Goal: Task Accomplishment & Management: Manage account settings

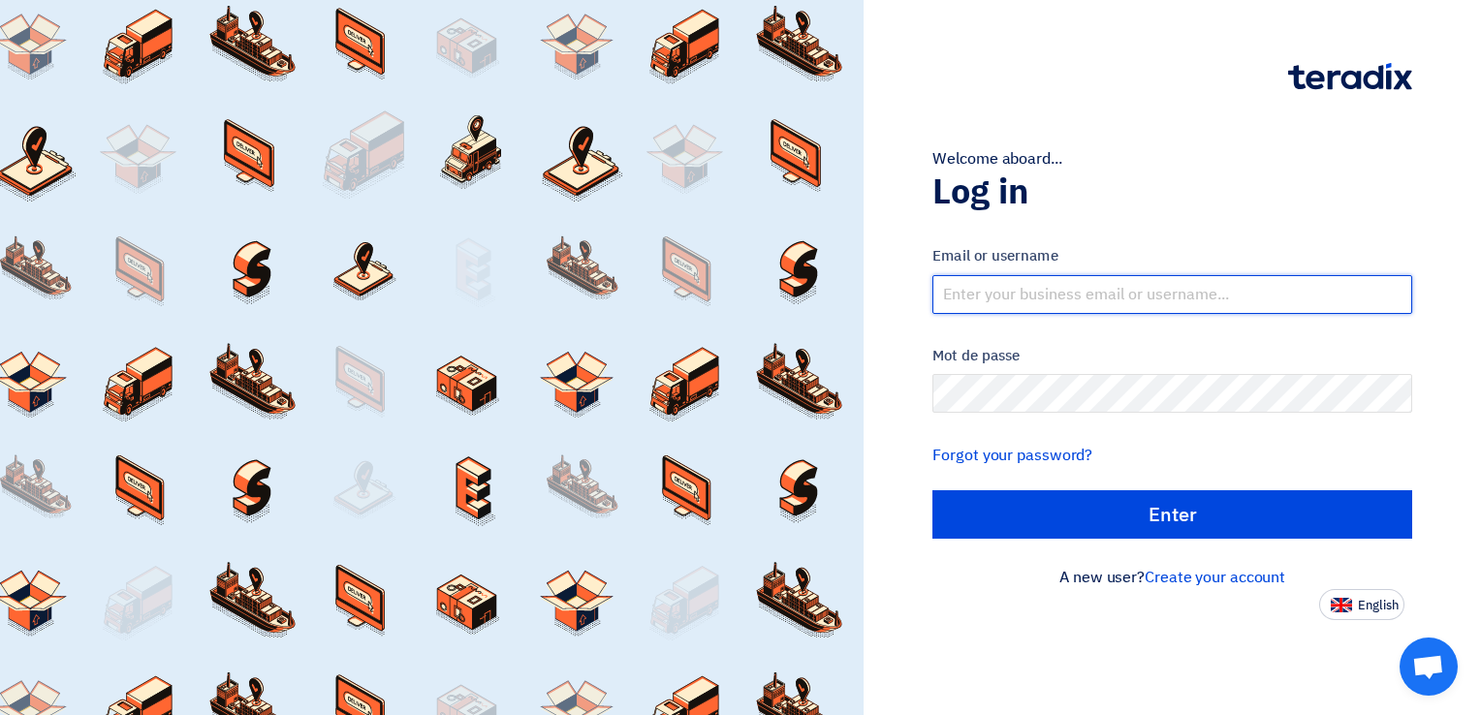
click at [1078, 312] on input "text" at bounding box center [1173, 294] width 480 height 39
click at [1076, 299] on input "text" at bounding box center [1173, 294] width 480 height 39
type input "[EMAIL_ADDRESS][DOMAIN_NAME]"
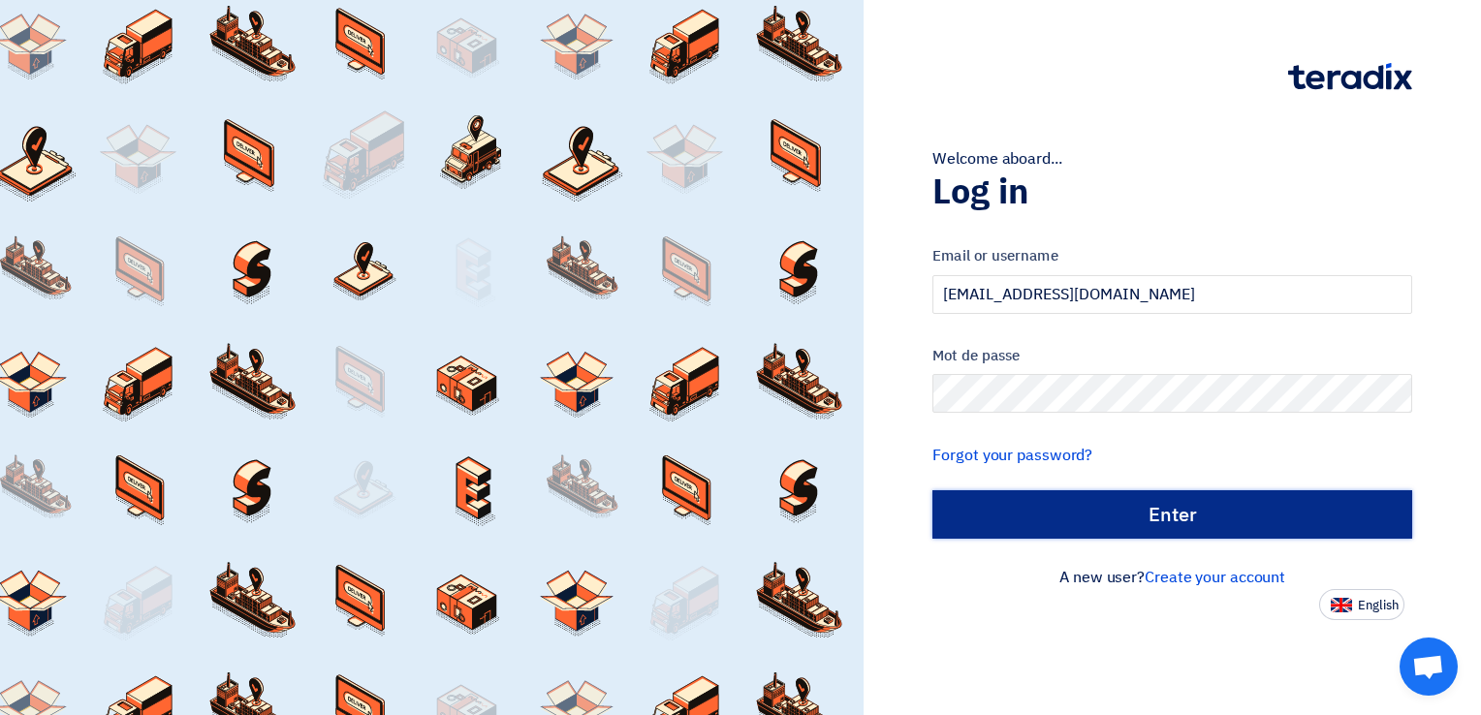
click at [1168, 506] on input "الدخول" at bounding box center [1173, 515] width 480 height 48
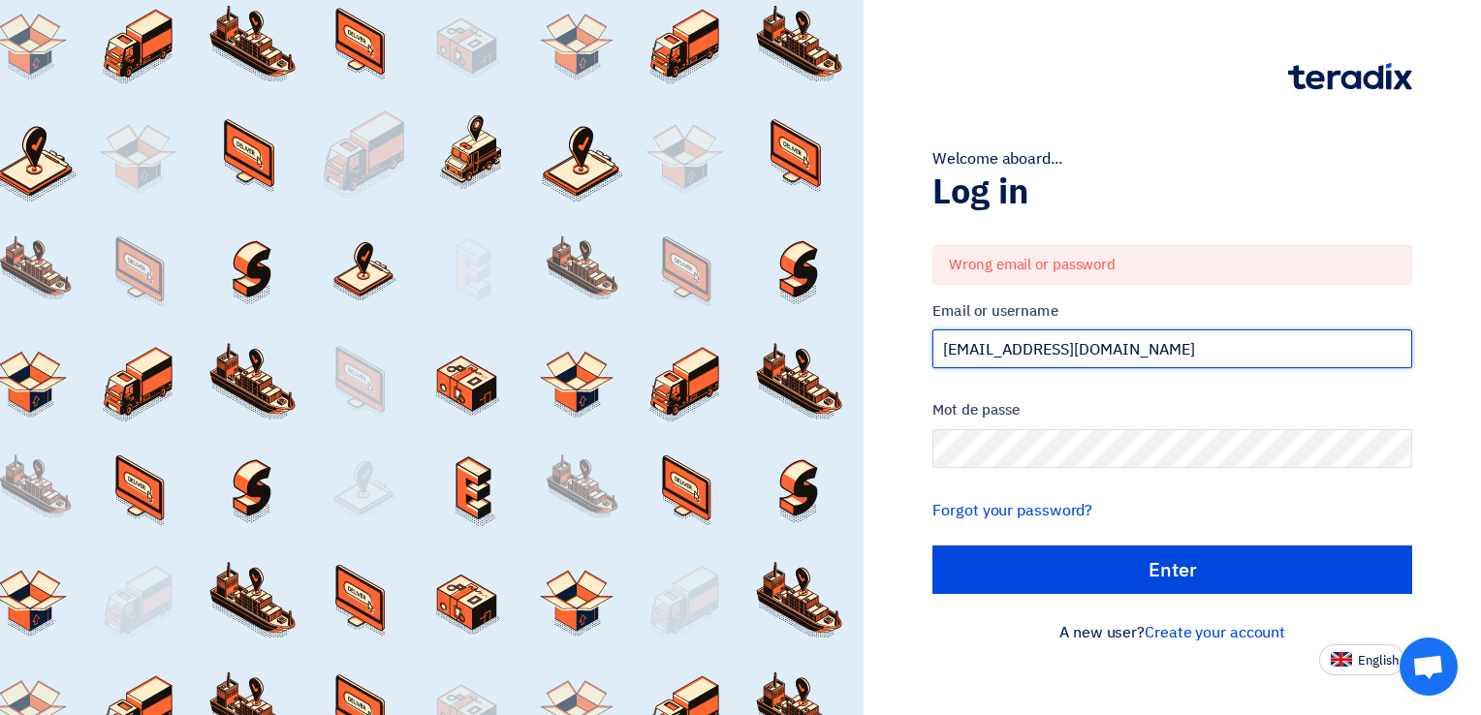
click at [973, 346] on input "[EMAIL_ADDRESS][DOMAIN_NAME]" at bounding box center [1173, 349] width 480 height 39
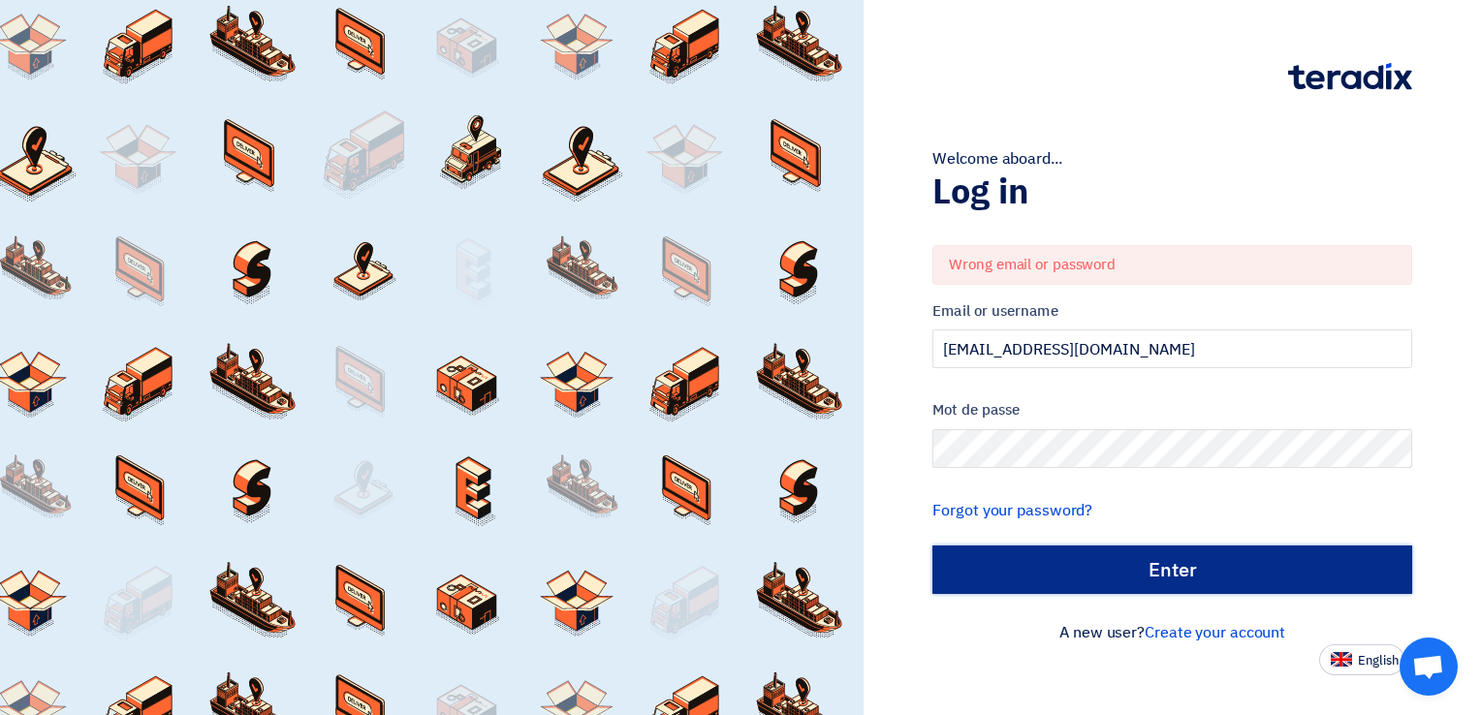
click at [1139, 568] on input "الدخول" at bounding box center [1173, 570] width 480 height 48
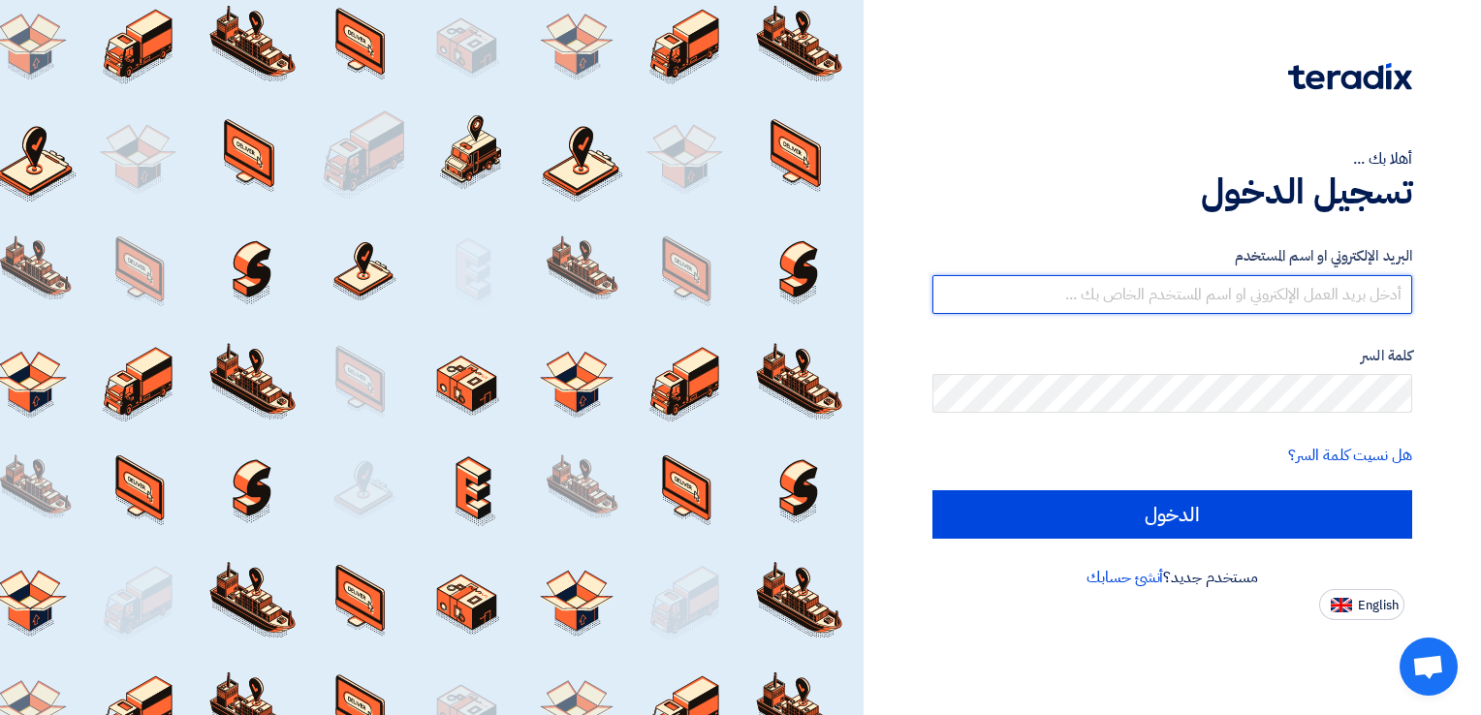
click at [1175, 291] on input "text" at bounding box center [1173, 294] width 480 height 39
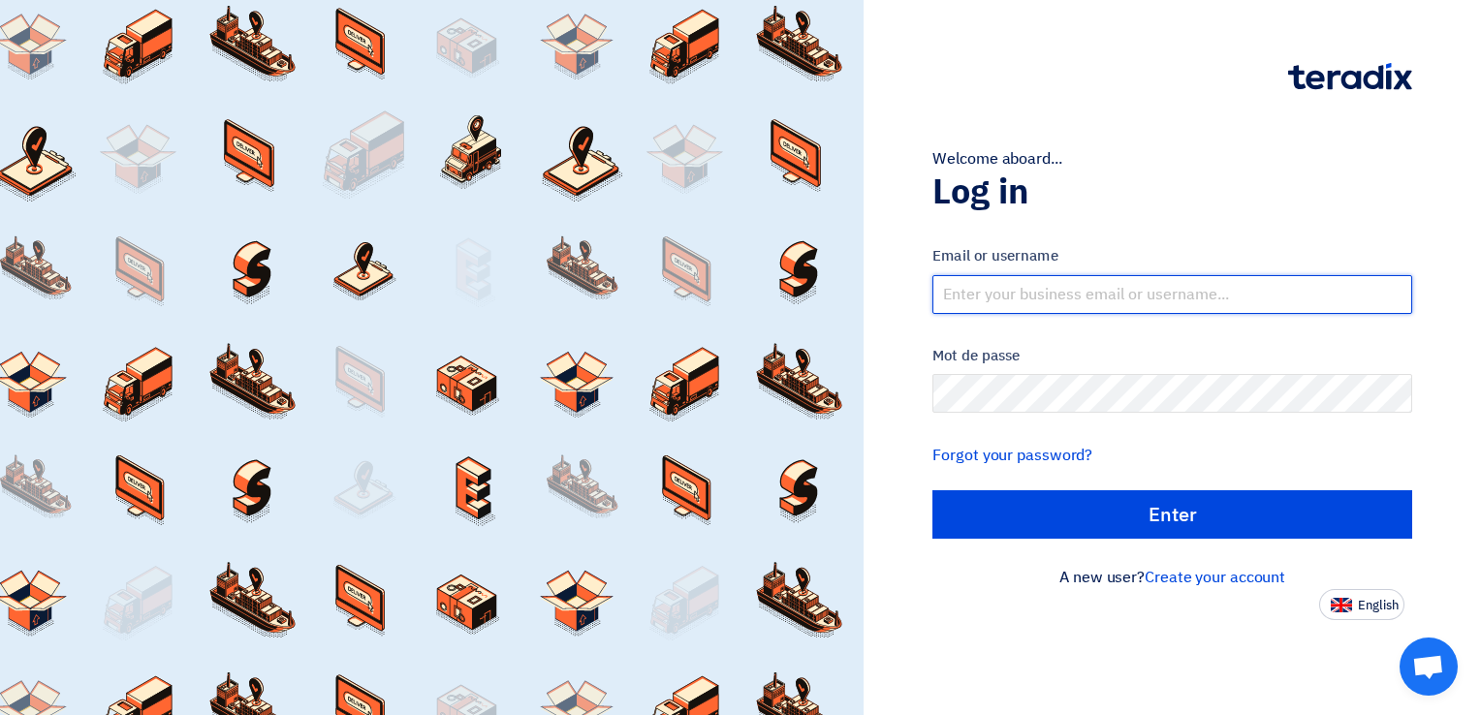
type input "[EMAIL_ADDRESS][DOMAIN_NAME]"
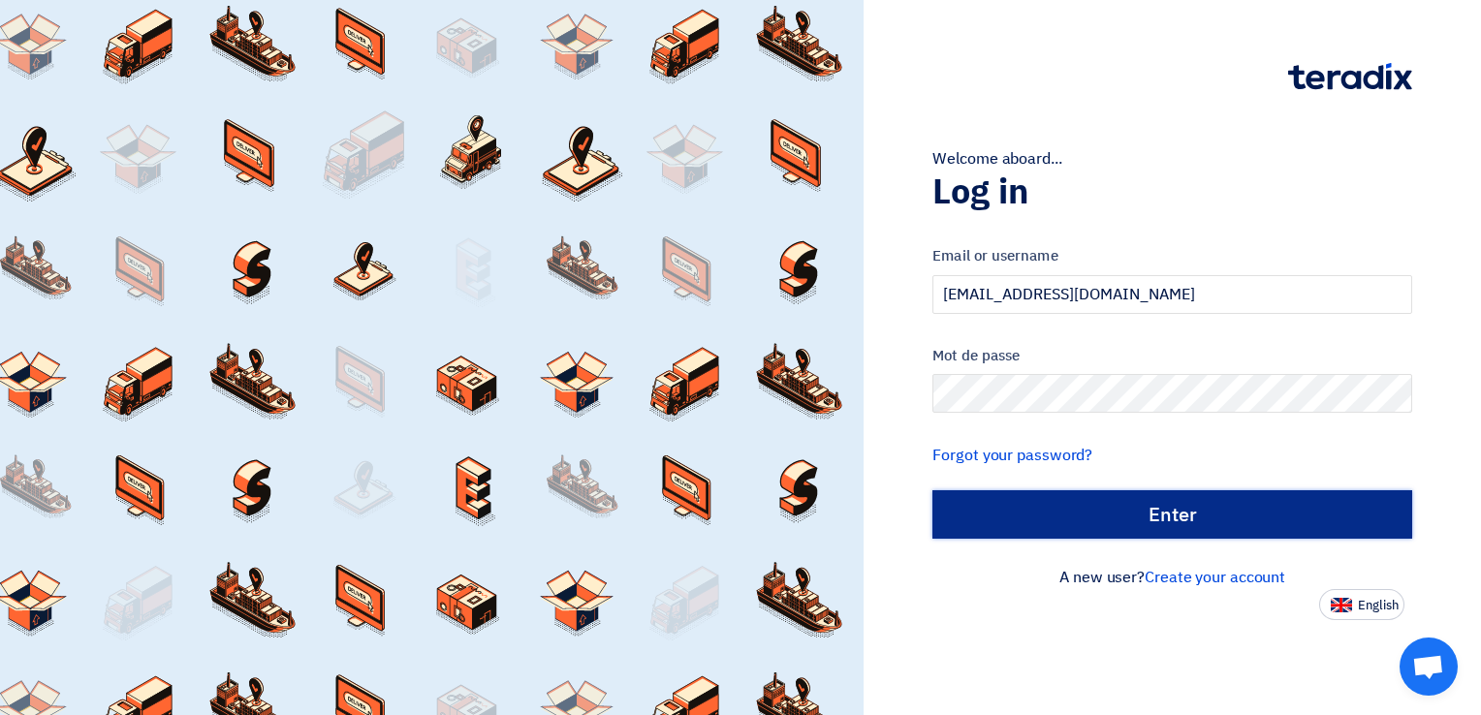
click at [1117, 506] on input "الدخول" at bounding box center [1173, 515] width 480 height 48
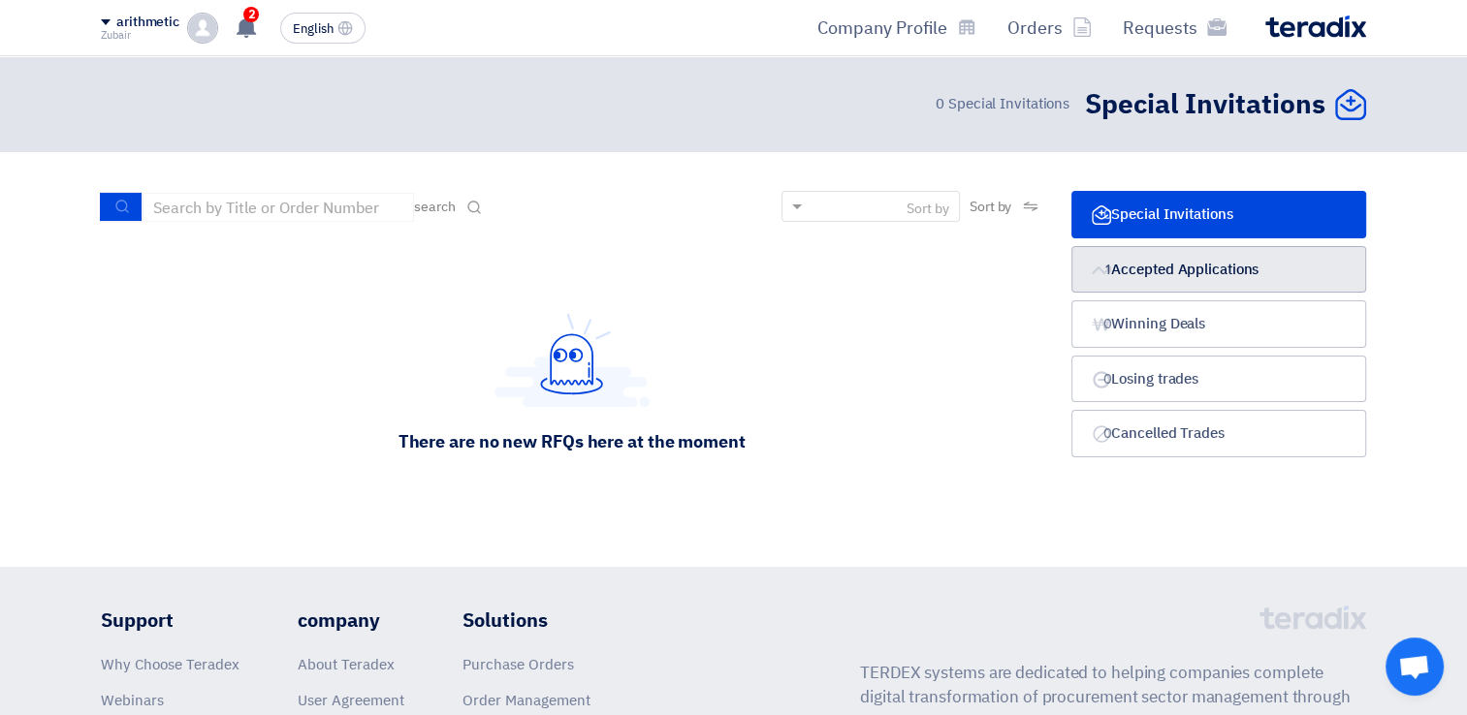
click at [1138, 277] on font "Accepted Applications" at bounding box center [1184, 269] width 147 height 21
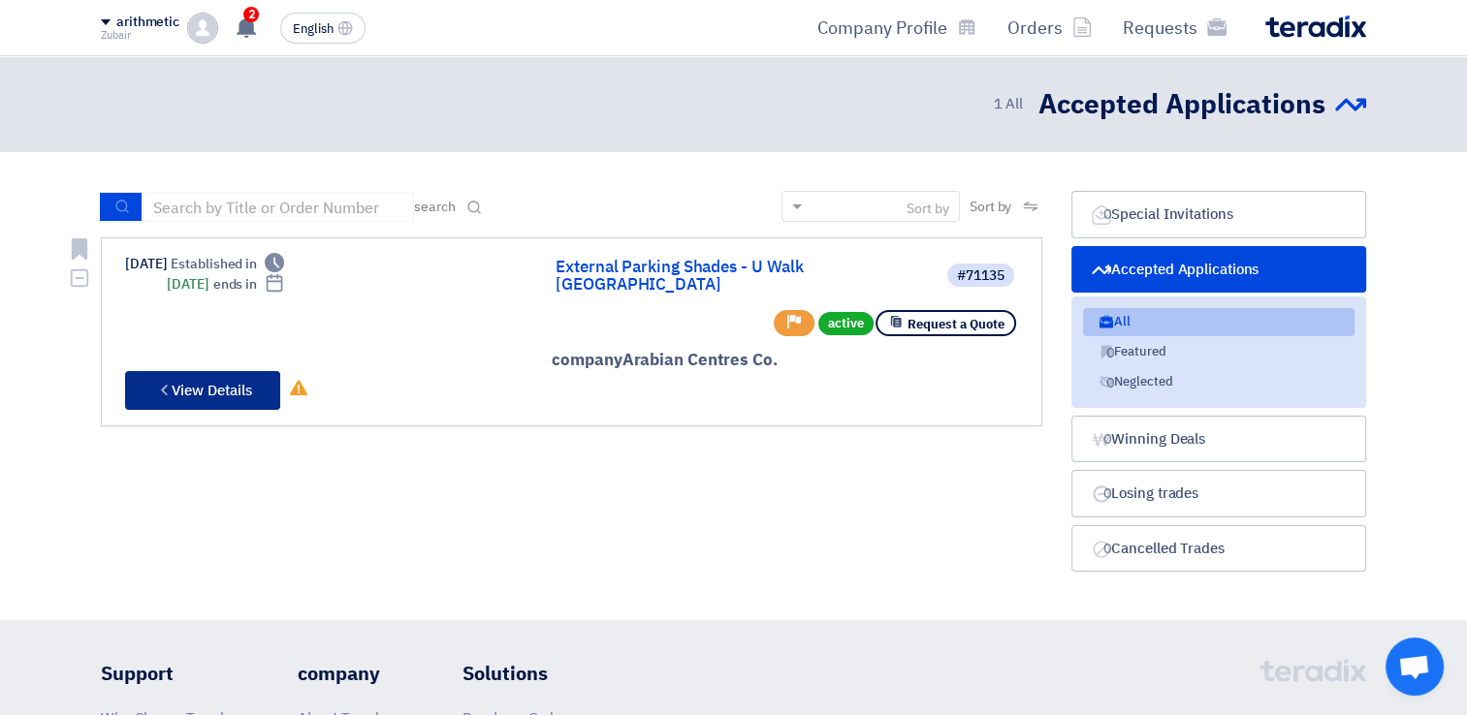
click at [198, 380] on font "View Details" at bounding box center [212, 390] width 80 height 21
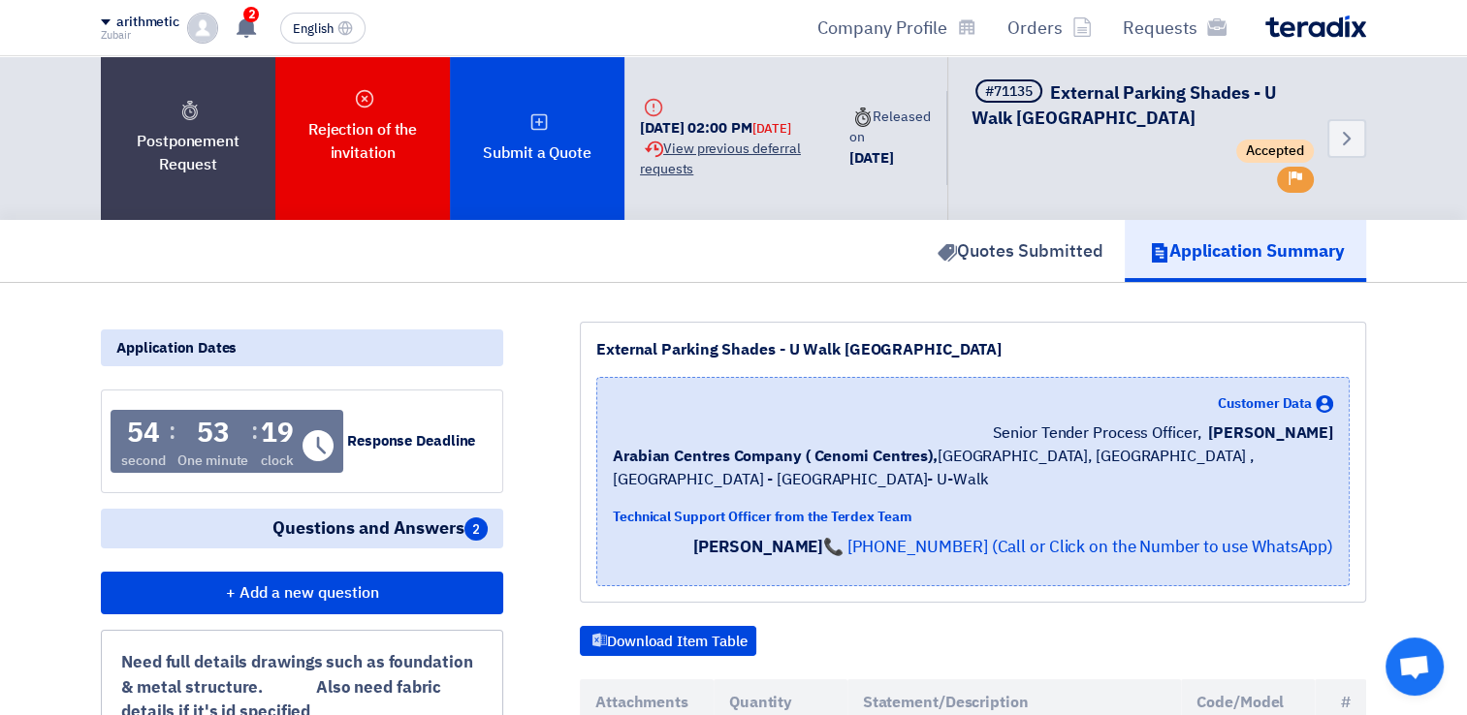
click at [738, 163] on font "Extension History View previous deferral requests" at bounding box center [720, 159] width 161 height 41
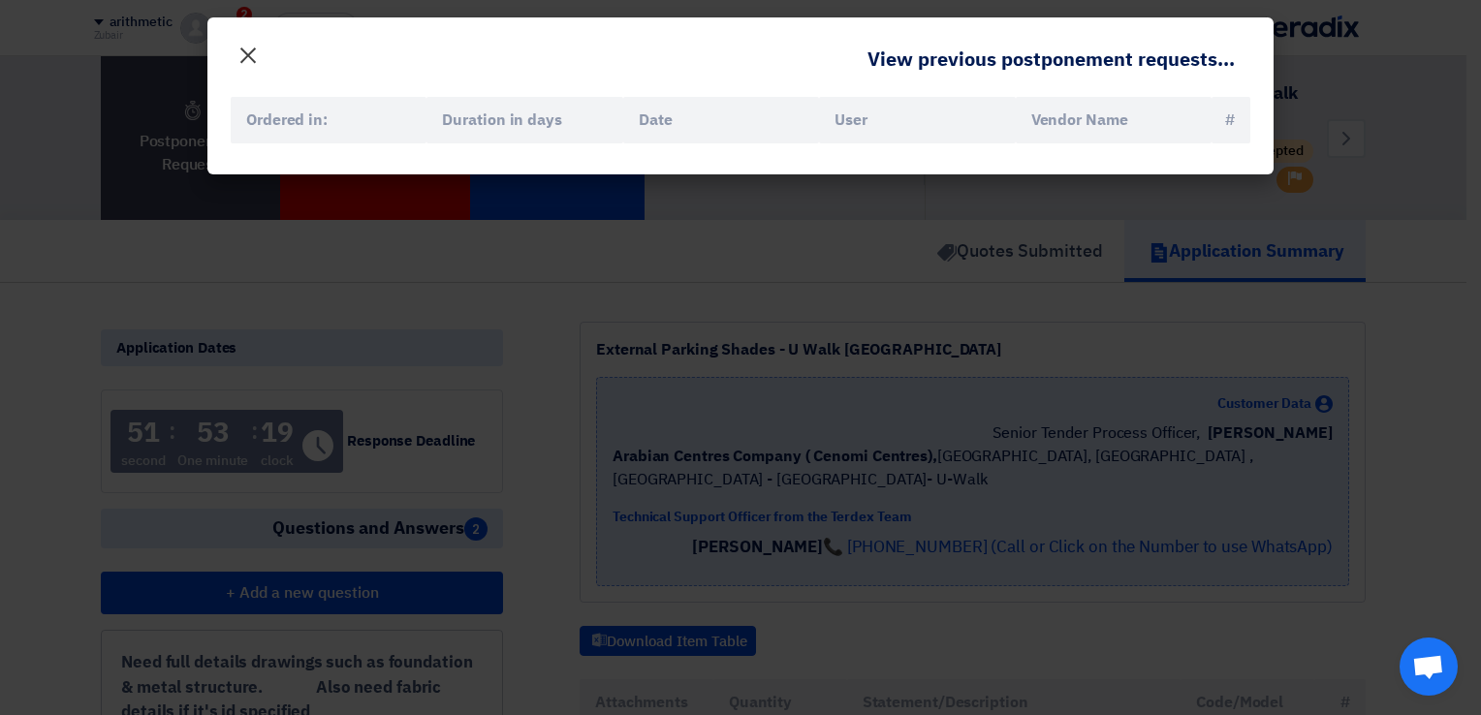
click at [249, 49] on span "×" at bounding box center [248, 54] width 23 height 58
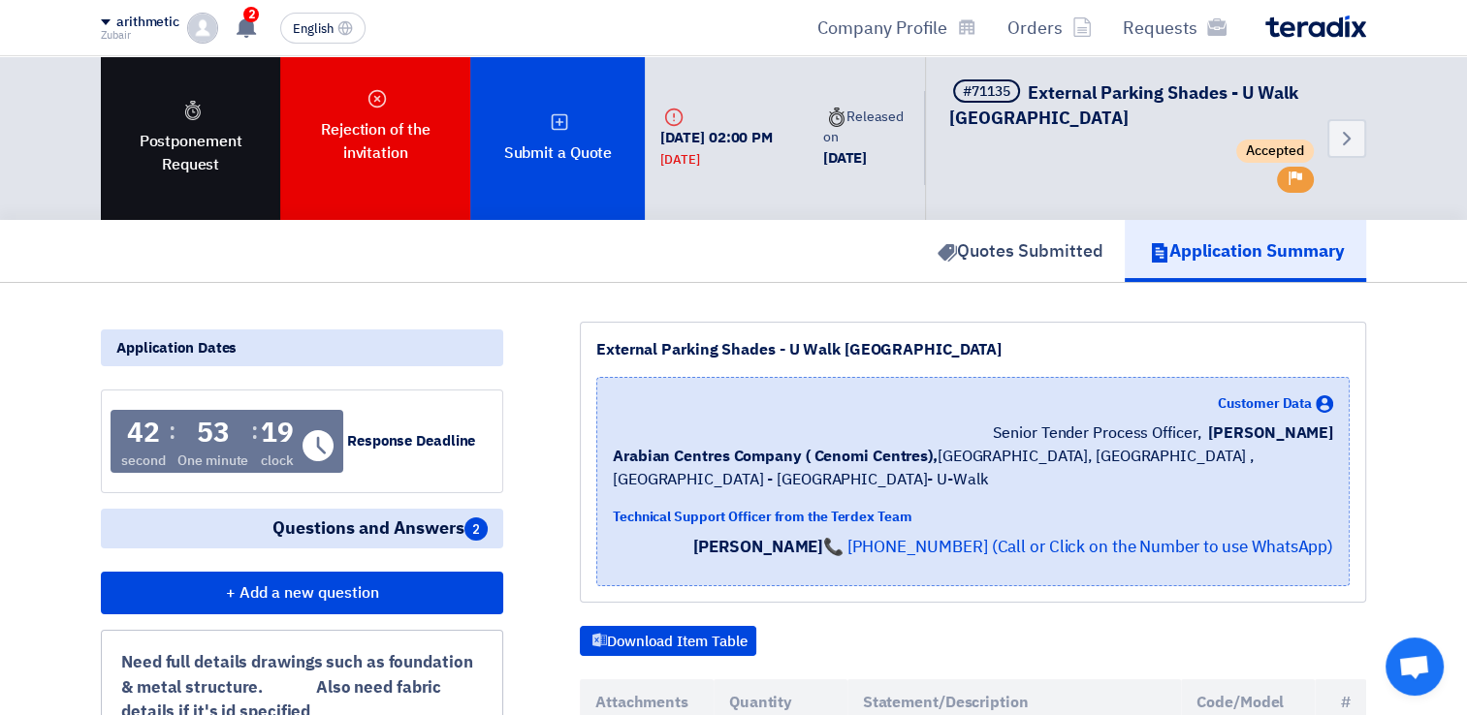
click at [206, 154] on font "Postponement Request" at bounding box center [190, 153] width 129 height 47
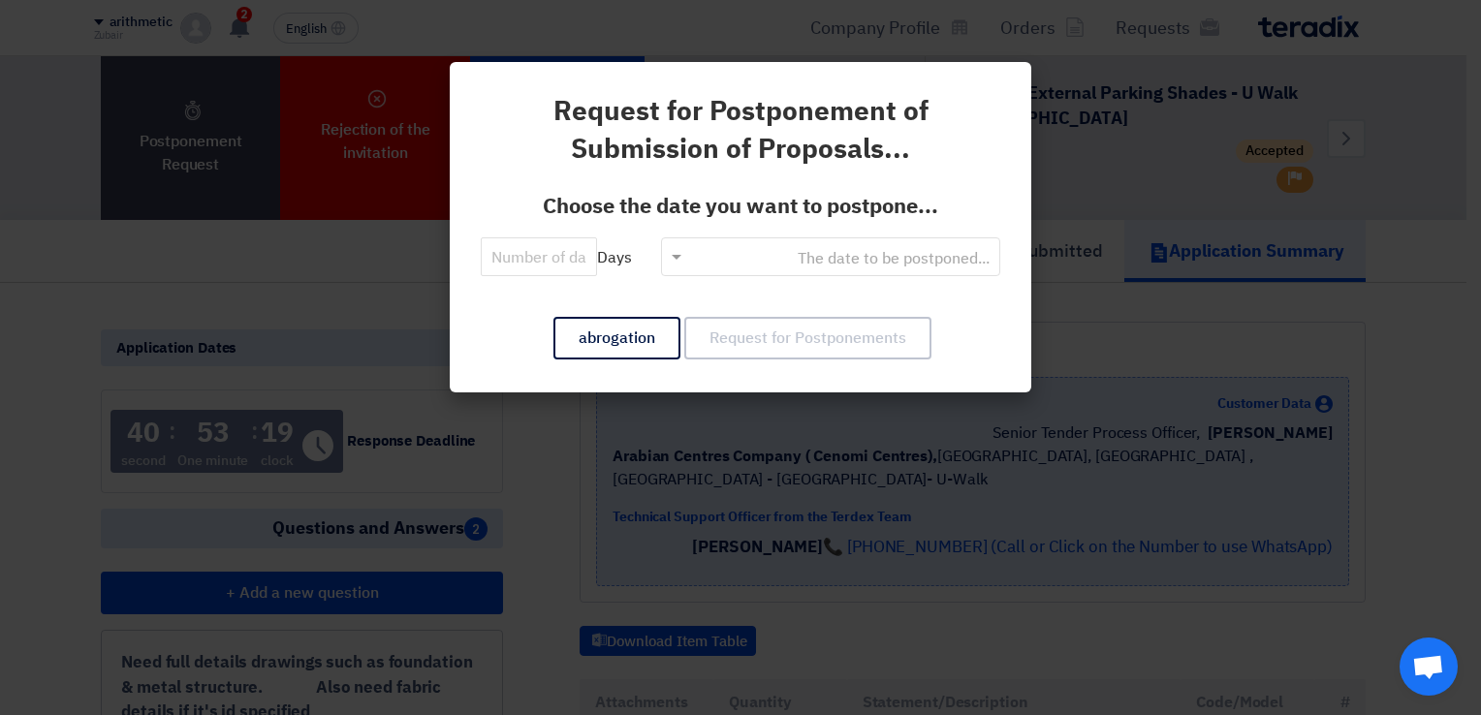
click at [698, 250] on input "text" at bounding box center [841, 259] width 301 height 32
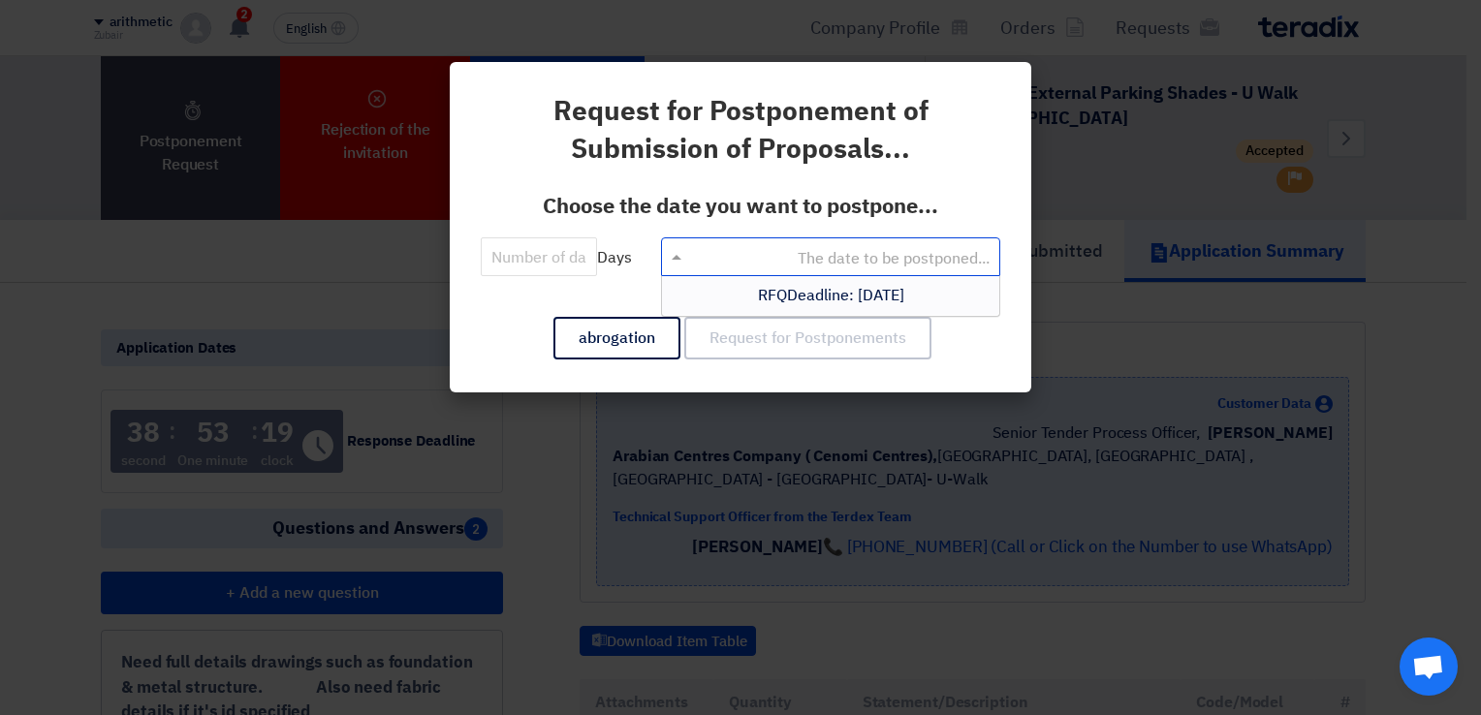
click at [783, 289] on span "RFQDeadline: [DATE]" at bounding box center [831, 295] width 146 height 23
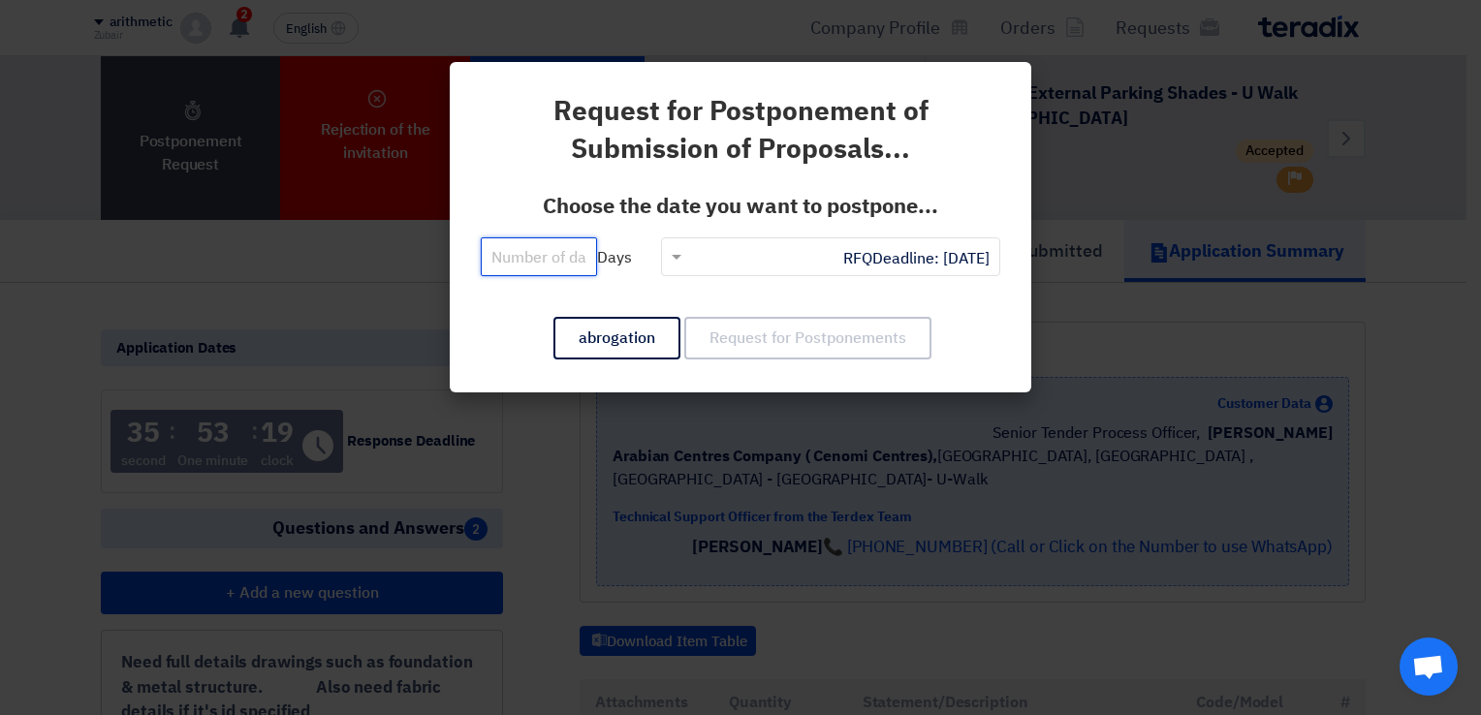
click at [524, 255] on input "number" at bounding box center [539, 257] width 116 height 39
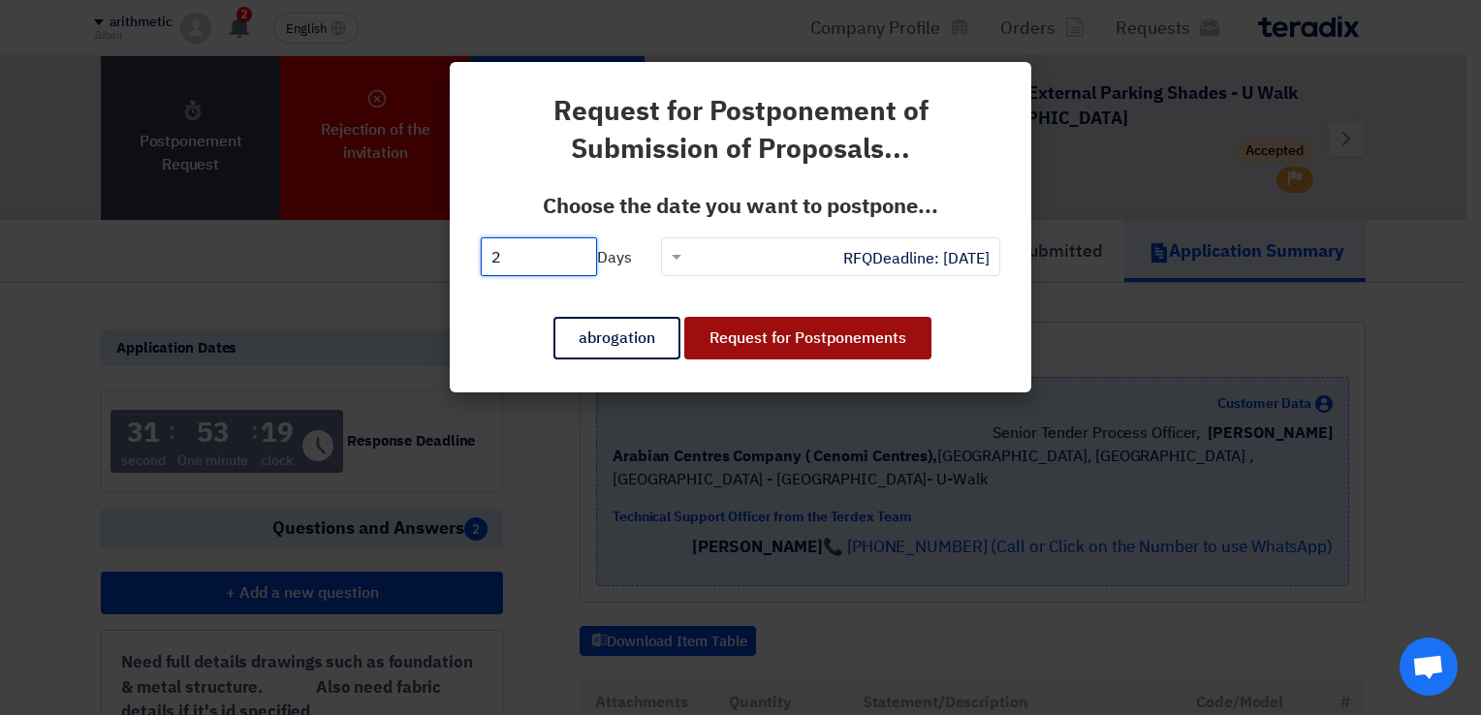
type input "2"
click at [855, 339] on button "Request for Postponements" at bounding box center [807, 338] width 247 height 43
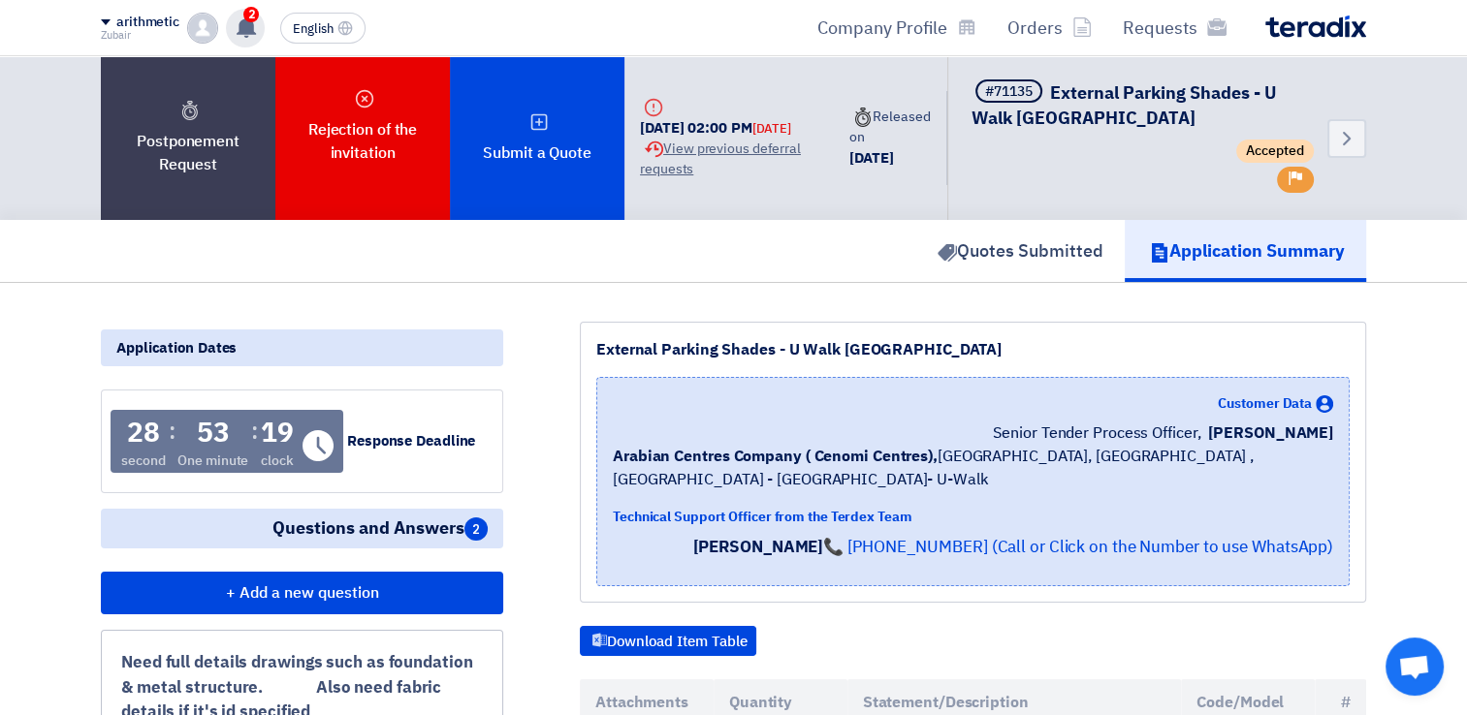
click at [244, 17] on span "2" at bounding box center [251, 15] width 16 height 16
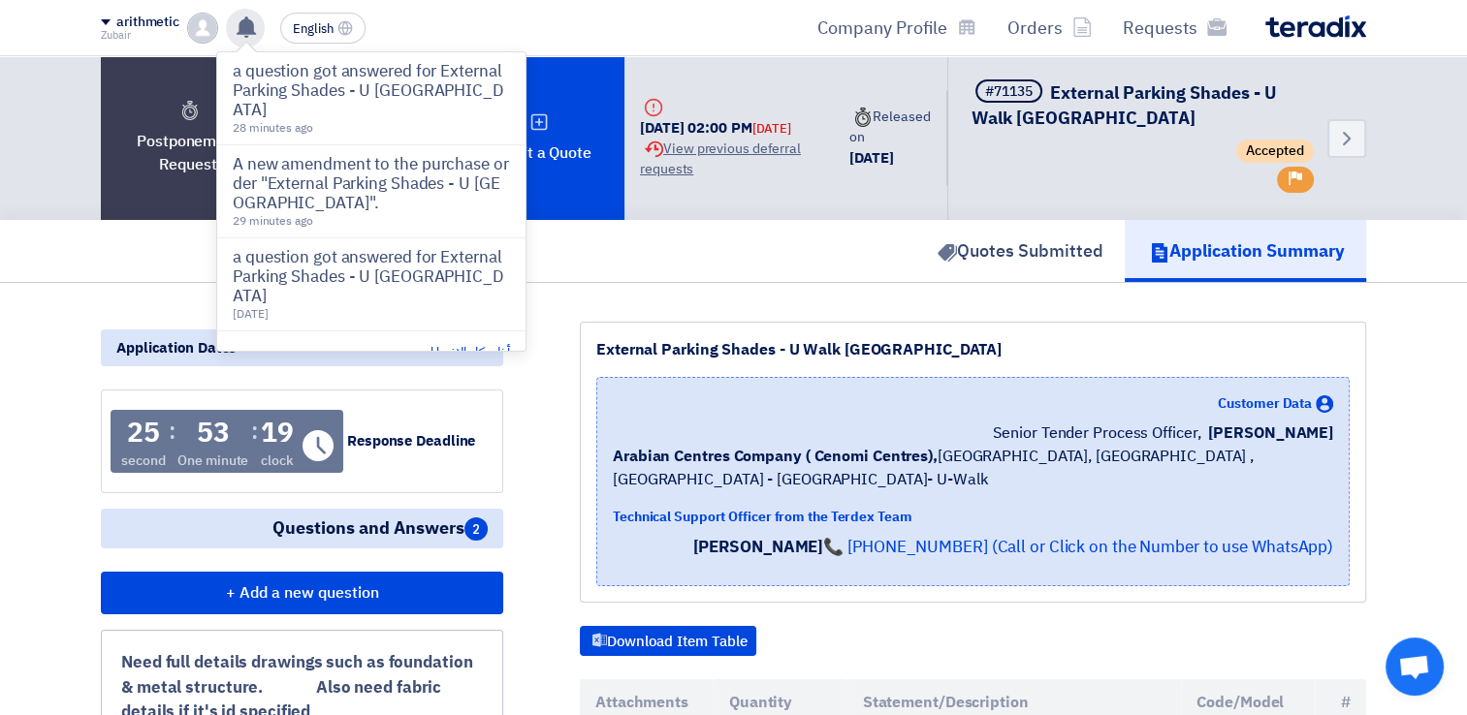
click at [344, 83] on p "a question got answered for External Parking Shades - U [GEOGRAPHIC_DATA]" at bounding box center [371, 91] width 277 height 58
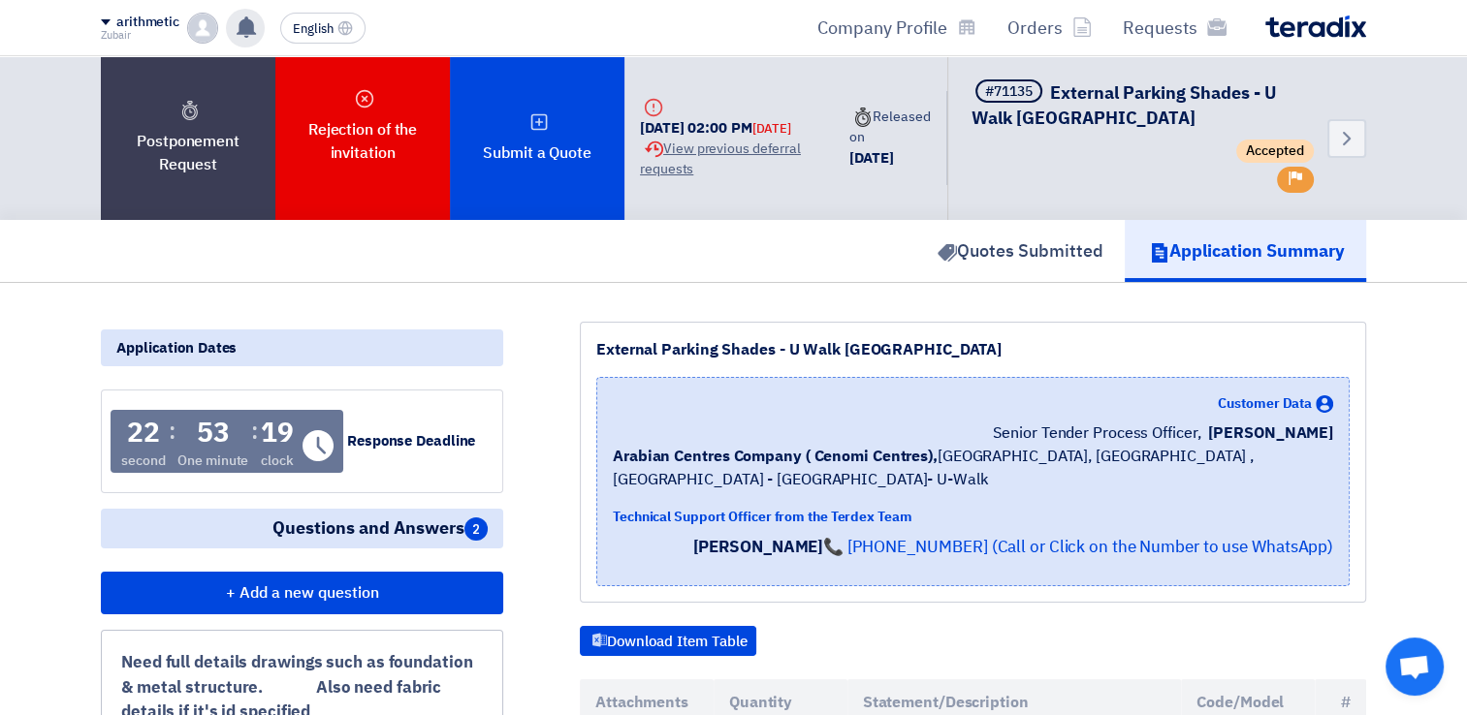
click at [253, 30] on icon at bounding box center [246, 26] width 21 height 21
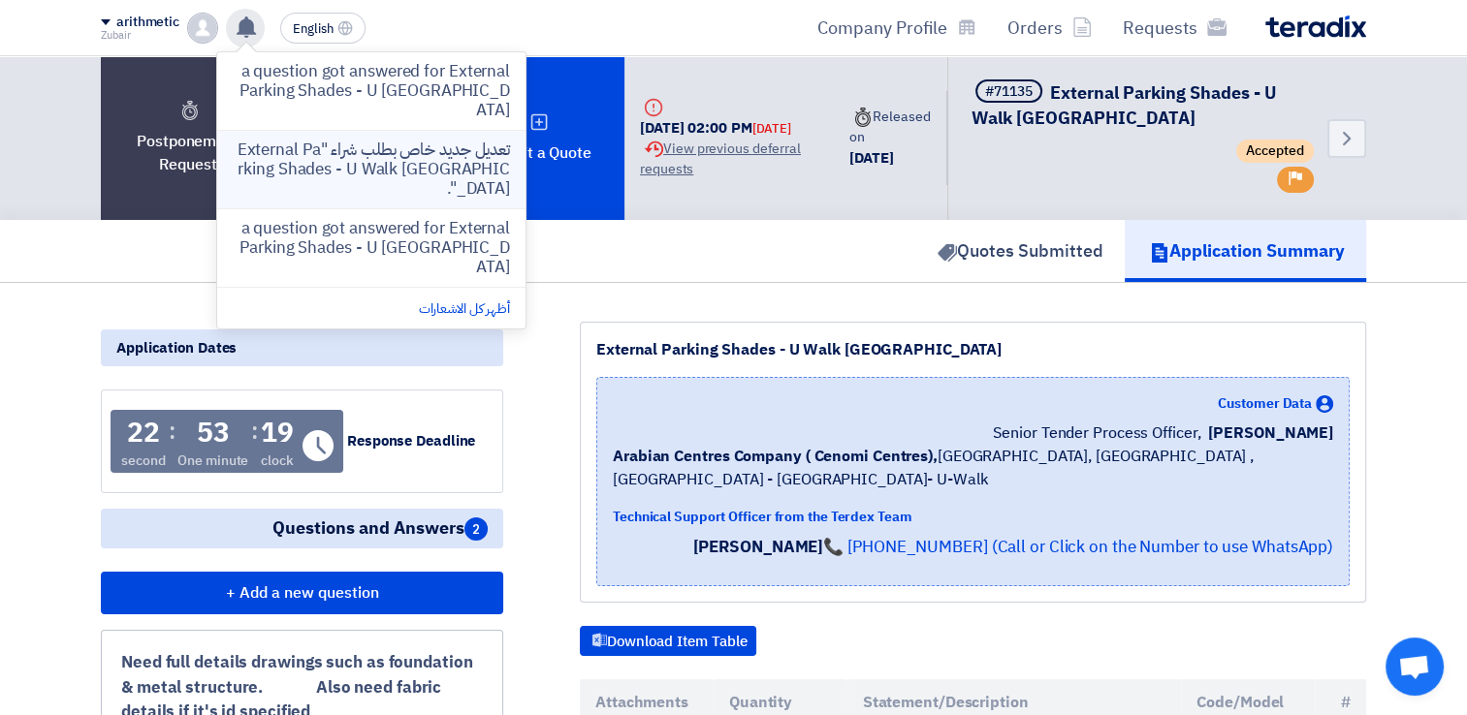
click at [357, 144] on p "تعديل جديد خاص بطلب شراء "External Parking Shades - U Walk [GEOGRAPHIC_DATA]"." at bounding box center [371, 170] width 277 height 58
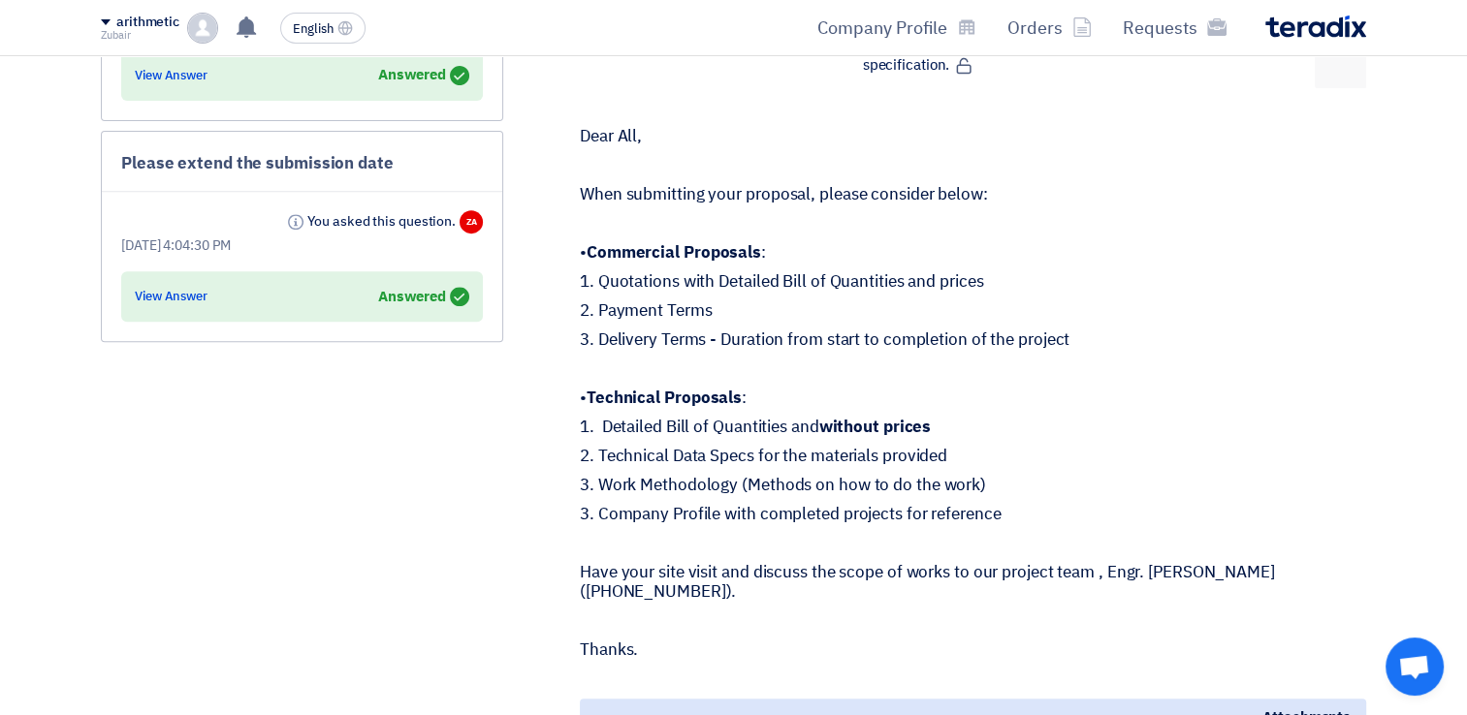
scroll to position [776, 0]
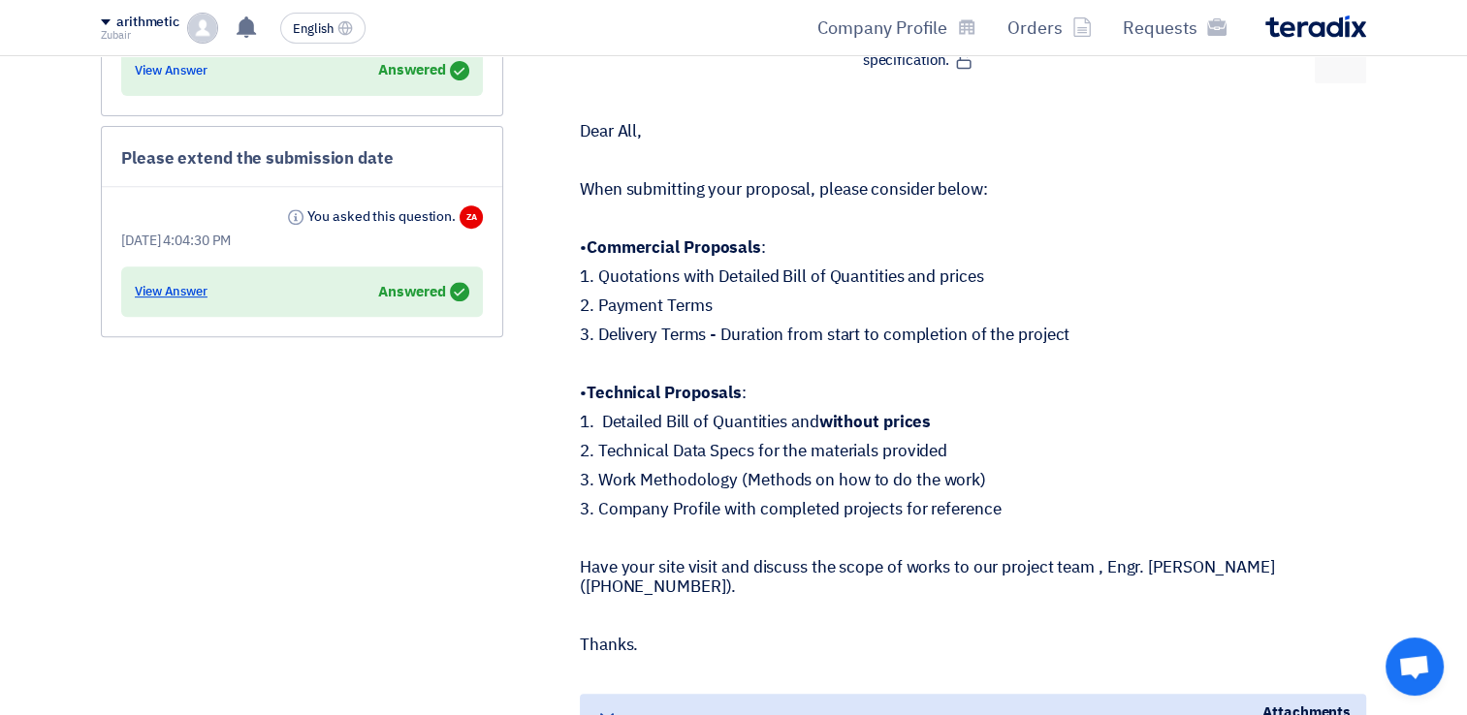
click at [169, 283] on div "View Answer" at bounding box center [171, 291] width 73 height 19
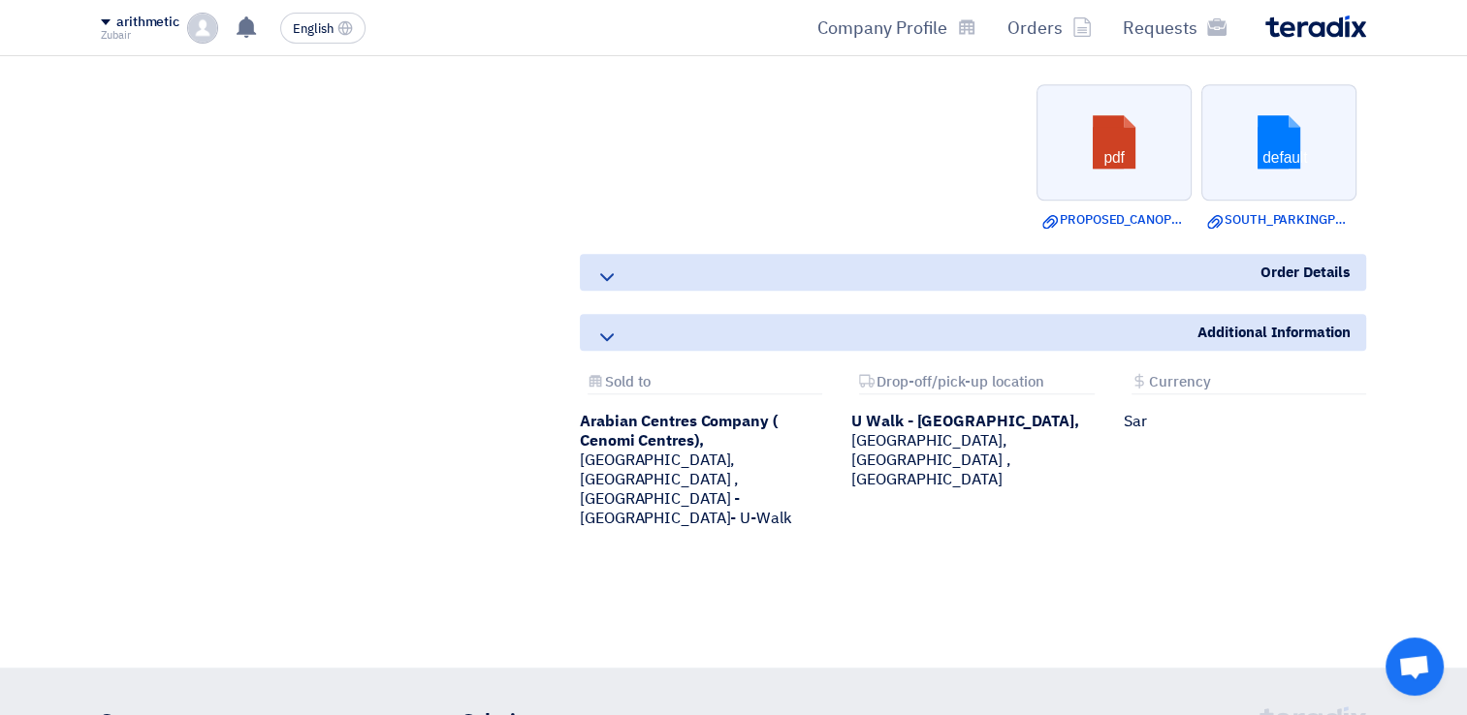
scroll to position [1551, 0]
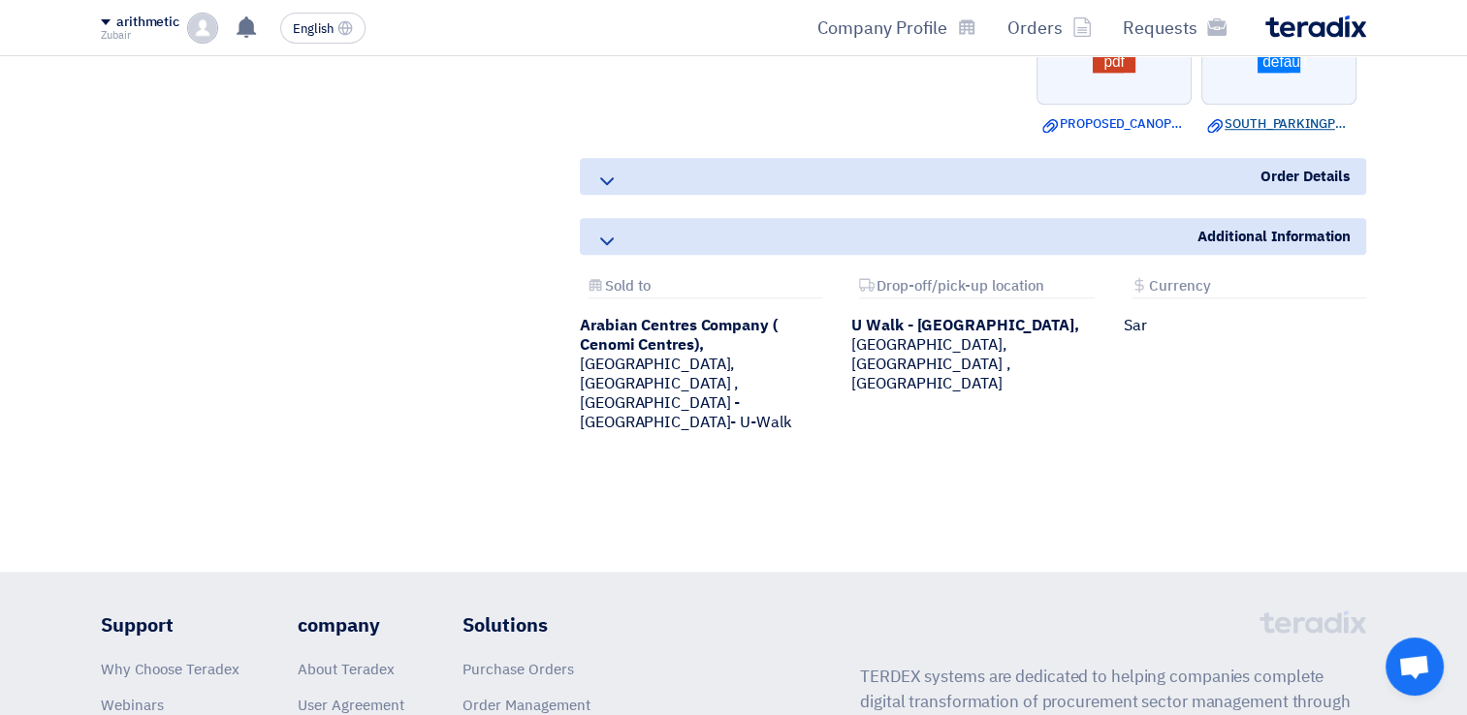
click at [1280, 124] on font "SOUTH_PARKINGPROPOSED_CANOPY_DETAILS.dwg" at bounding box center [1376, 123] width 305 height 18
click at [1320, 169] on span "Order Details" at bounding box center [1305, 176] width 90 height 21
click at [674, 231] on div "Additional Information" at bounding box center [973, 236] width 786 height 37
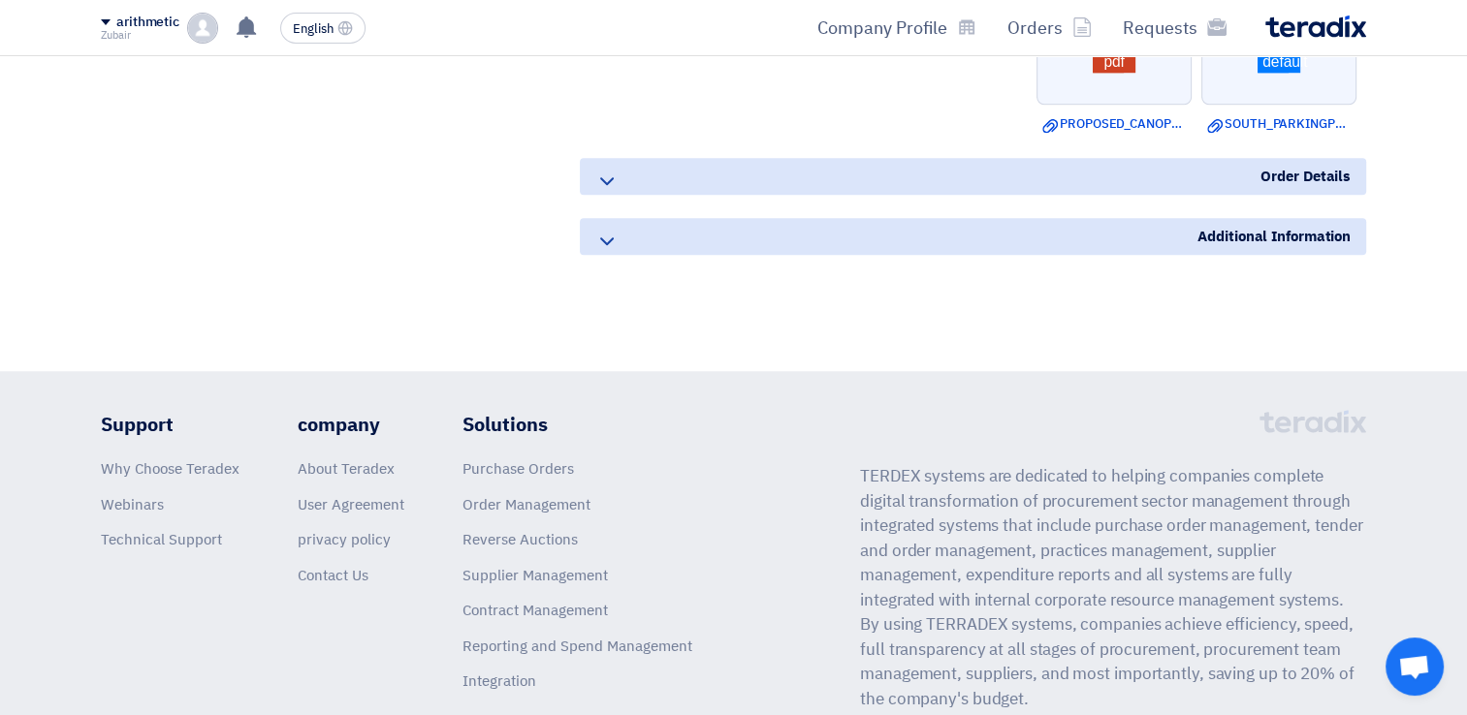
click at [674, 231] on div "Additional Information" at bounding box center [973, 236] width 786 height 37
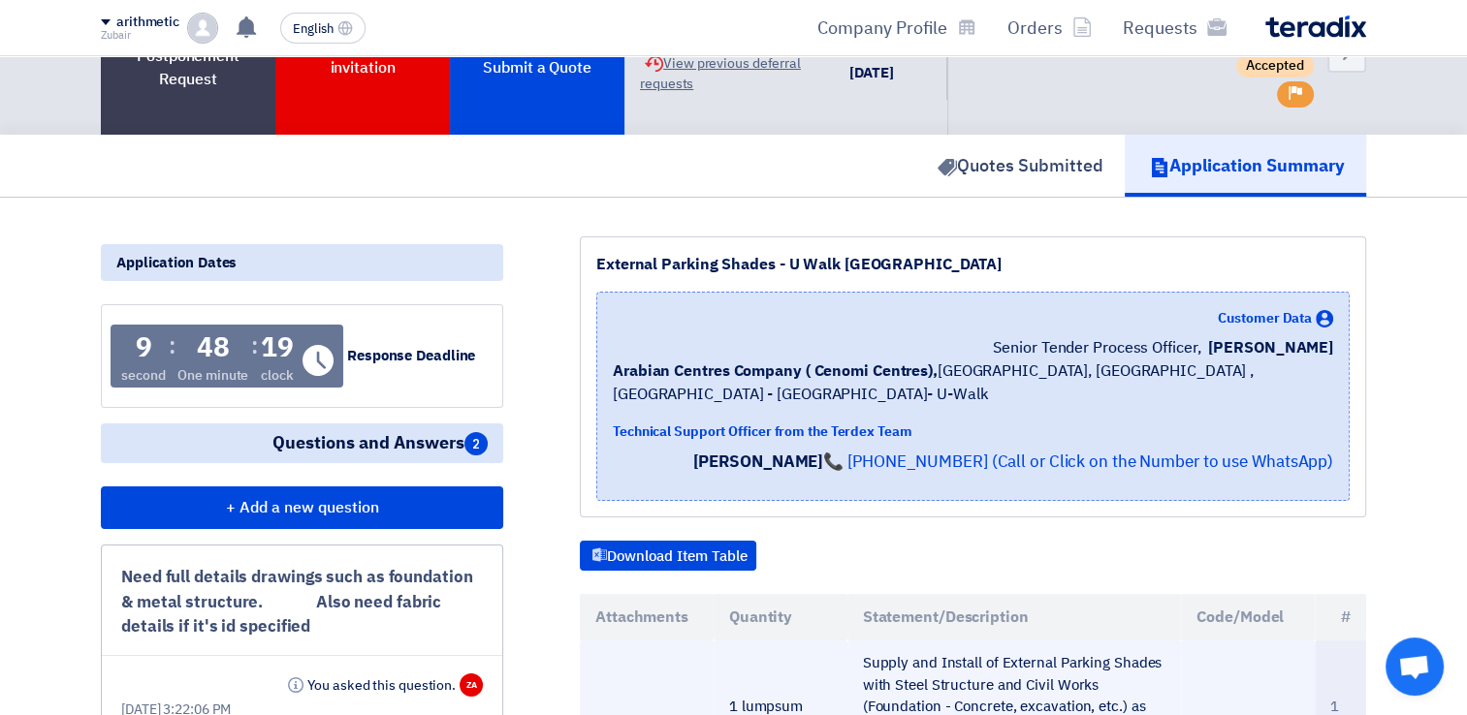
scroll to position [0, 0]
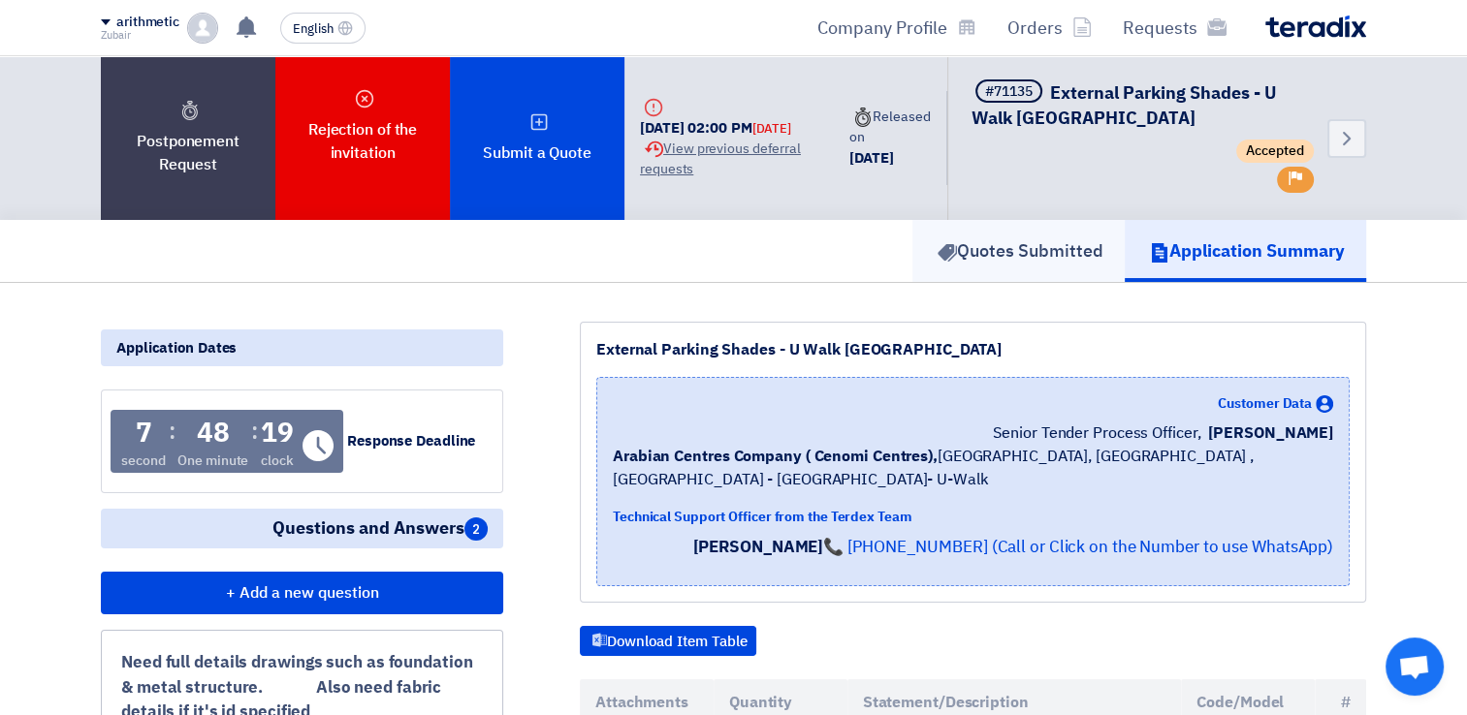
click at [1046, 248] on font "Quotes Submitted" at bounding box center [1030, 251] width 146 height 26
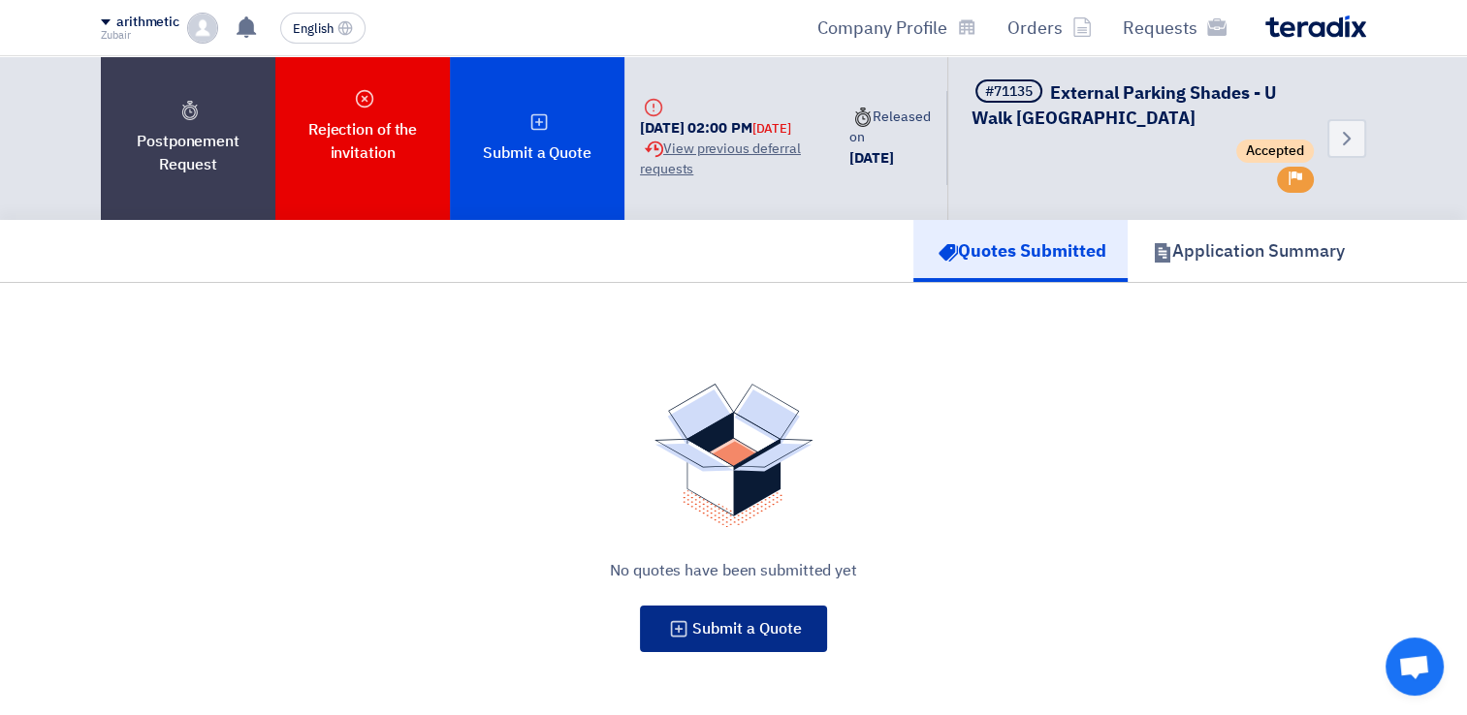
click at [775, 619] on span "Submit a Quote" at bounding box center [747, 629] width 110 height 23
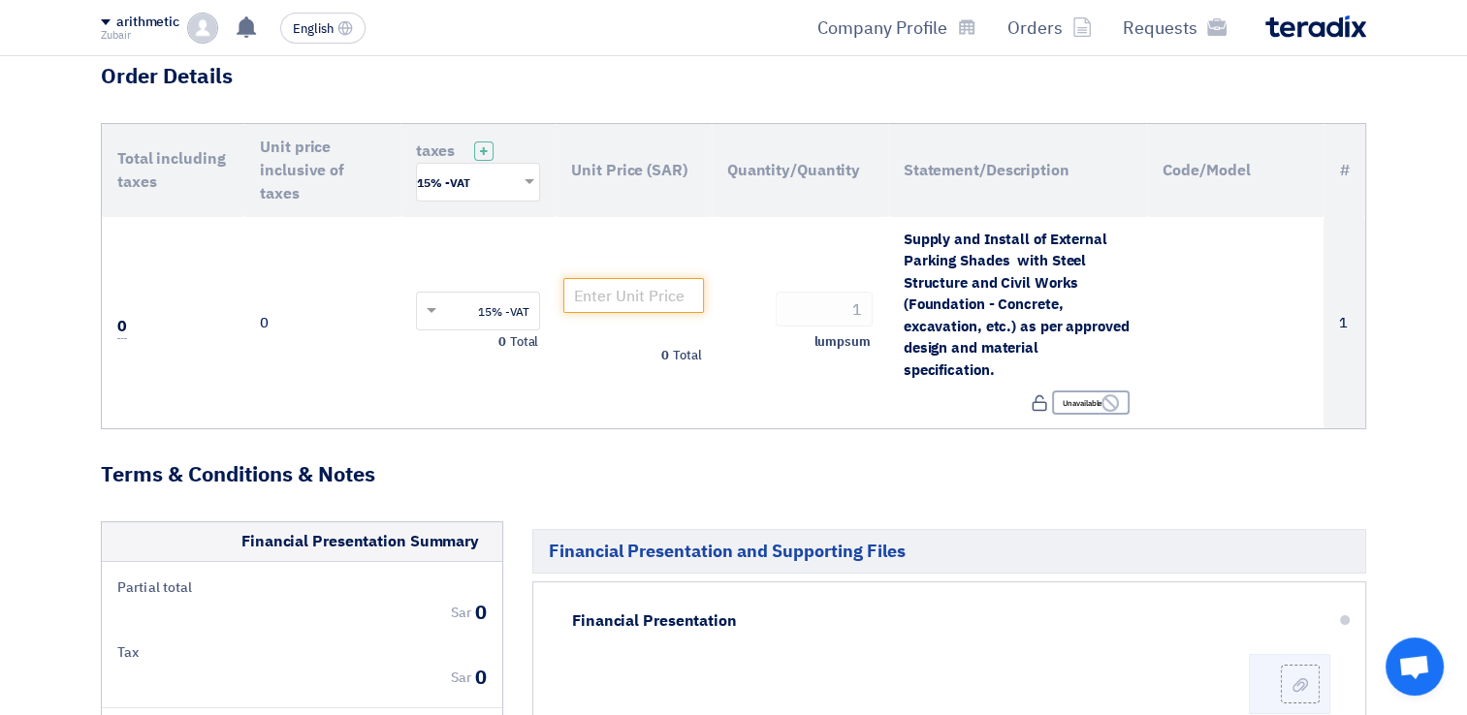
scroll to position [194, 0]
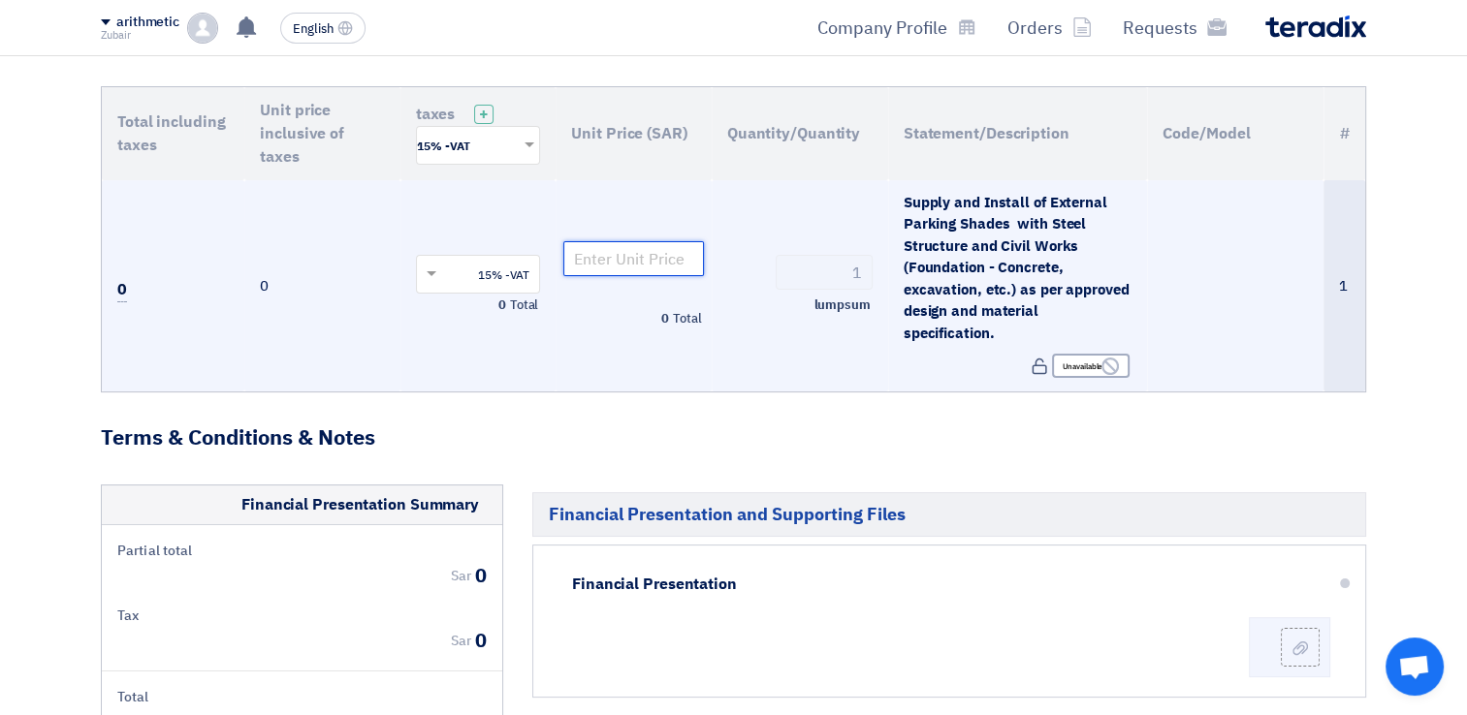
click at [640, 241] on input "number" at bounding box center [633, 258] width 141 height 35
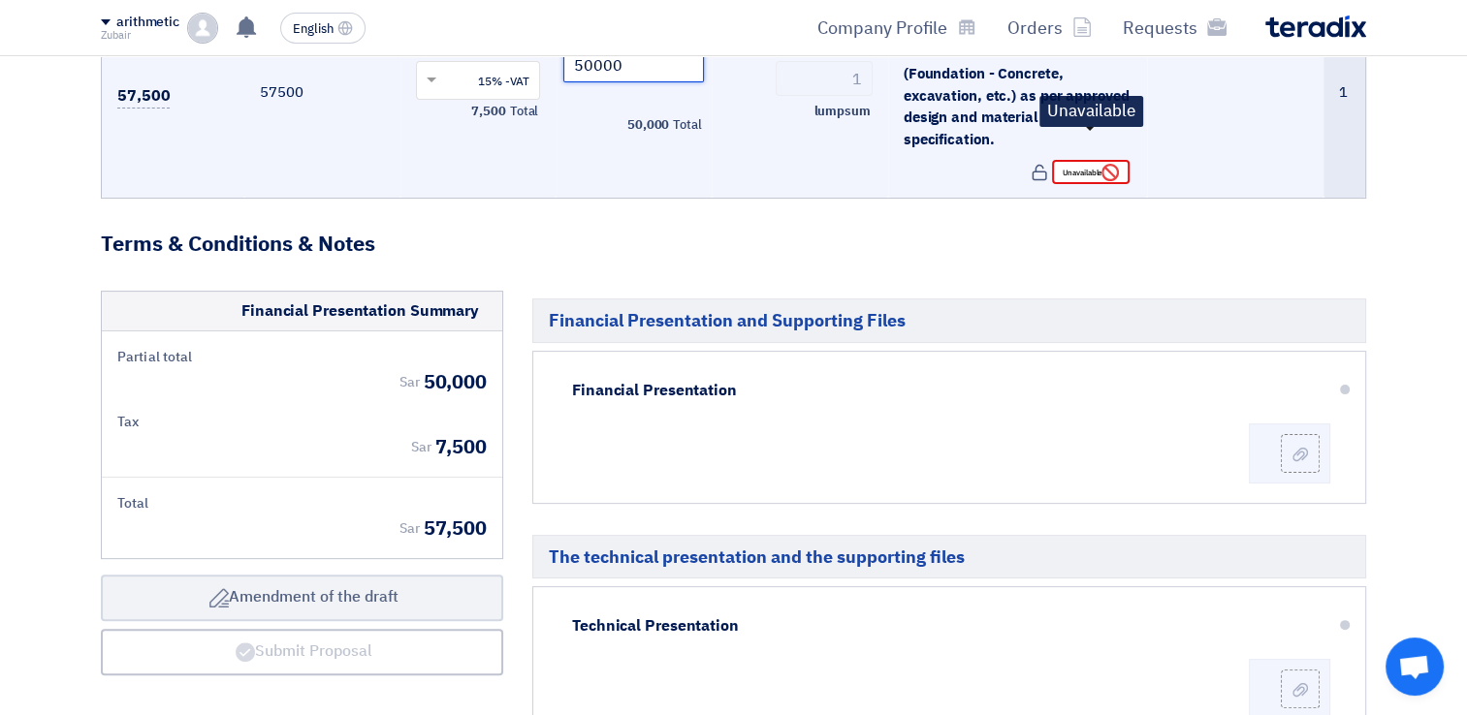
scroll to position [291, 0]
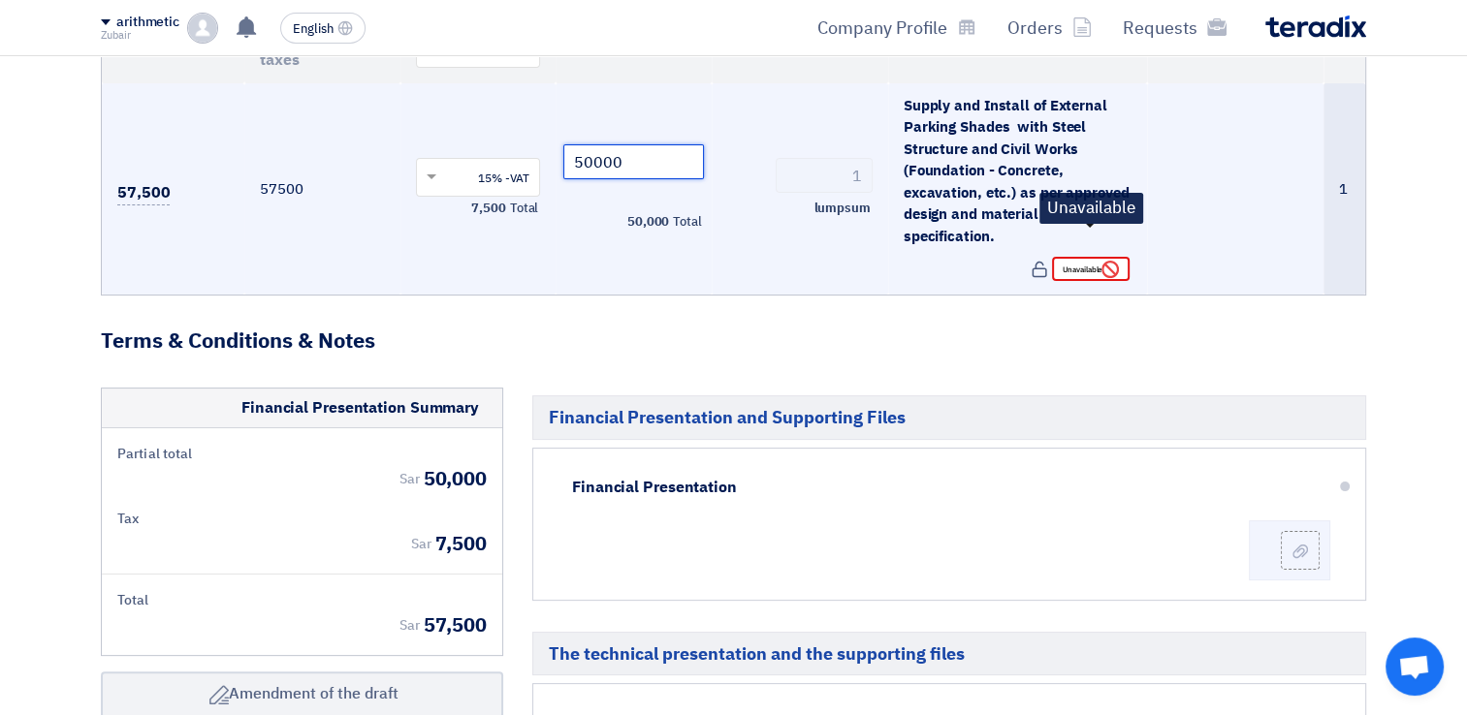
type input "50000"
click at [1080, 262] on font "Unavailable" at bounding box center [1082, 270] width 39 height 16
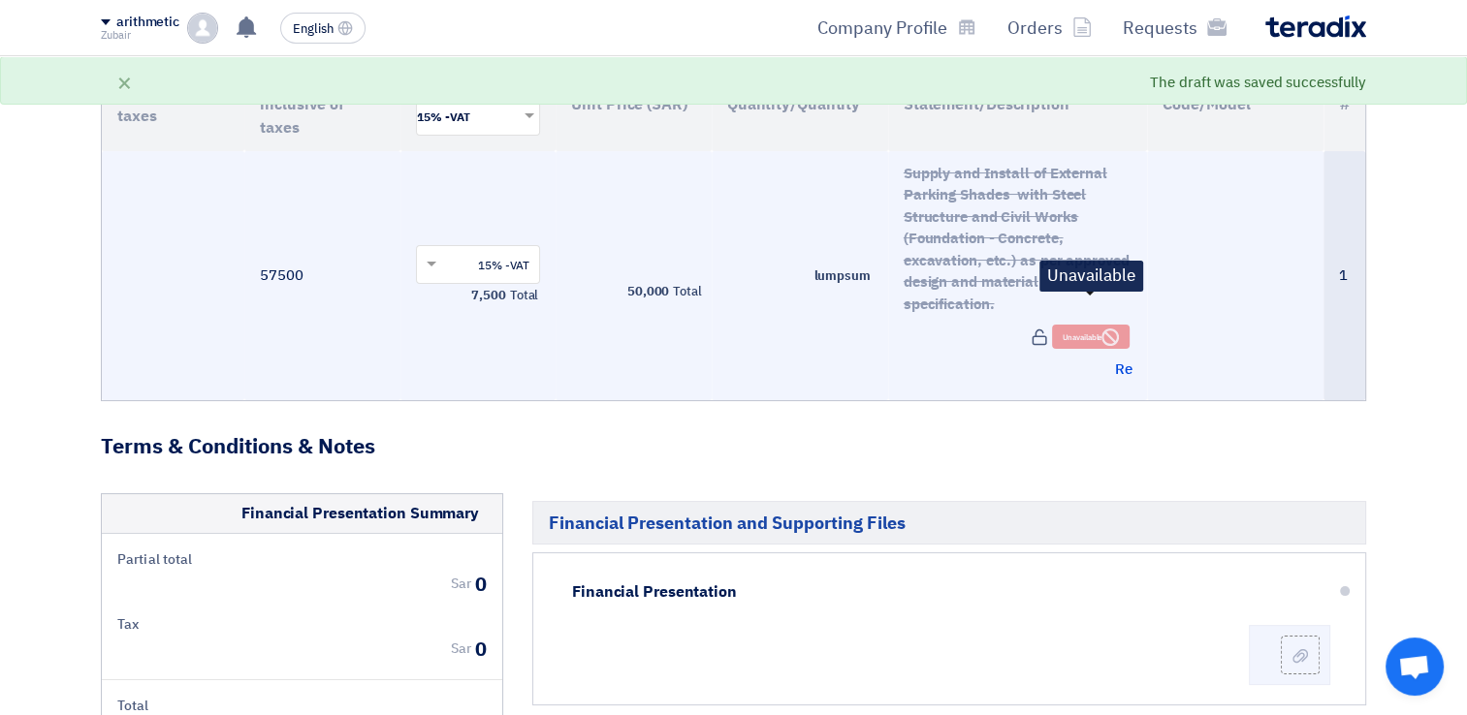
scroll to position [194, 0]
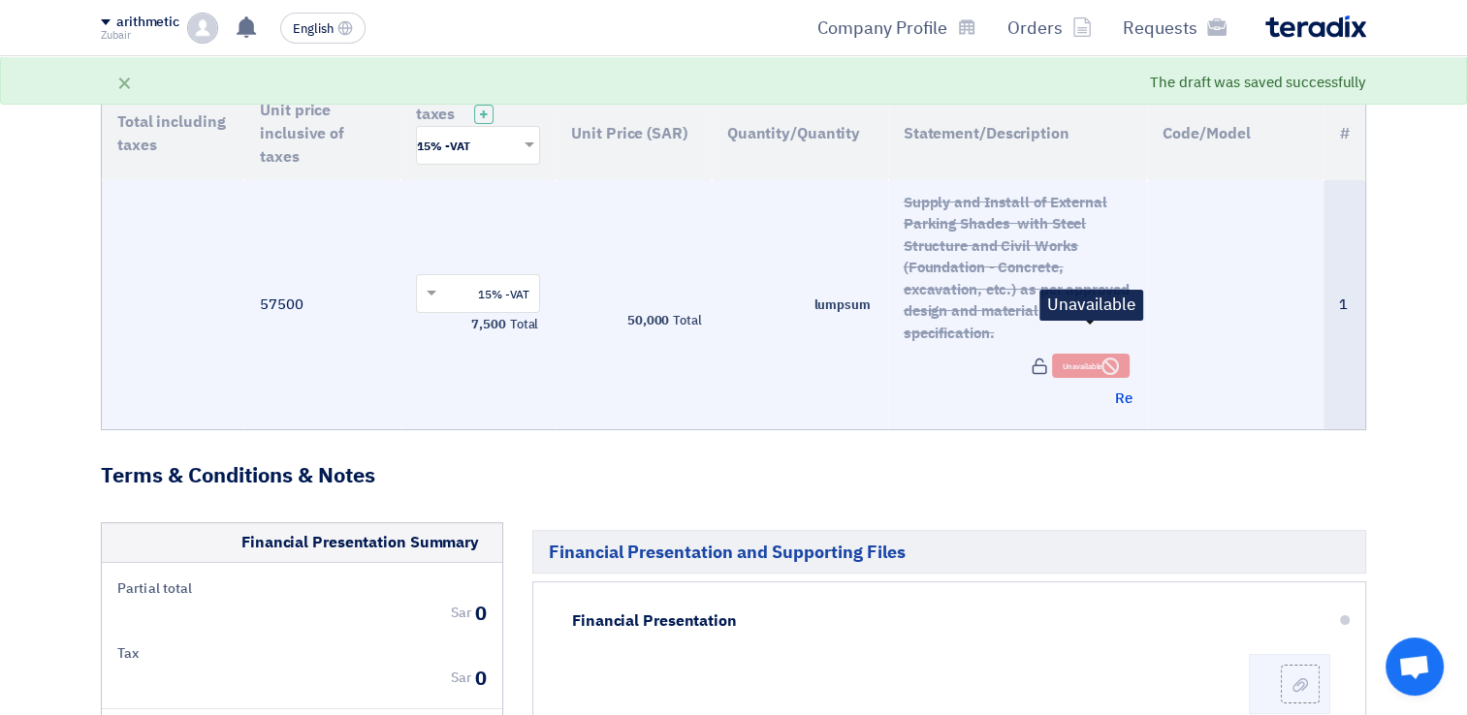
click at [1086, 359] on font "Unavailable" at bounding box center [1082, 367] width 39 height 16
click at [1127, 388] on span "Re" at bounding box center [1122, 399] width 17 height 22
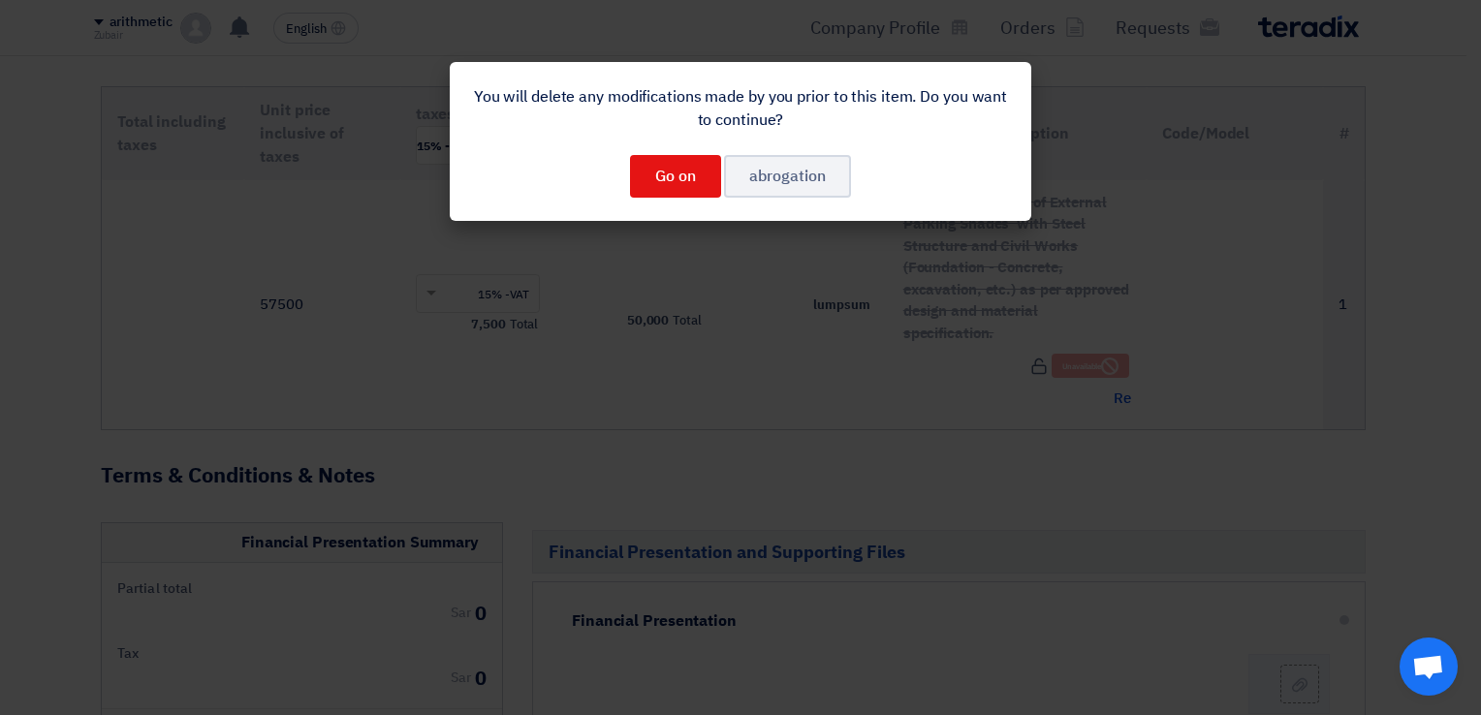
click at [767, 318] on modal-container "You will delete any modifications made by you prior to this item. Do you want t…" at bounding box center [740, 357] width 1481 height 715
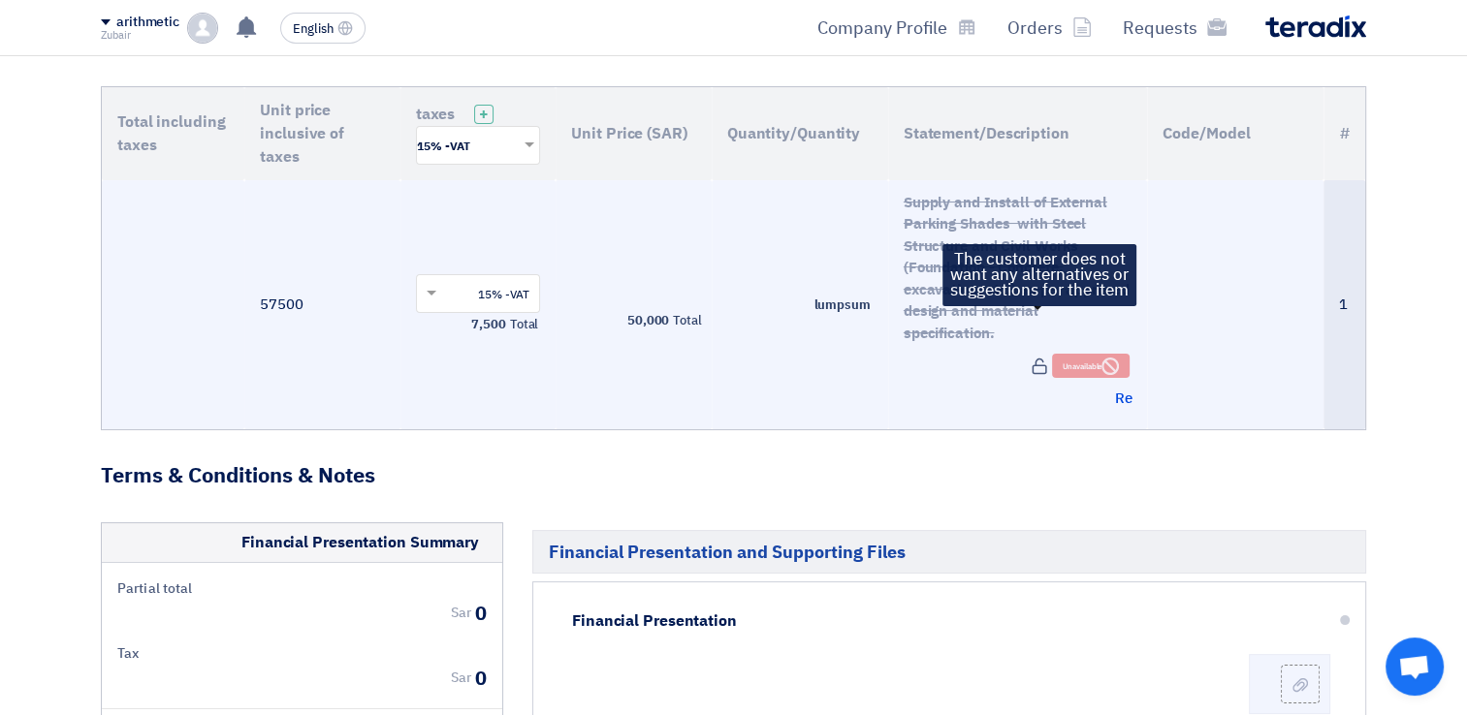
click at [1040, 359] on use at bounding box center [1039, 367] width 15 height 16
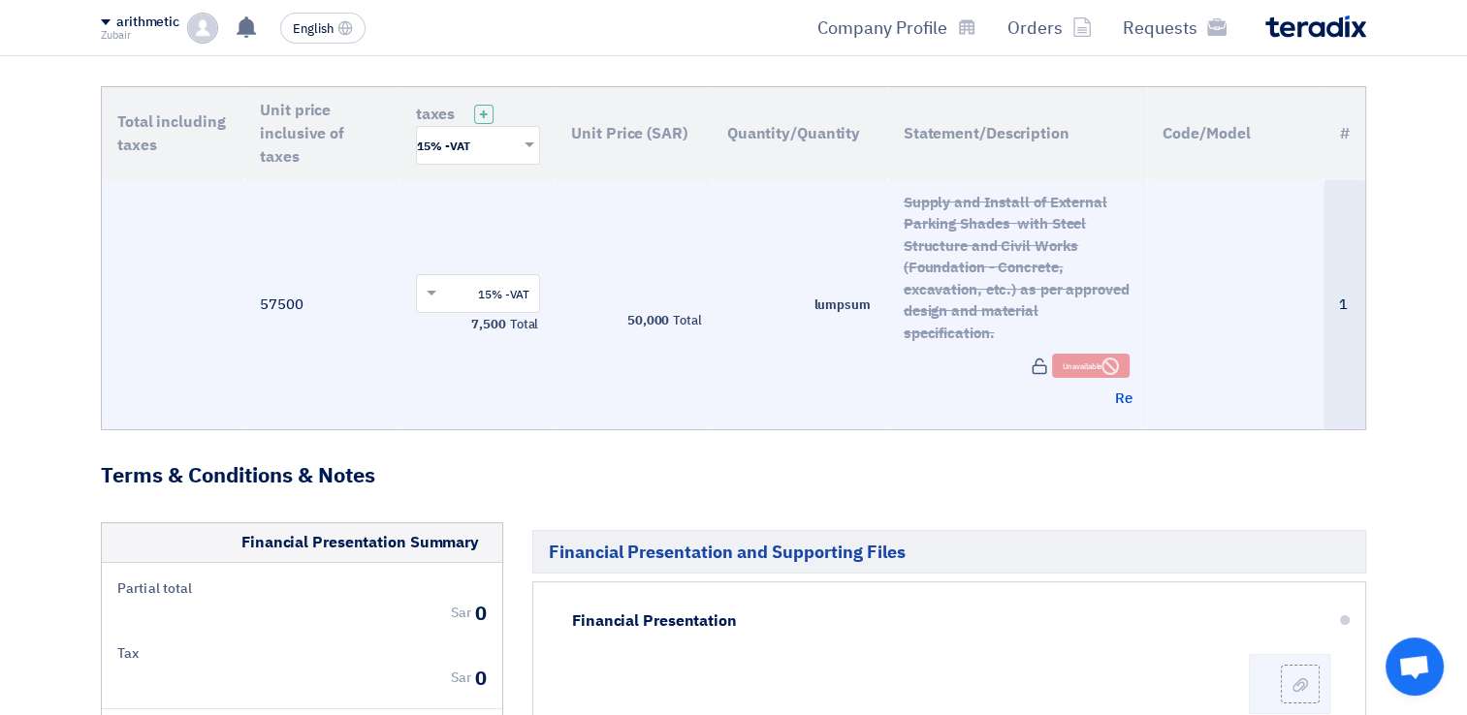
click at [494, 279] on input "text" at bounding box center [489, 295] width 86 height 32
click at [778, 316] on td "lumpsum" at bounding box center [800, 304] width 176 height 249
click at [662, 285] on td "Total 50,000" at bounding box center [633, 304] width 156 height 249
click at [1101, 359] on font "Unavailable" at bounding box center [1082, 367] width 39 height 16
click at [1126, 388] on span "Re" at bounding box center [1122, 399] width 17 height 22
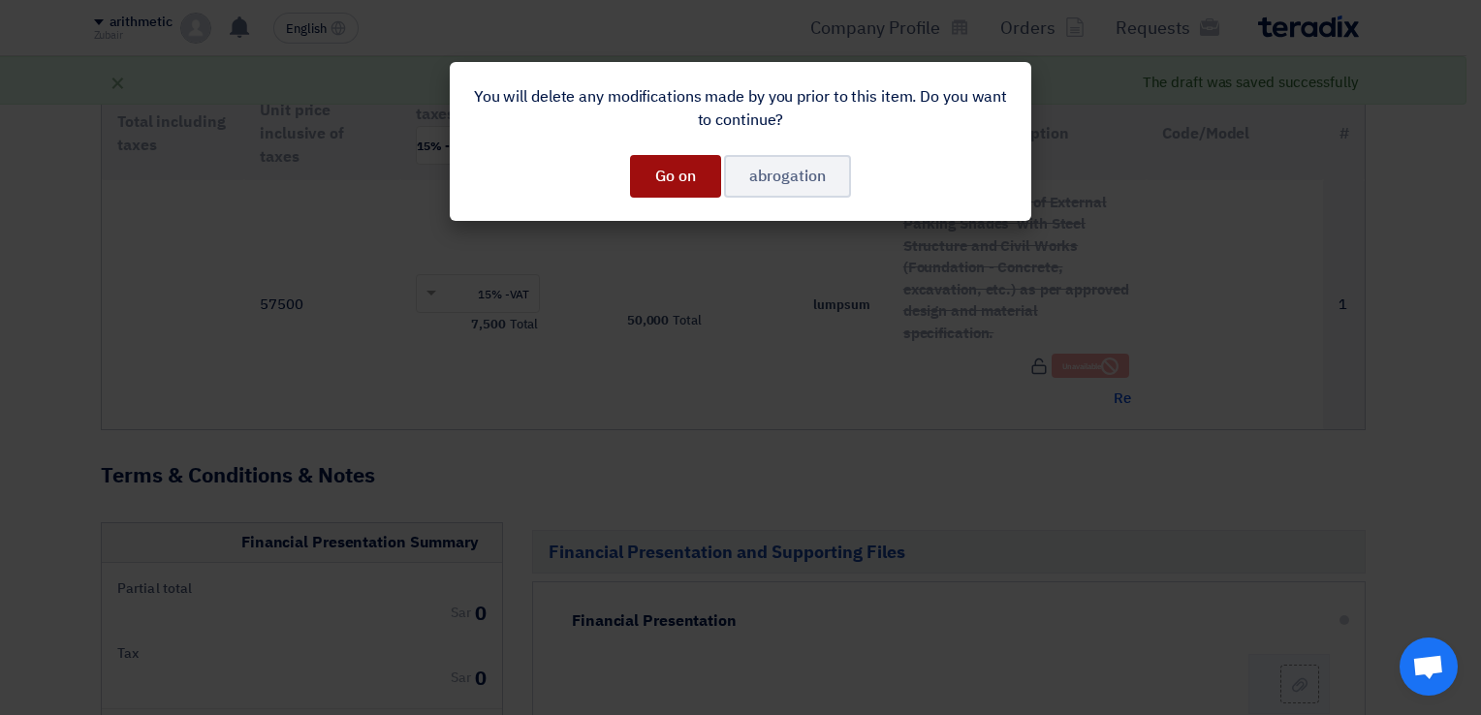
click at [692, 176] on button "Go on" at bounding box center [675, 176] width 91 height 43
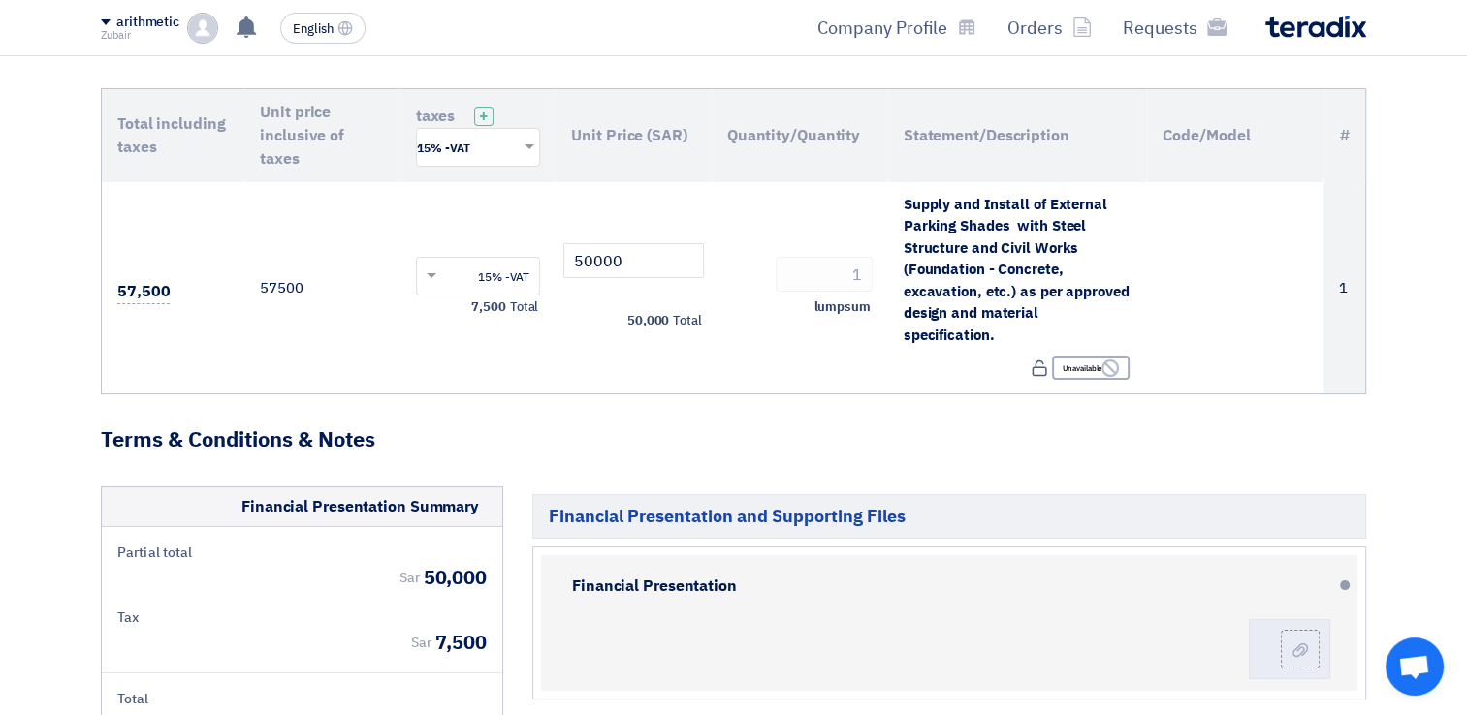
scroll to position [0, 0]
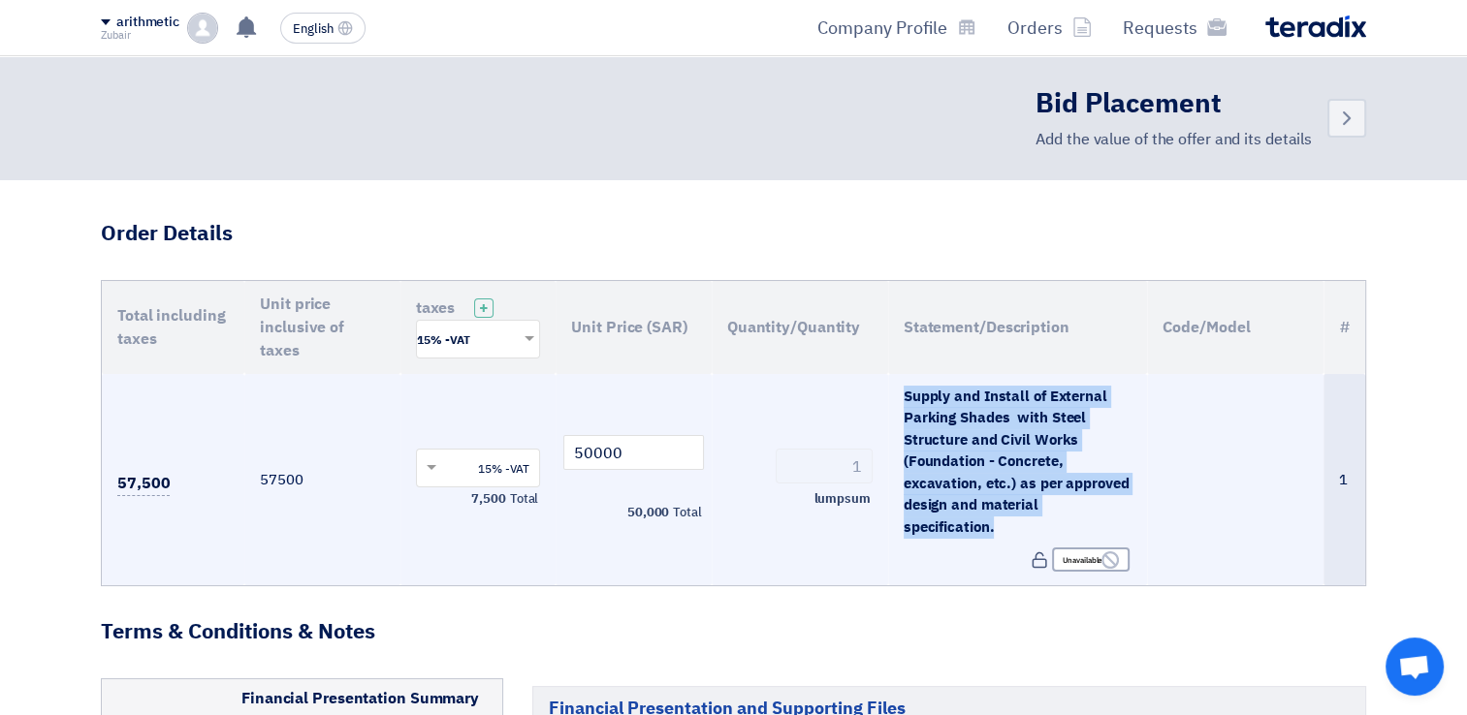
drag, startPoint x: 899, startPoint y: 386, endPoint x: 1134, endPoint y: 507, distance: 264.9
click at [1134, 507] on td "Supply and Install of External Parking Shades with Steel Structure and Civil Wo…" at bounding box center [1018, 480] width 260 height 212
copy span "Supply and Install of External Parking Shades with Steel Structure and Civil Wo…"
click at [1105, 409] on div "Supply and Install of External Parking Shades with Steel Structure and Civil Wo…" at bounding box center [1018, 462] width 229 height 153
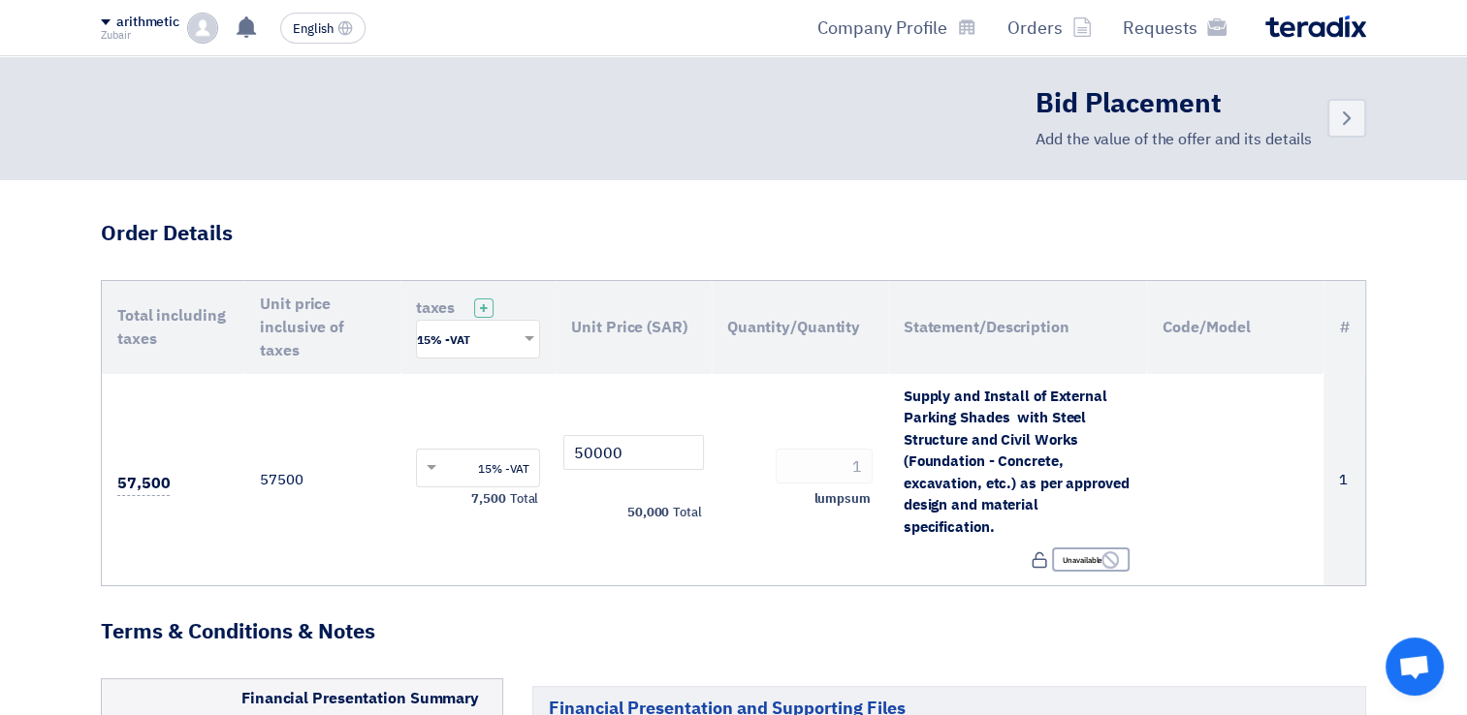
click at [153, 28] on div "arithmetic" at bounding box center [147, 23] width 63 height 16
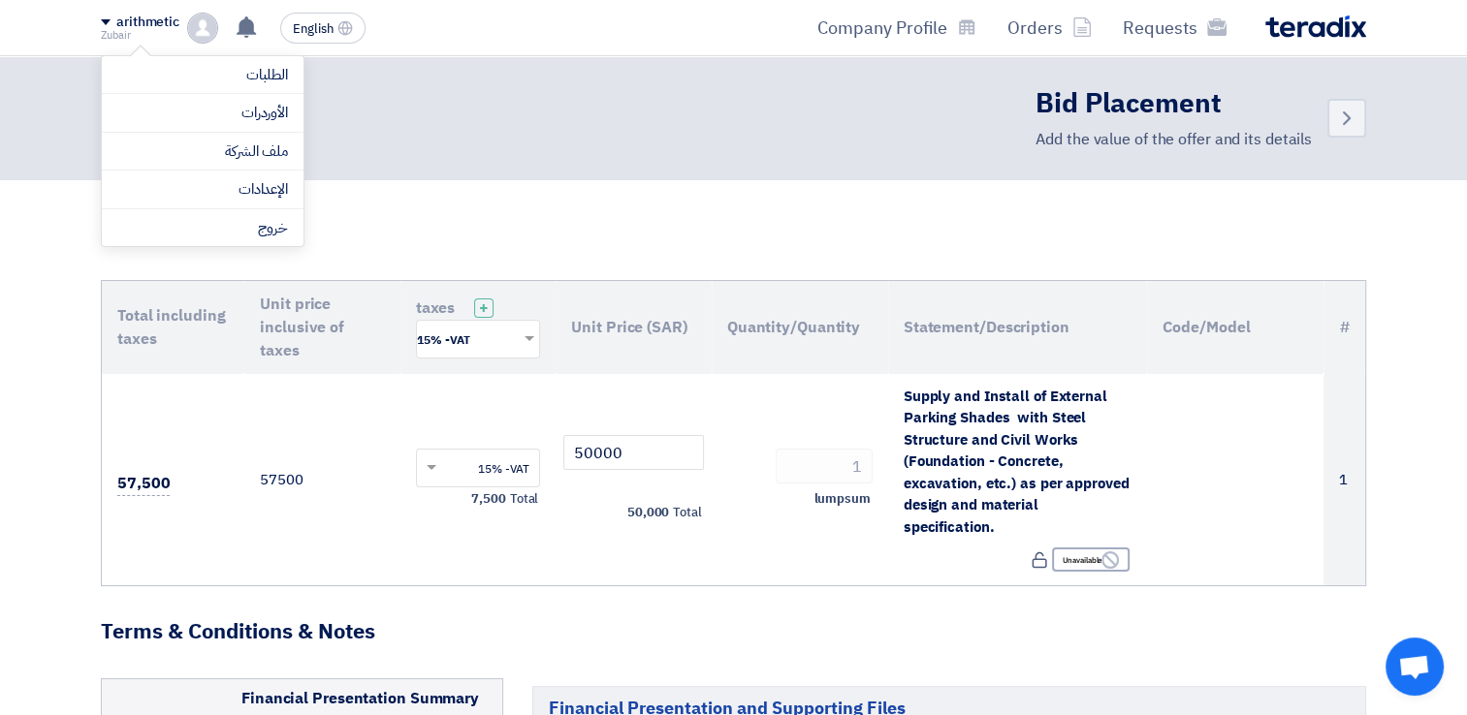
click at [419, 139] on div "Back Bid Placement Add the value of the offer and its details" at bounding box center [733, 118] width 1265 height 66
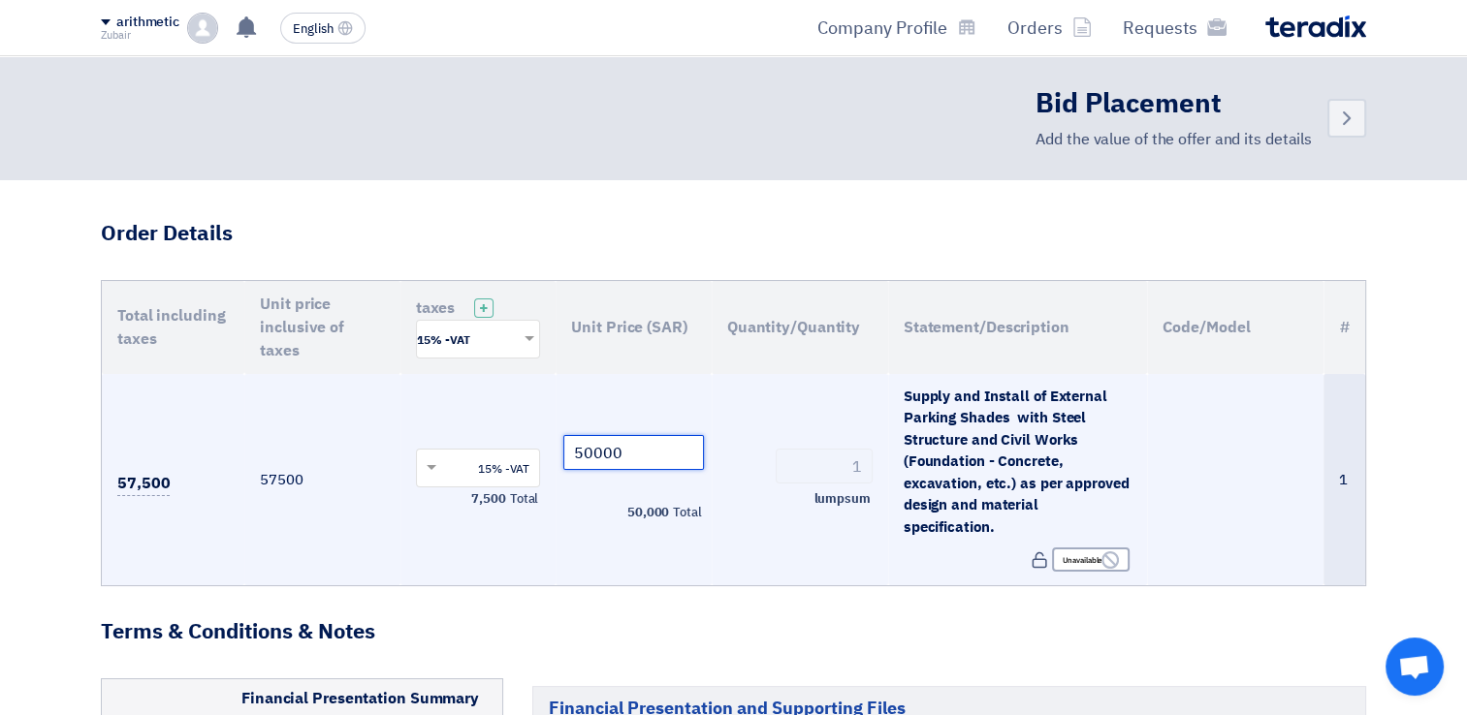
drag, startPoint x: 555, startPoint y: 425, endPoint x: 444, endPoint y: 423, distance: 111.5
click at [444, 423] on tr "1 Supply and Install of External Parking Shades with Steel Structure and Civil …" at bounding box center [733, 480] width 1263 height 212
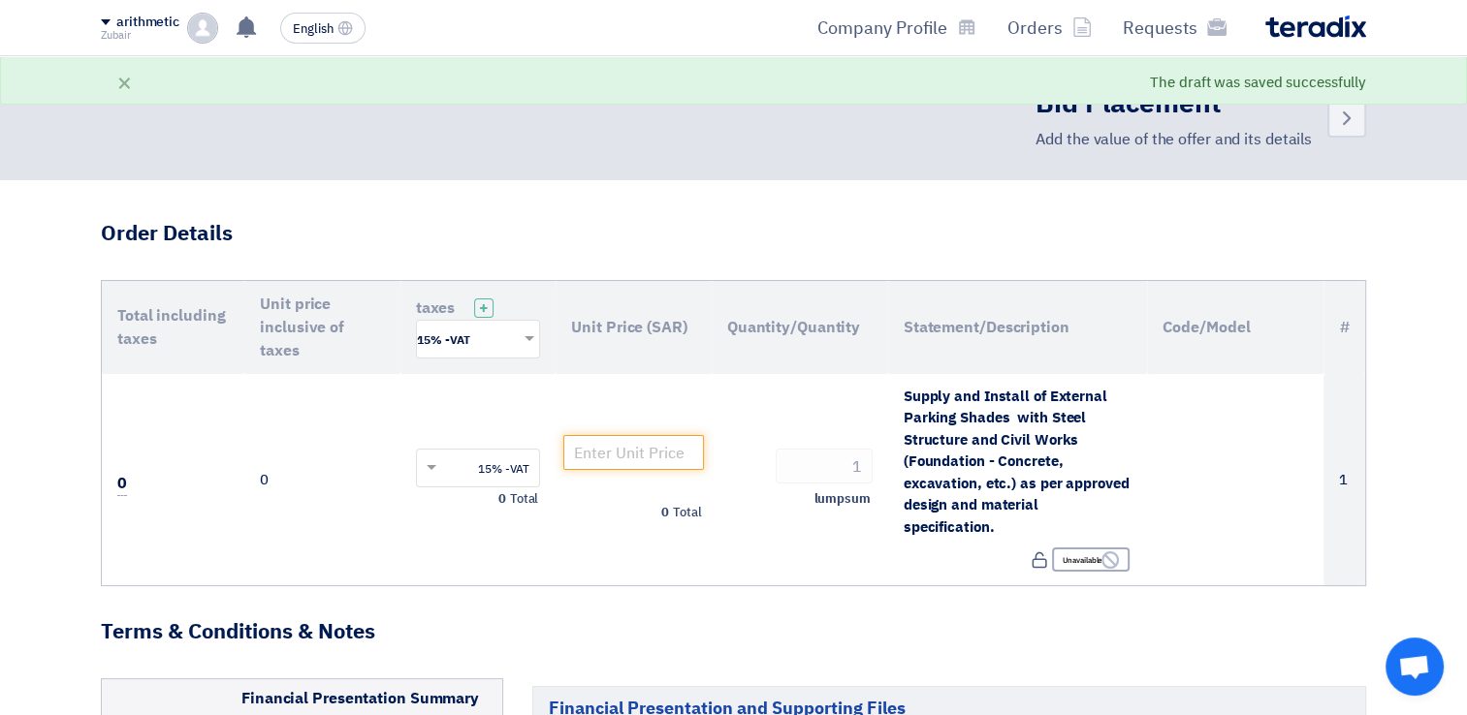
click at [118, 30] on div "Zubair" at bounding box center [140, 35] width 79 height 11
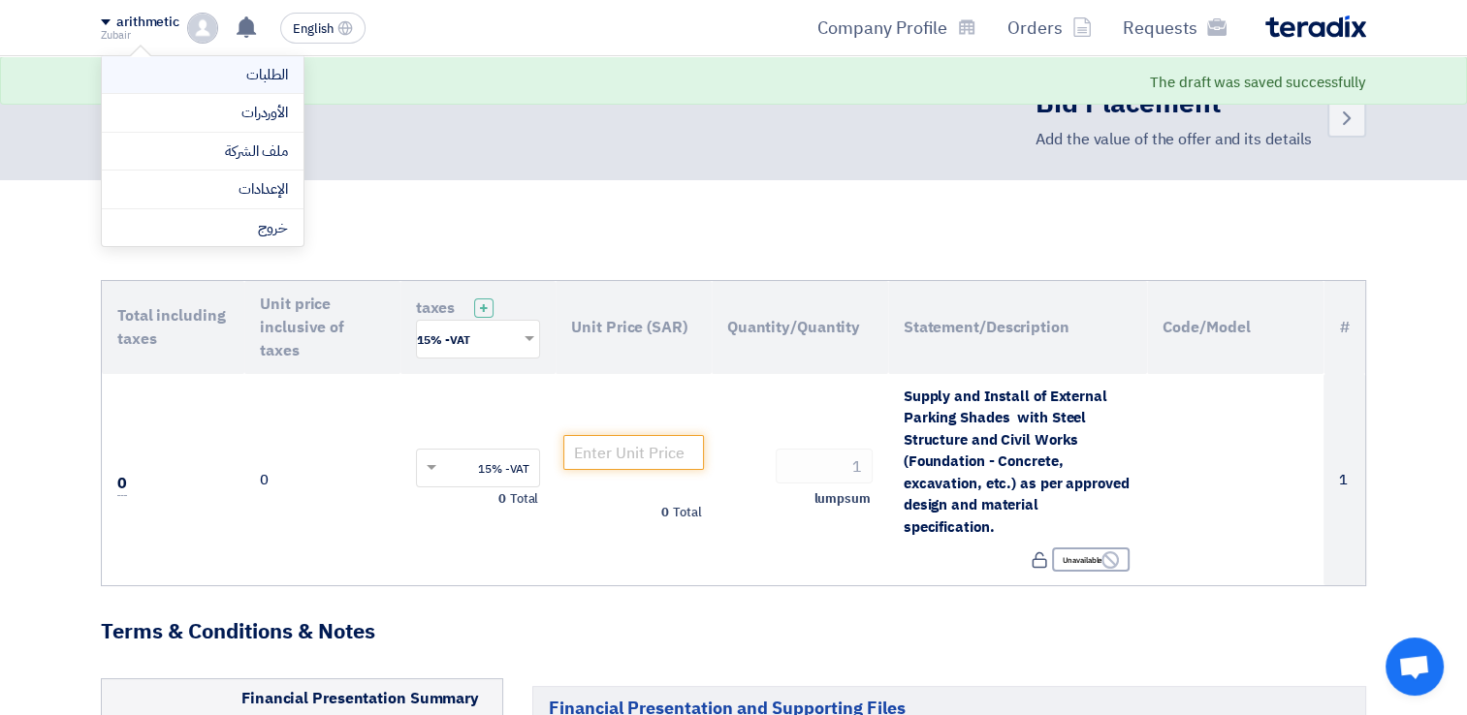
click at [239, 65] on link "الطلبات" at bounding box center [202, 75] width 171 height 22
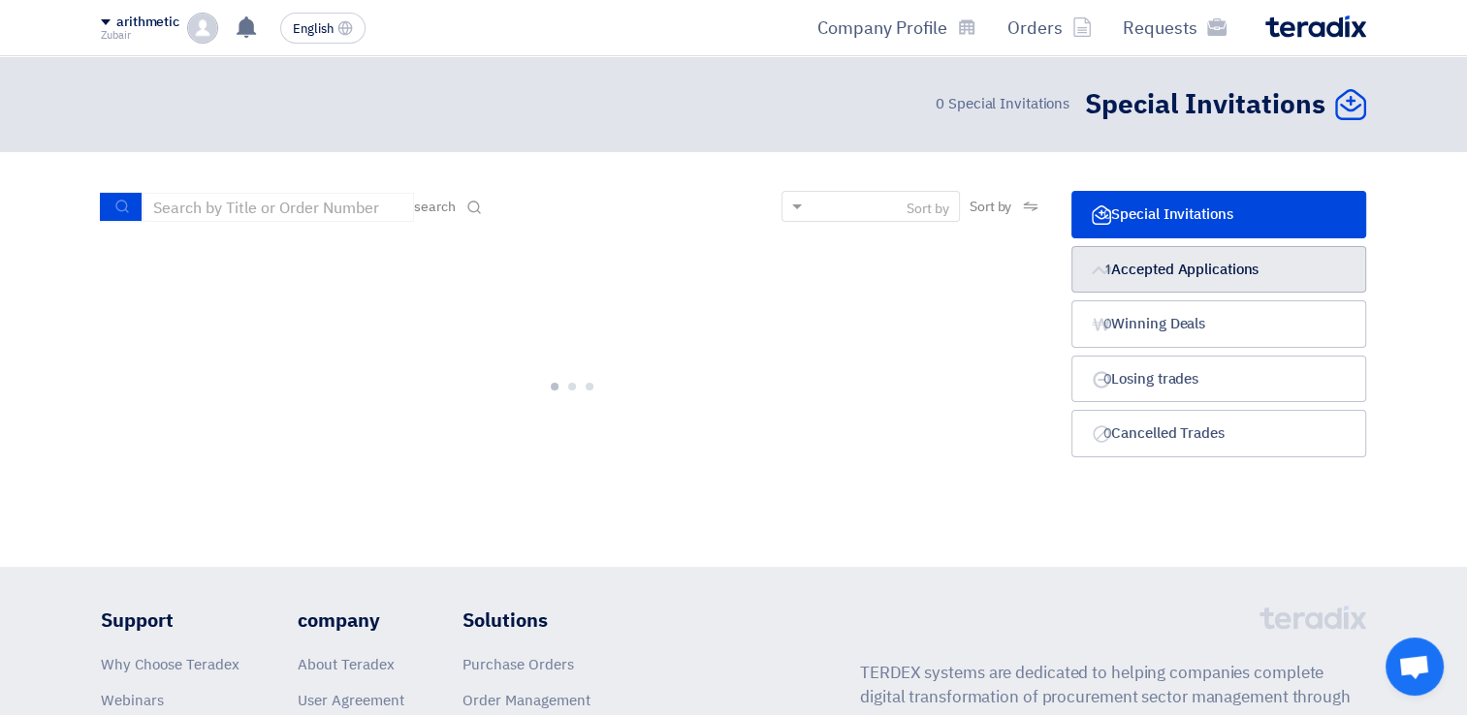
click at [1199, 277] on font "Accepted Applications" at bounding box center [1184, 269] width 147 height 21
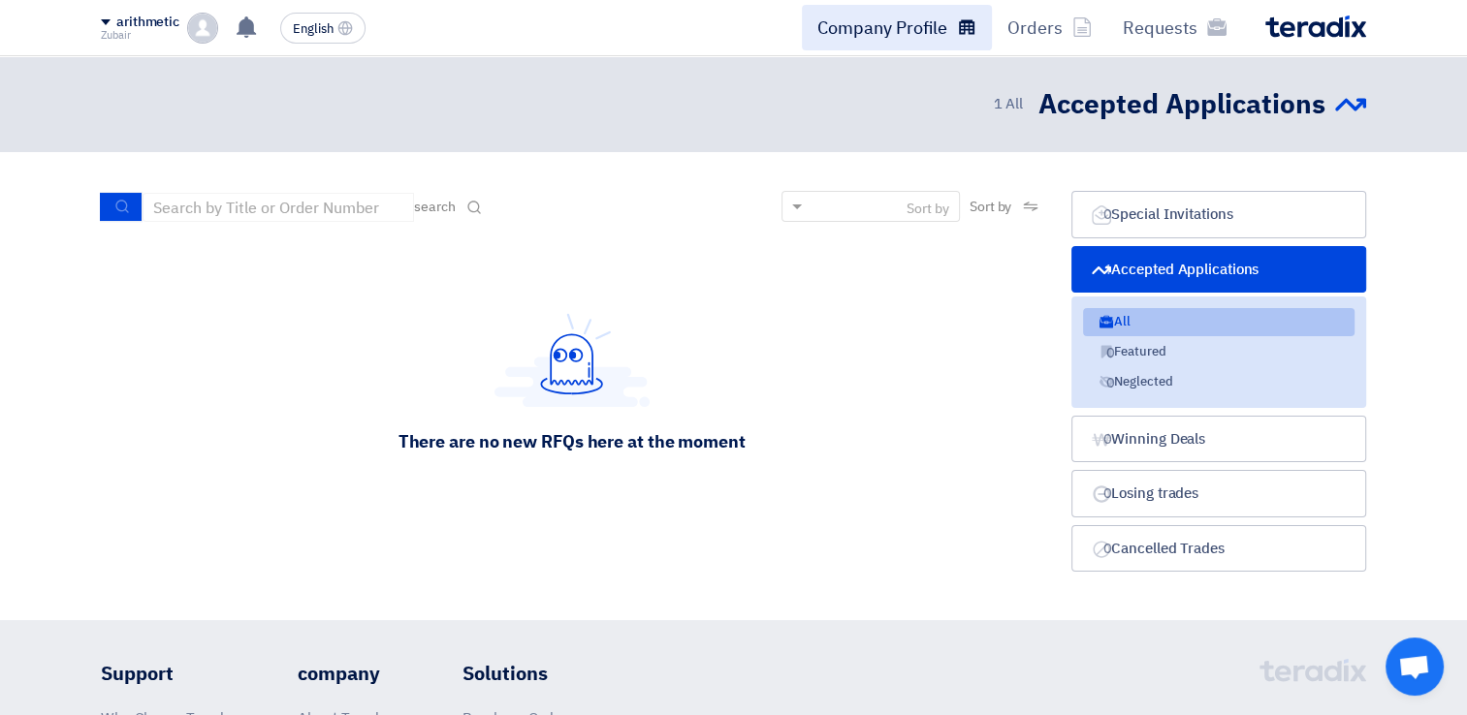
click at [890, 28] on font "Company Profile" at bounding box center [882, 28] width 130 height 26
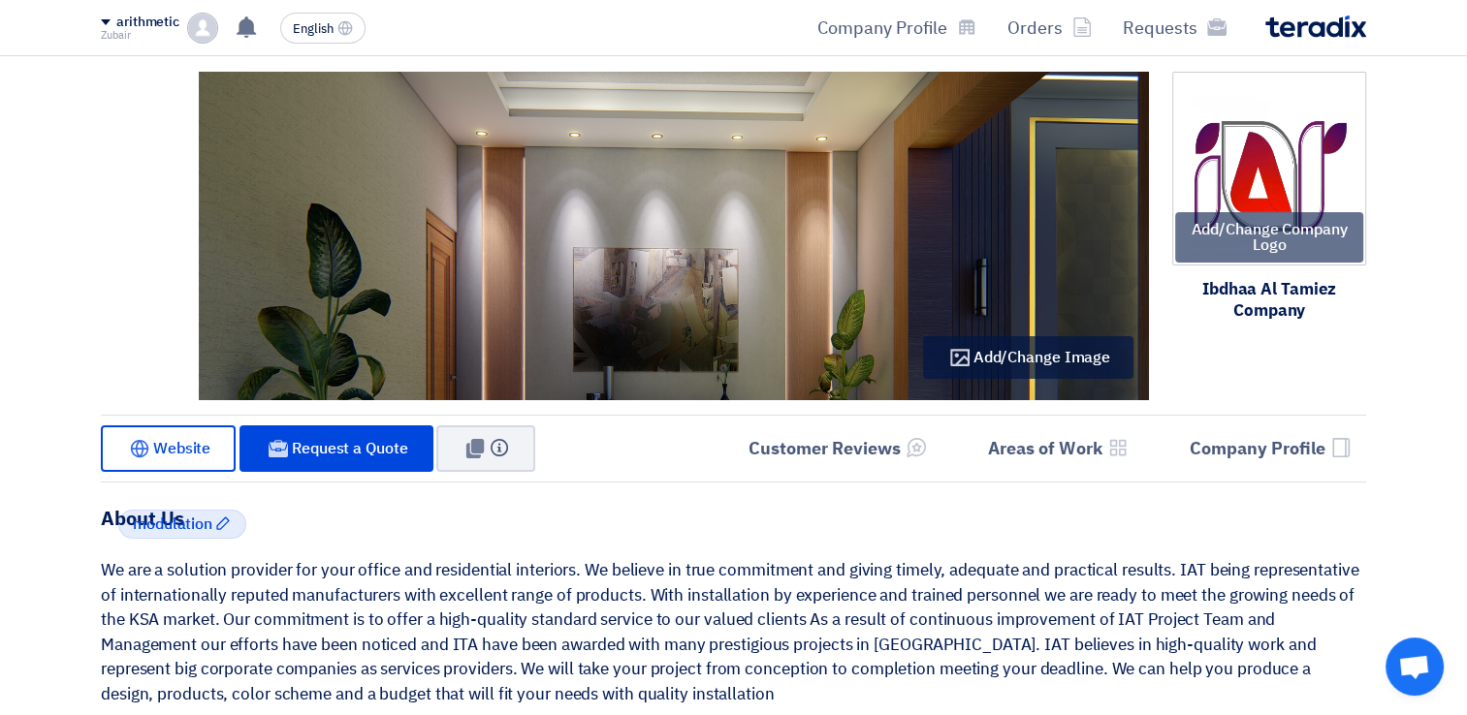
click at [107, 21] on span at bounding box center [106, 22] width 10 height 6
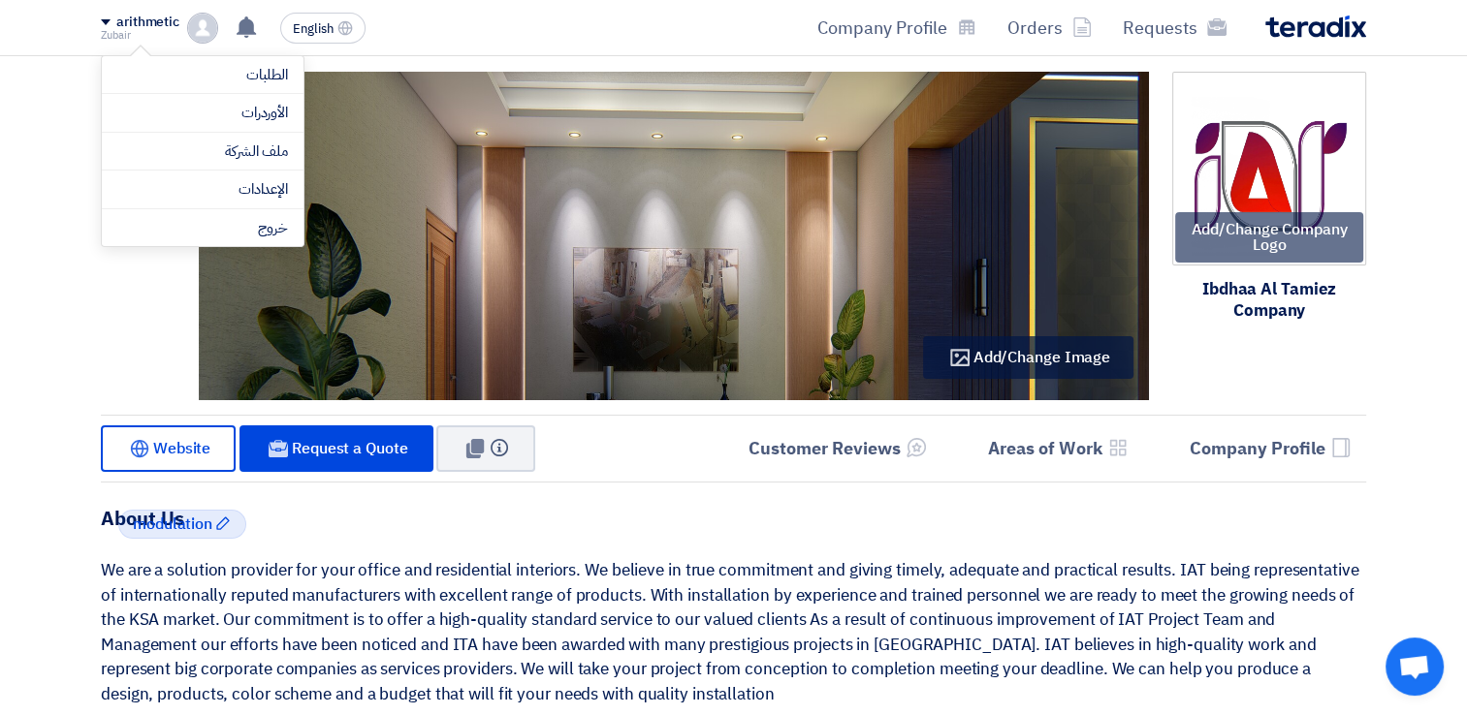
click at [1345, 347] on div "Add/Change Company Logo Image Ibdhaa Al Tamiez Company" at bounding box center [1257, 239] width 217 height 335
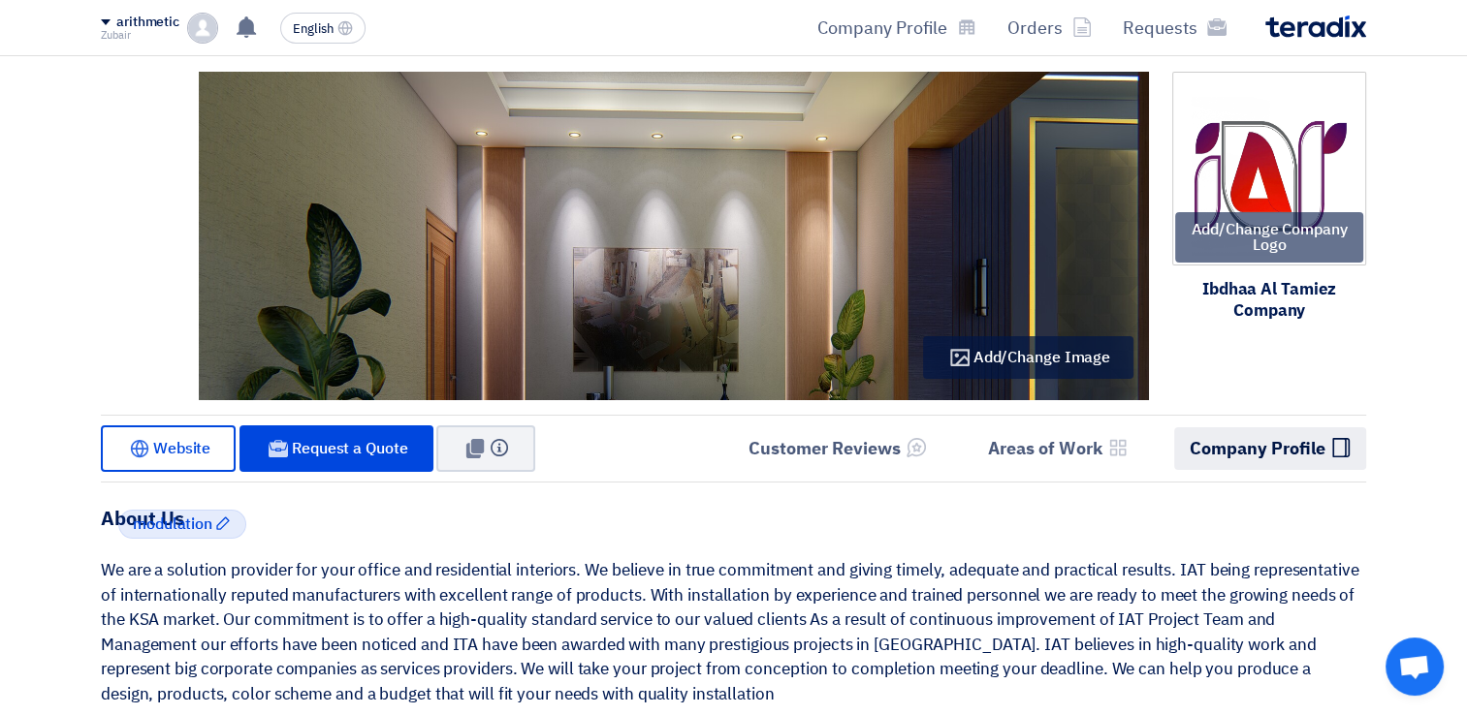
click at [1259, 447] on h5 "Company Profile" at bounding box center [1258, 448] width 136 height 22
click at [202, 35] on img at bounding box center [202, 28] width 31 height 31
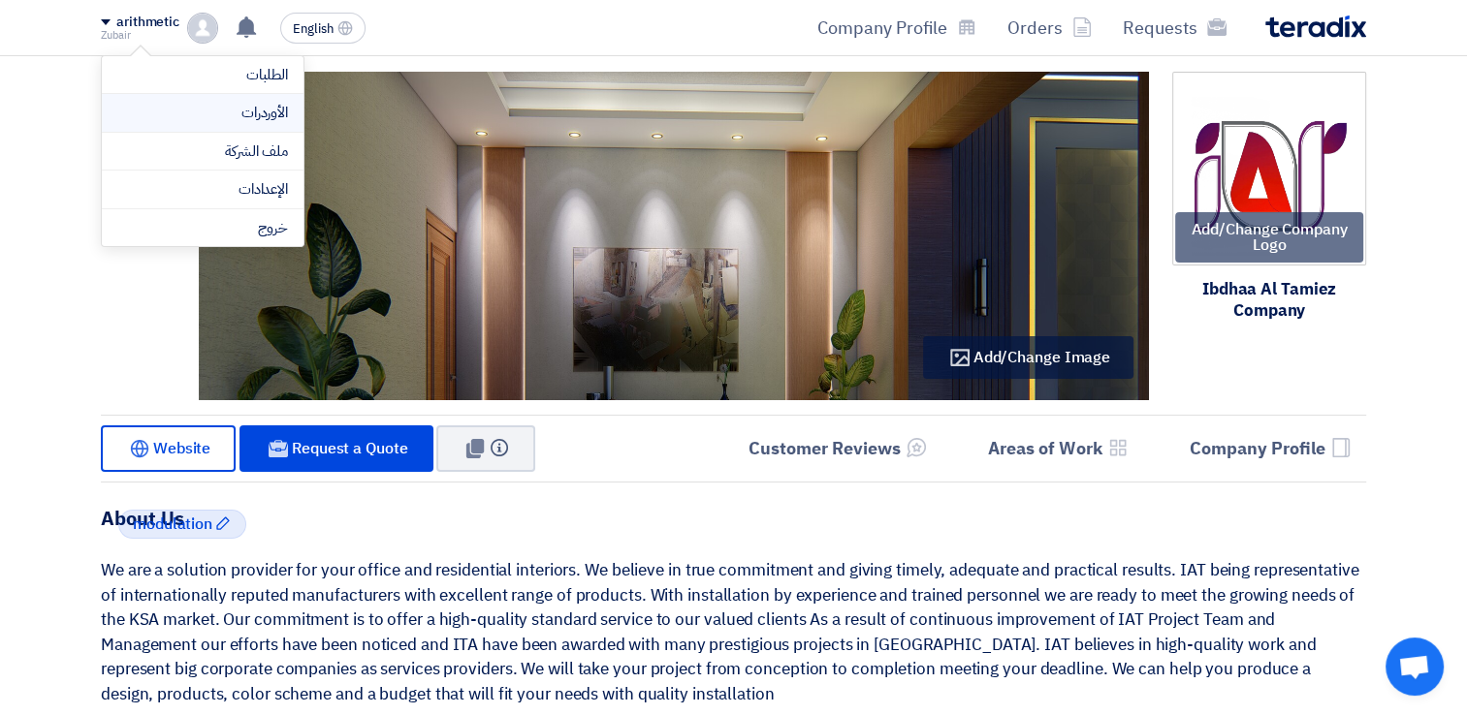
click at [254, 99] on li "الأوردرات" at bounding box center [203, 113] width 202 height 39
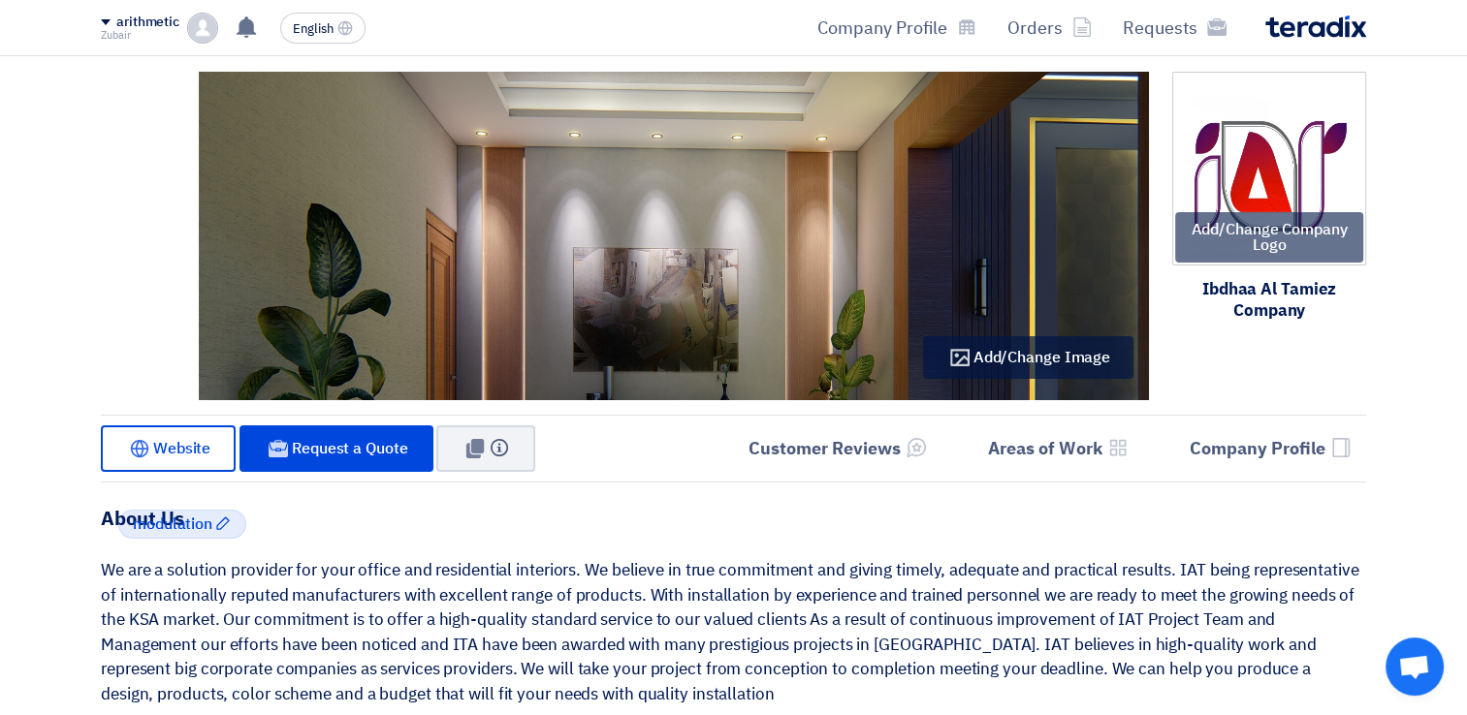
click at [202, 26] on img at bounding box center [202, 28] width 31 height 31
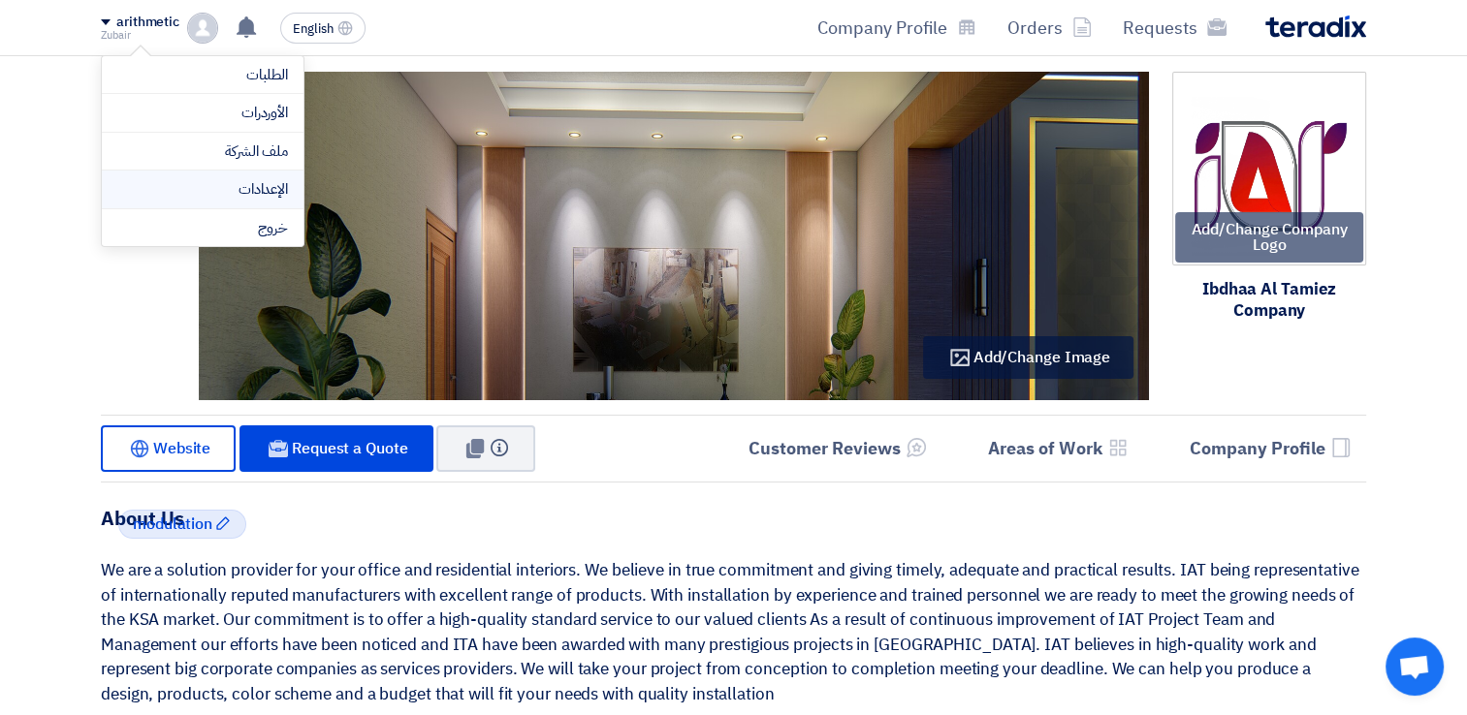
click at [225, 180] on link "الإعدادات" at bounding box center [202, 189] width 171 height 22
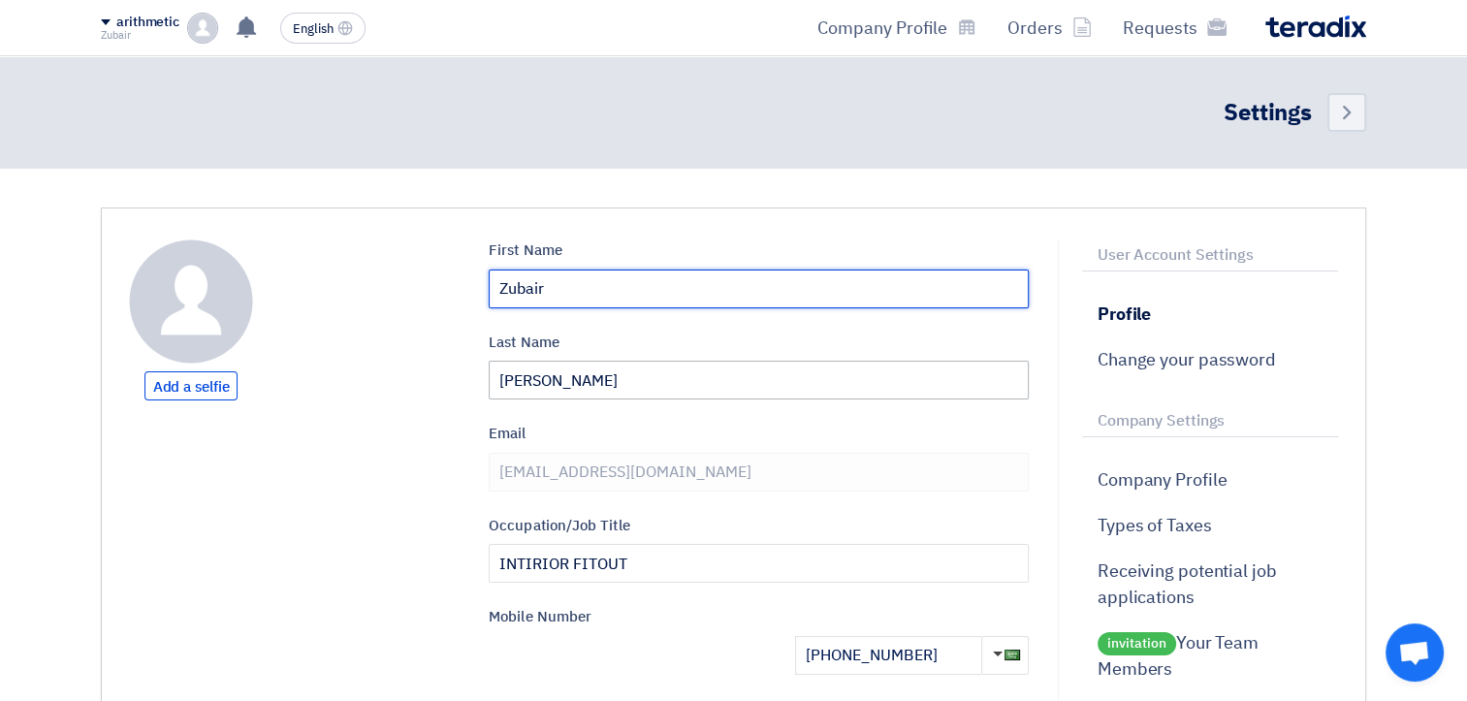
drag, startPoint x: 580, startPoint y: 287, endPoint x: 518, endPoint y: 386, distance: 116.7
type input "[PERSON_NAME]"
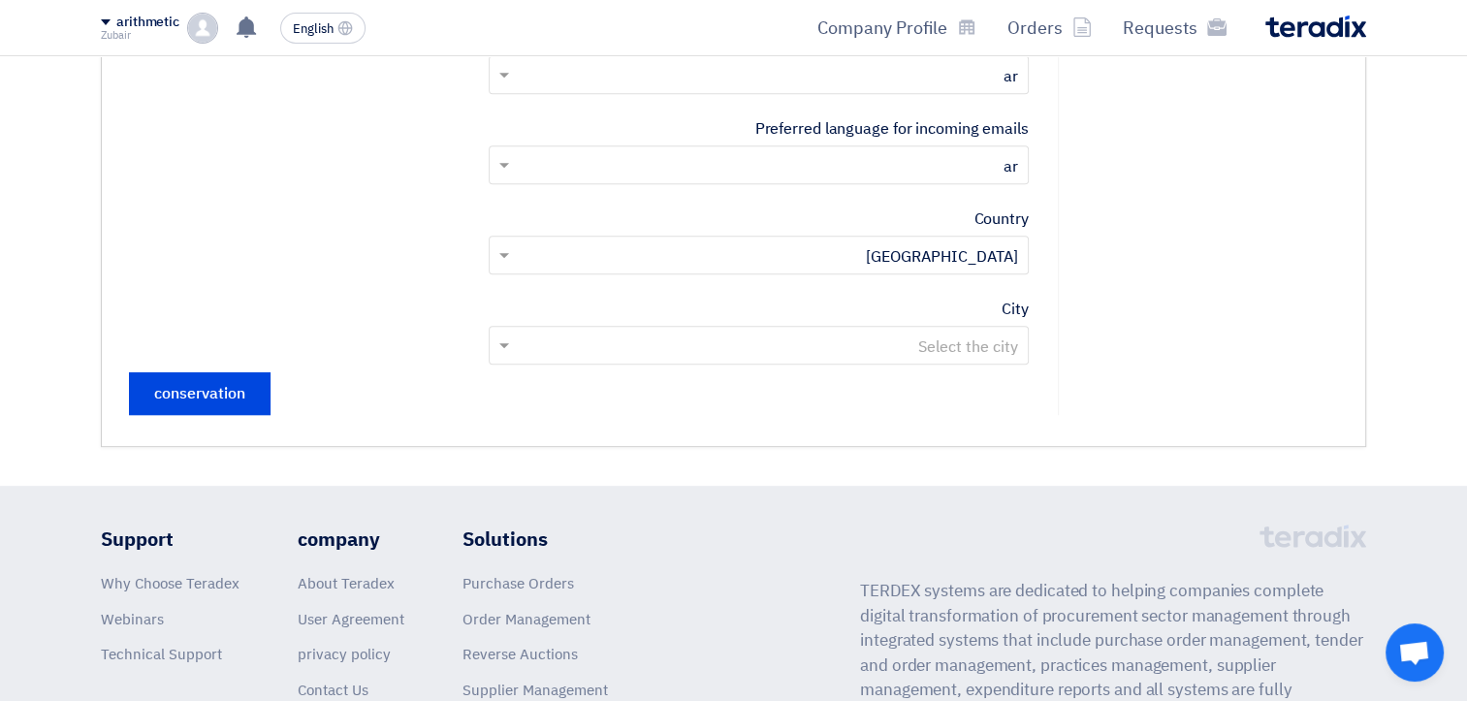
scroll to position [873, 0]
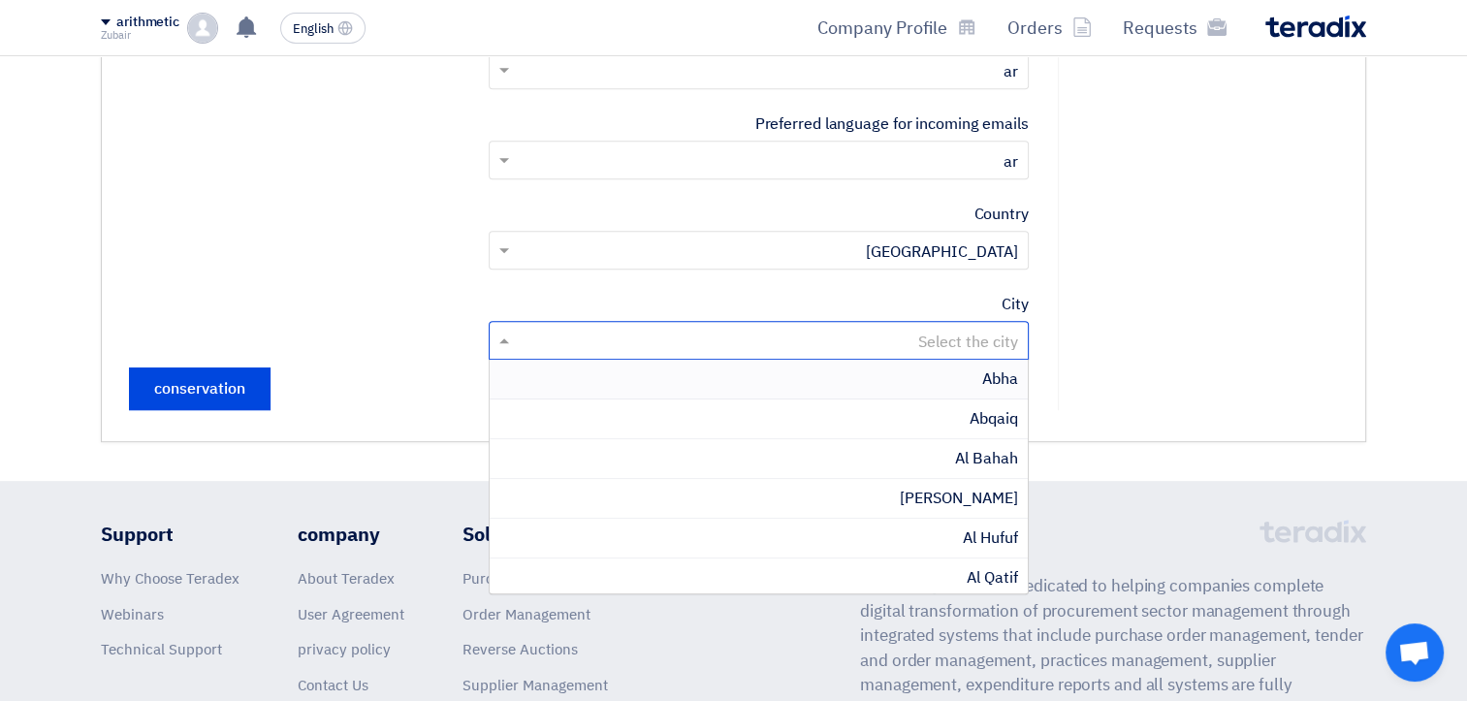
click at [901, 346] on input "text" at bounding box center [769, 343] width 501 height 32
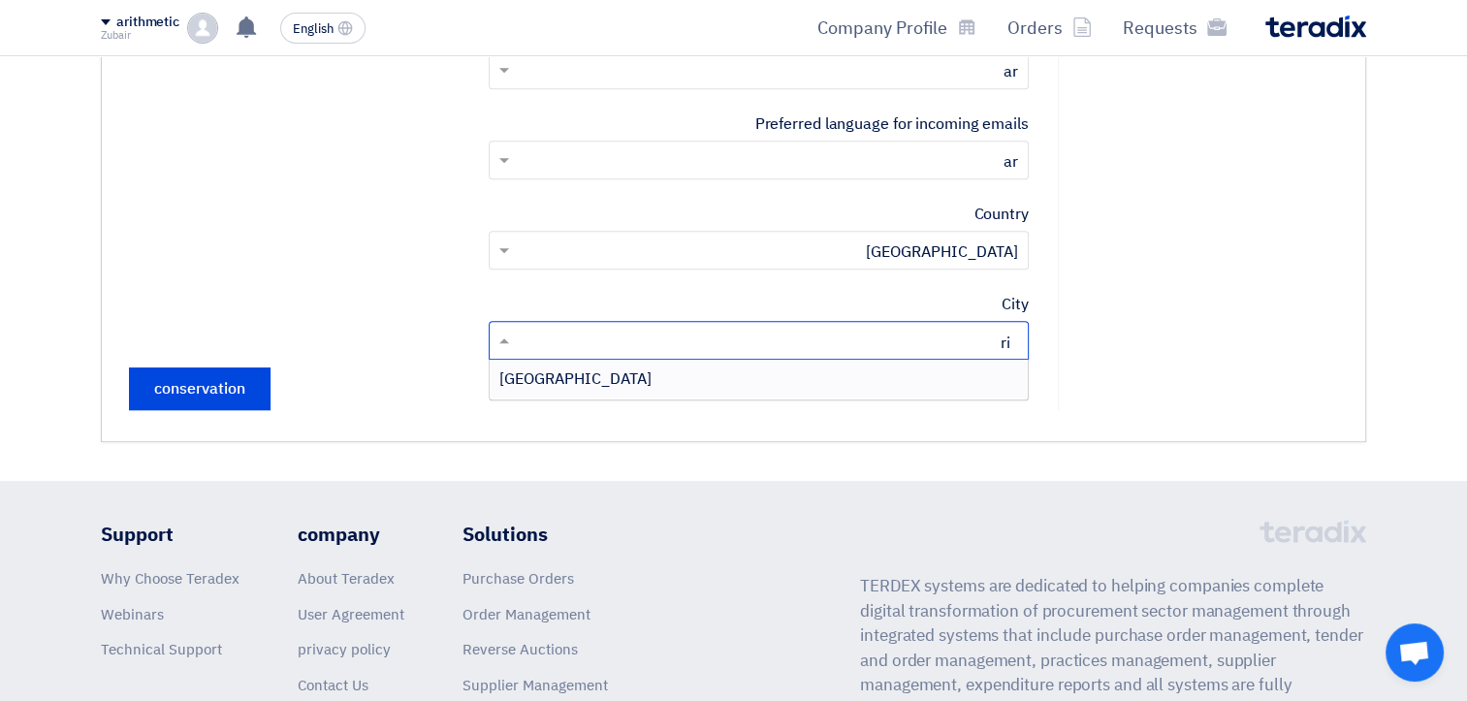
type input "riy"
click at [954, 380] on div "[GEOGRAPHIC_DATA]" at bounding box center [759, 379] width 538 height 39
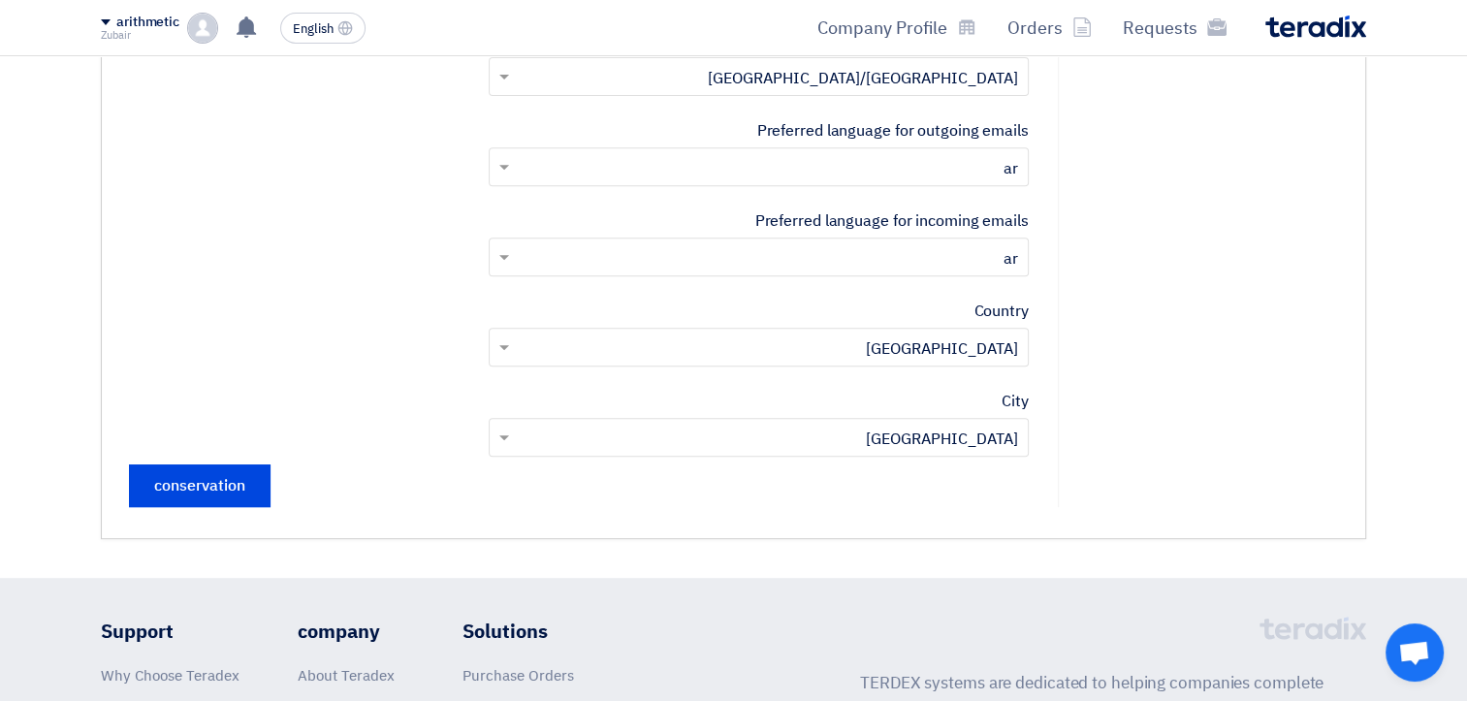
scroll to position [679, 0]
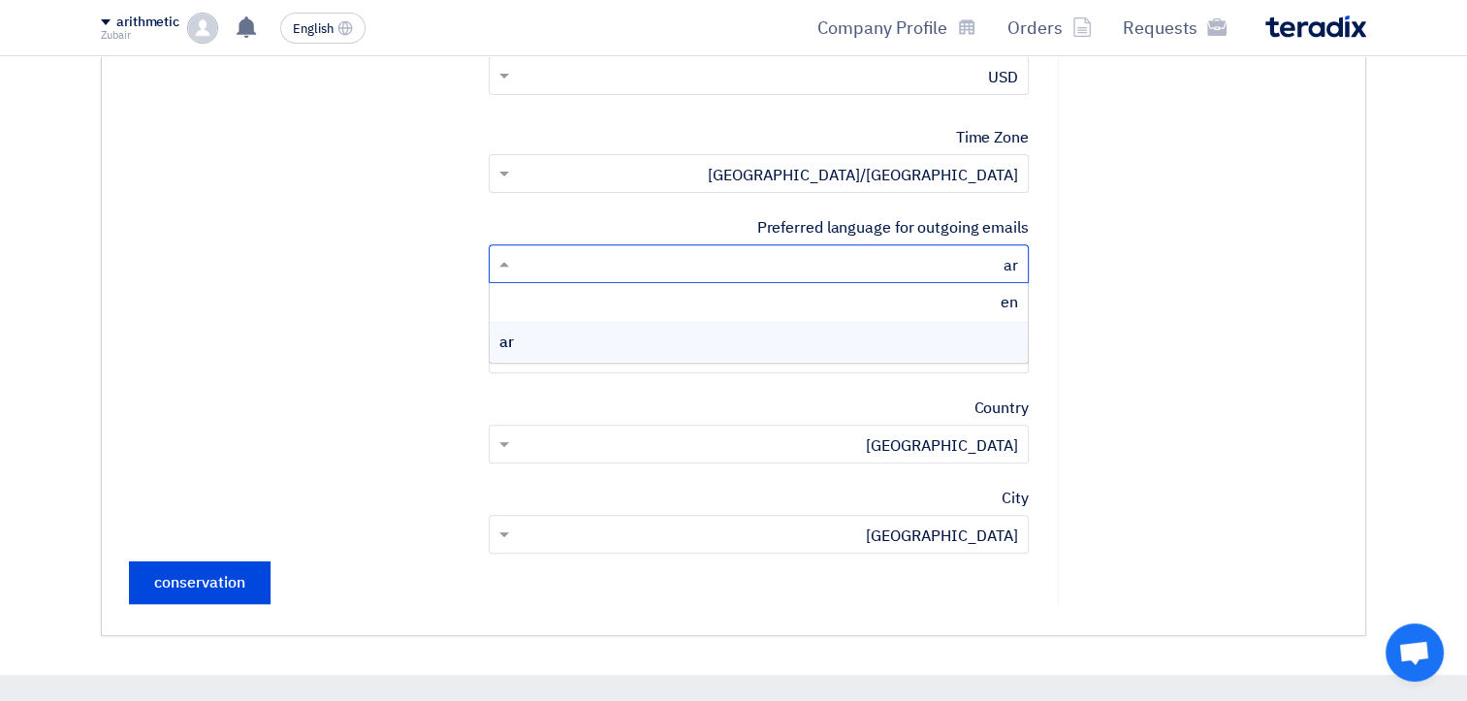
drag, startPoint x: 979, startPoint y: 259, endPoint x: 1033, endPoint y: 262, distance: 54.4
click at [1033, 262] on div "Add a selfie First Name [PERSON_NAME] Last Name Ali Email [EMAIL_ADDRESS][DOMAI…" at bounding box center [578, 82] width 929 height 1043
click at [994, 270] on input "text" at bounding box center [769, 266] width 501 height 32
click at [1151, 288] on div "User Account Settings Profile Change your password Company Settings Company Pro…" at bounding box center [1198, 82] width 280 height 1043
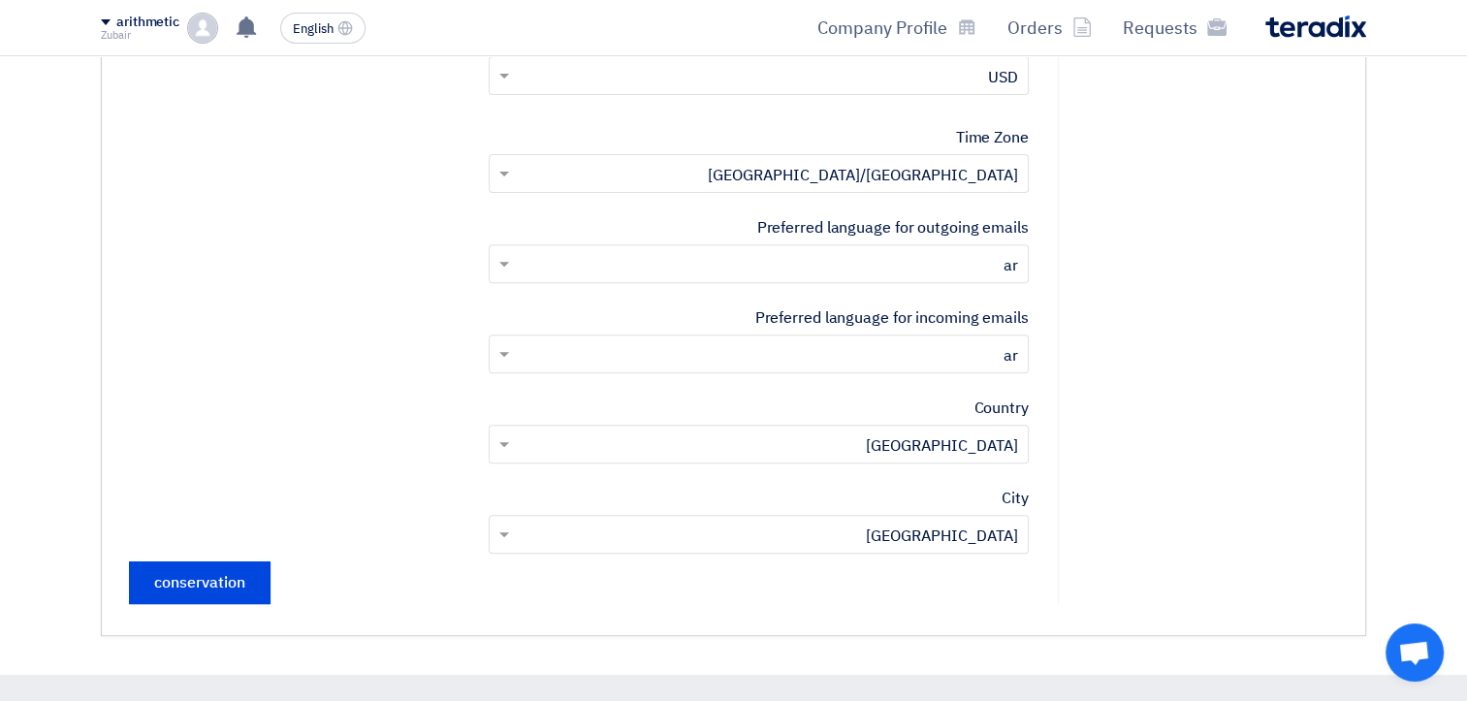
click at [994, 262] on input "text" at bounding box center [769, 266] width 501 height 32
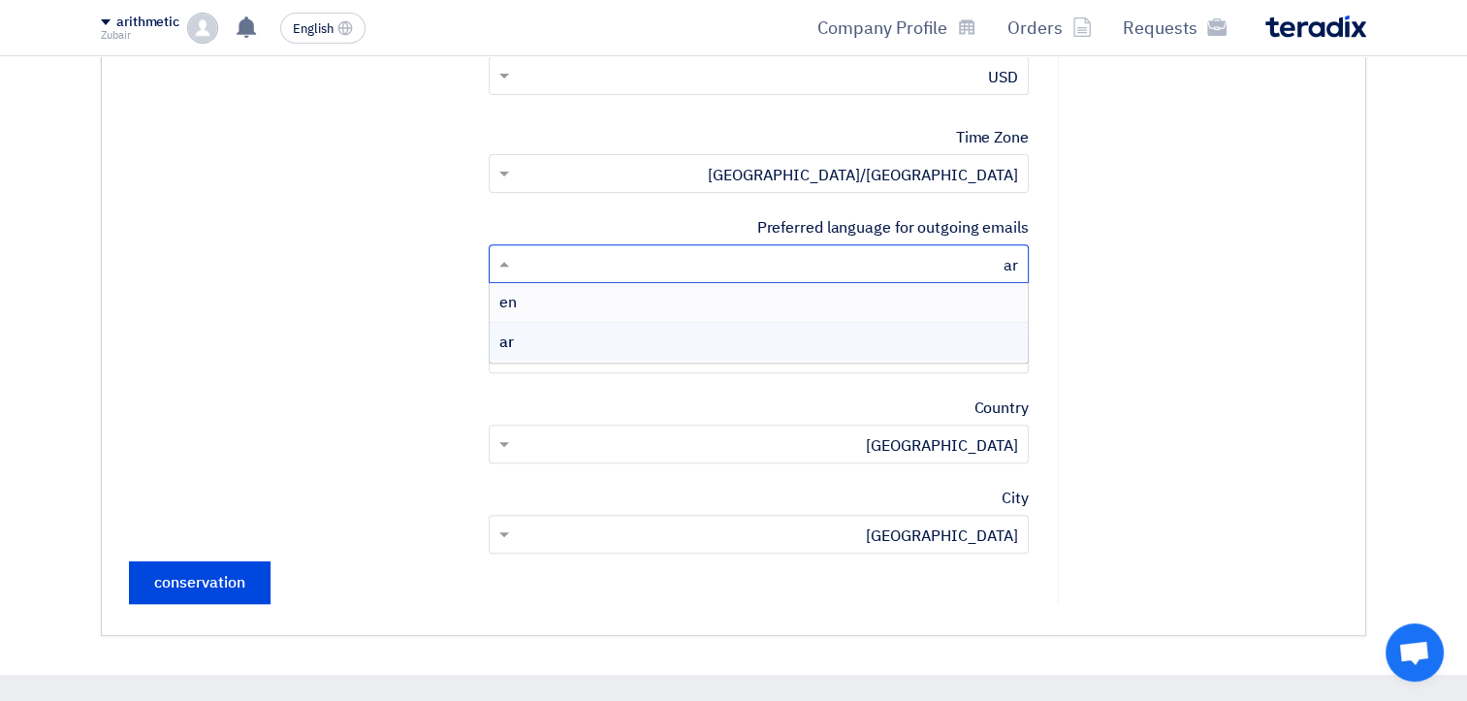
click at [709, 312] on div "en" at bounding box center [759, 303] width 538 height 40
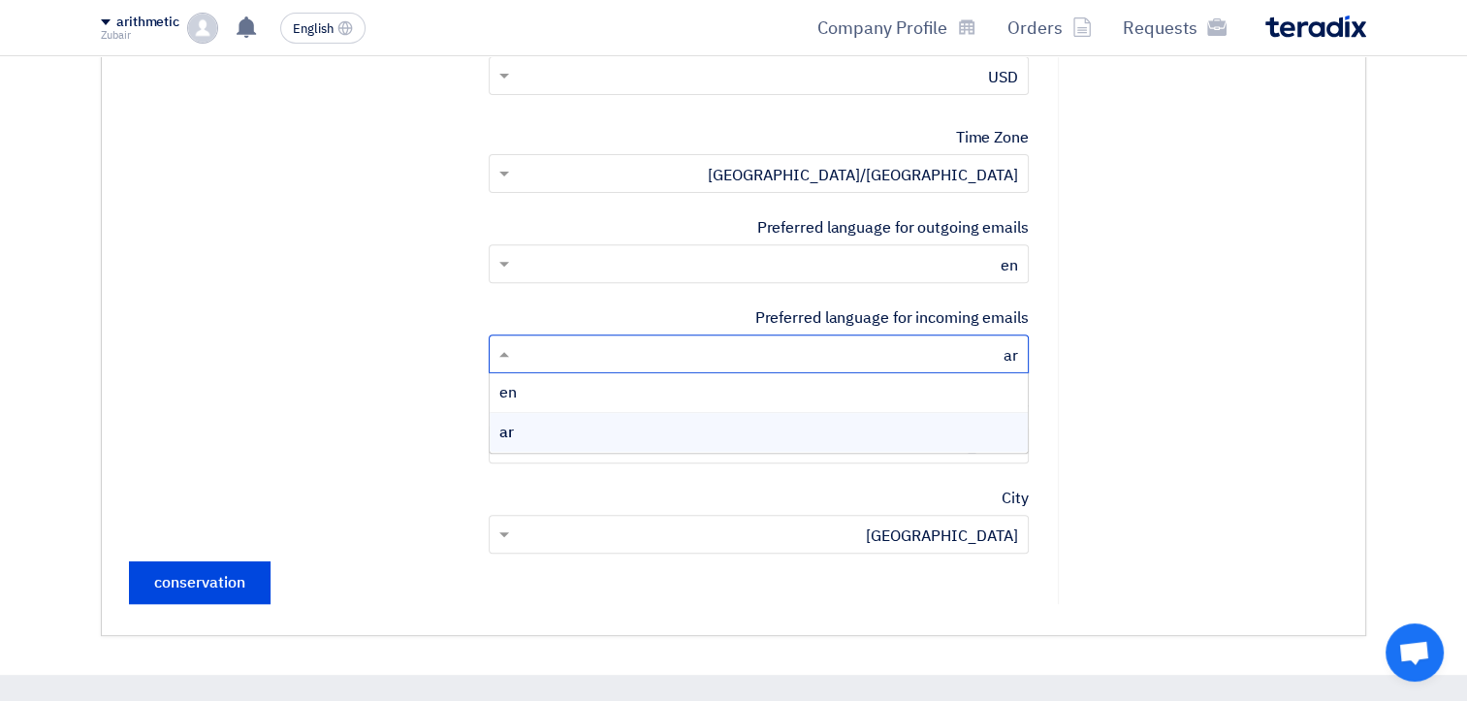
click at [929, 358] on input "text" at bounding box center [769, 356] width 501 height 32
click at [710, 392] on div "en" at bounding box center [759, 393] width 538 height 40
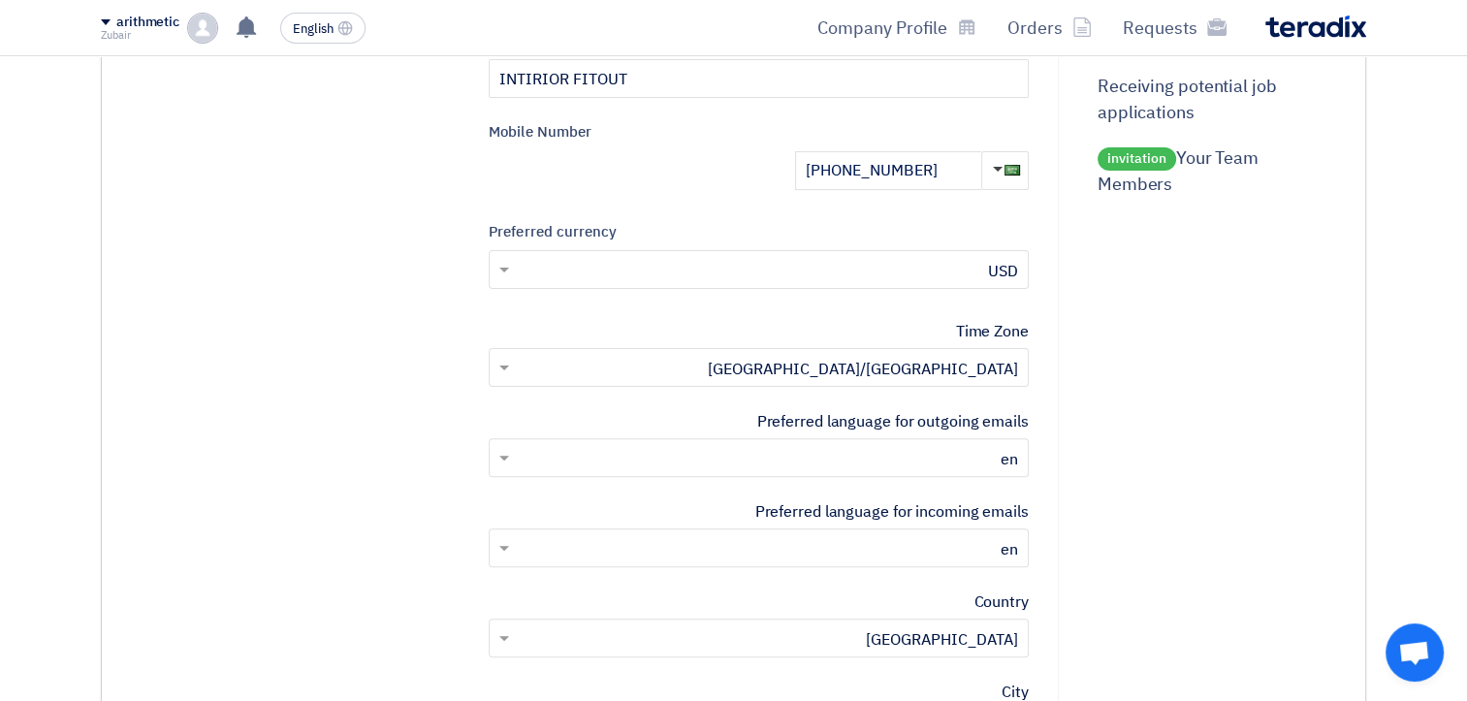
scroll to position [291, 0]
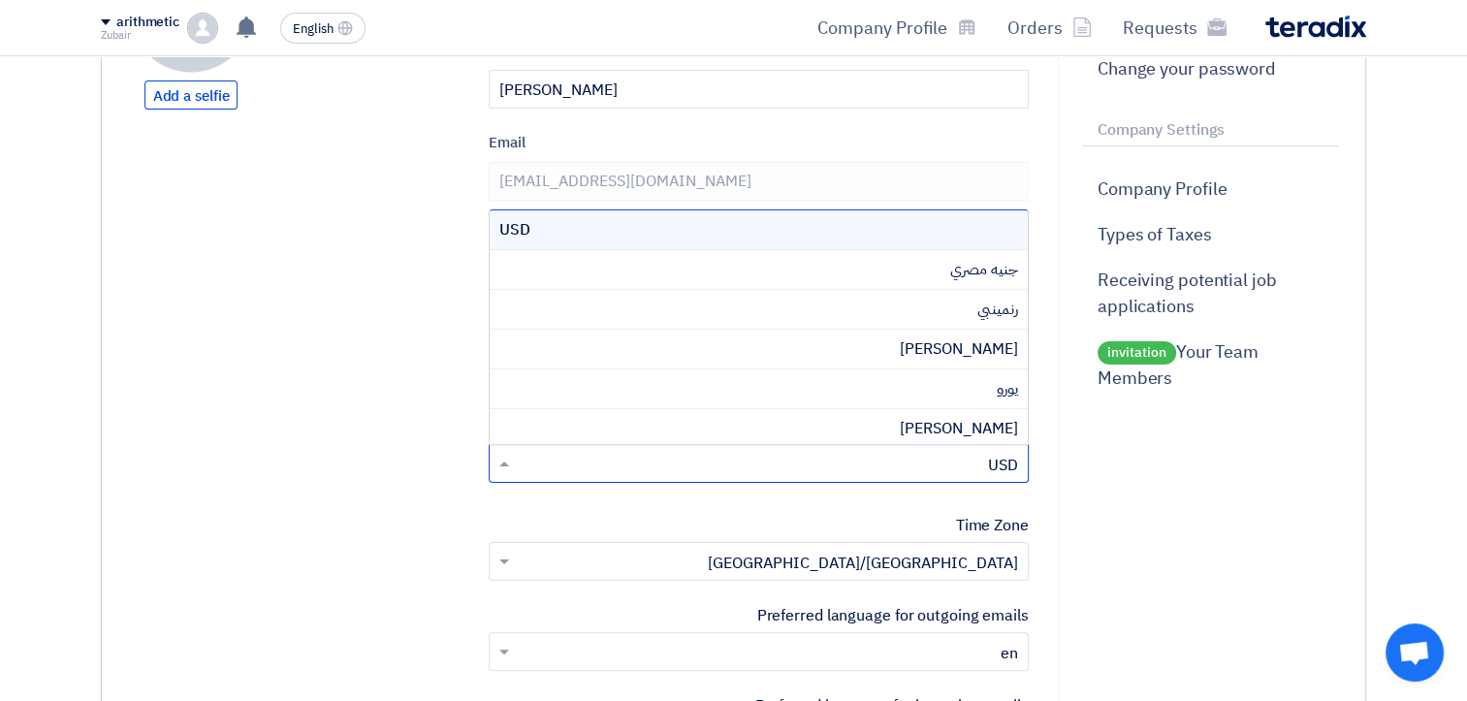
click at [967, 462] on input "text" at bounding box center [769, 466] width 501 height 32
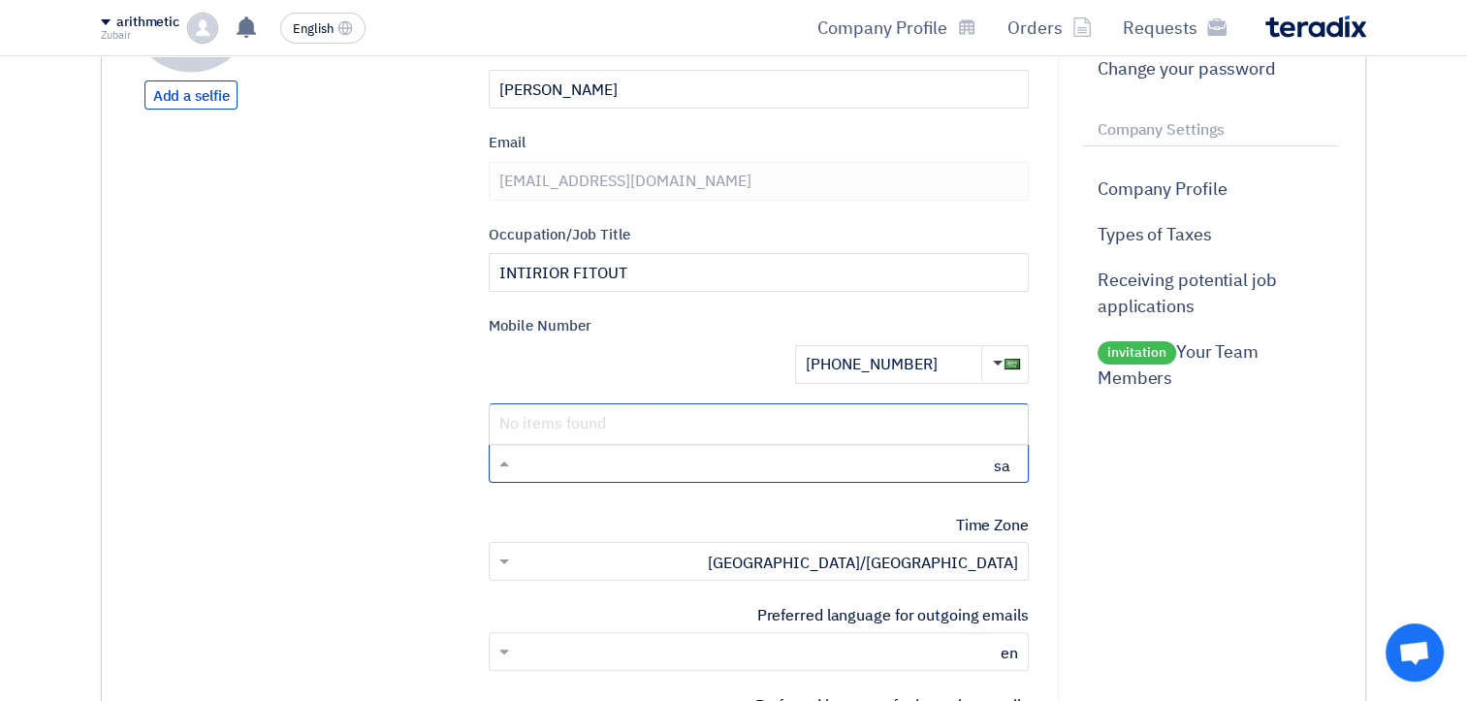
type input "s"
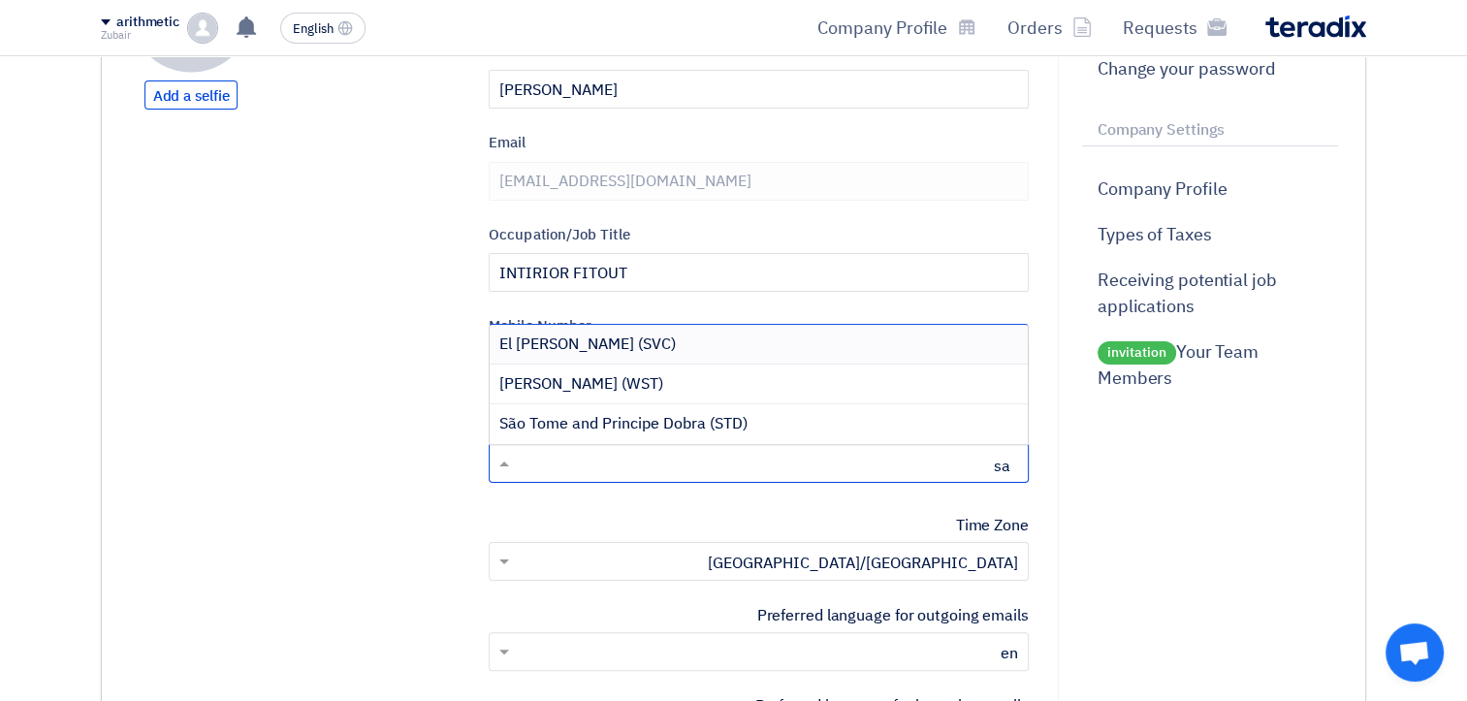
type input "s"
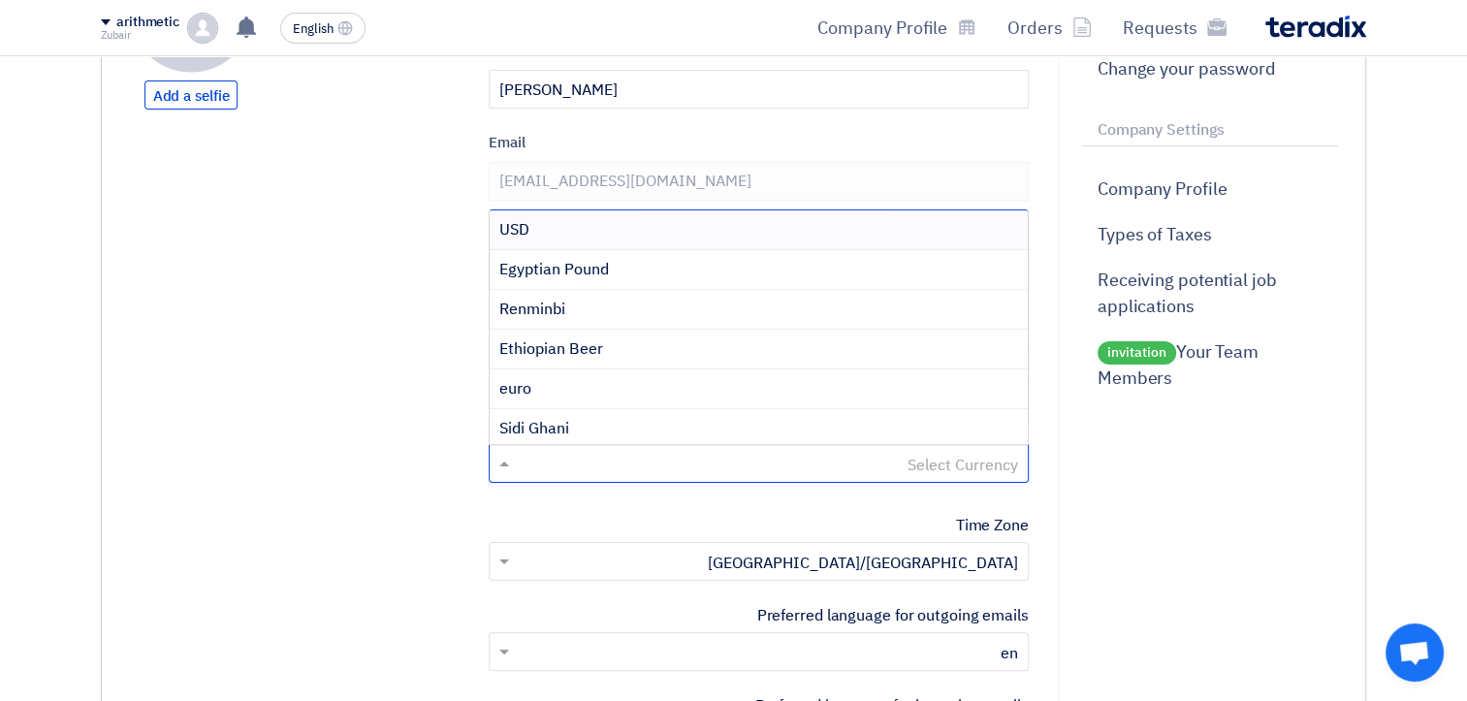
click at [364, 445] on form "Add a selfie First Name [PERSON_NAME] Last Name Ali Email [EMAIL_ADDRESS][DOMAI…" at bounding box center [579, 470] width 900 height 1043
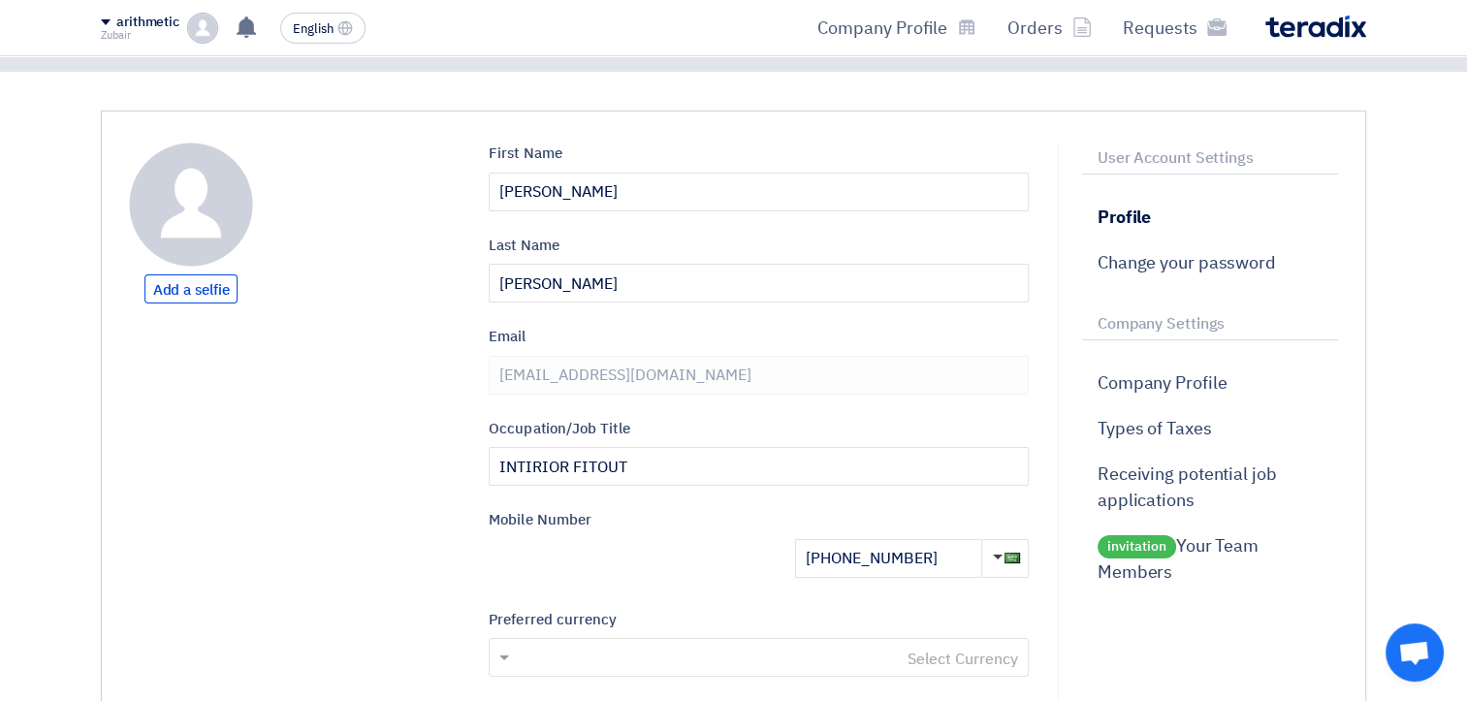
scroll to position [0, 0]
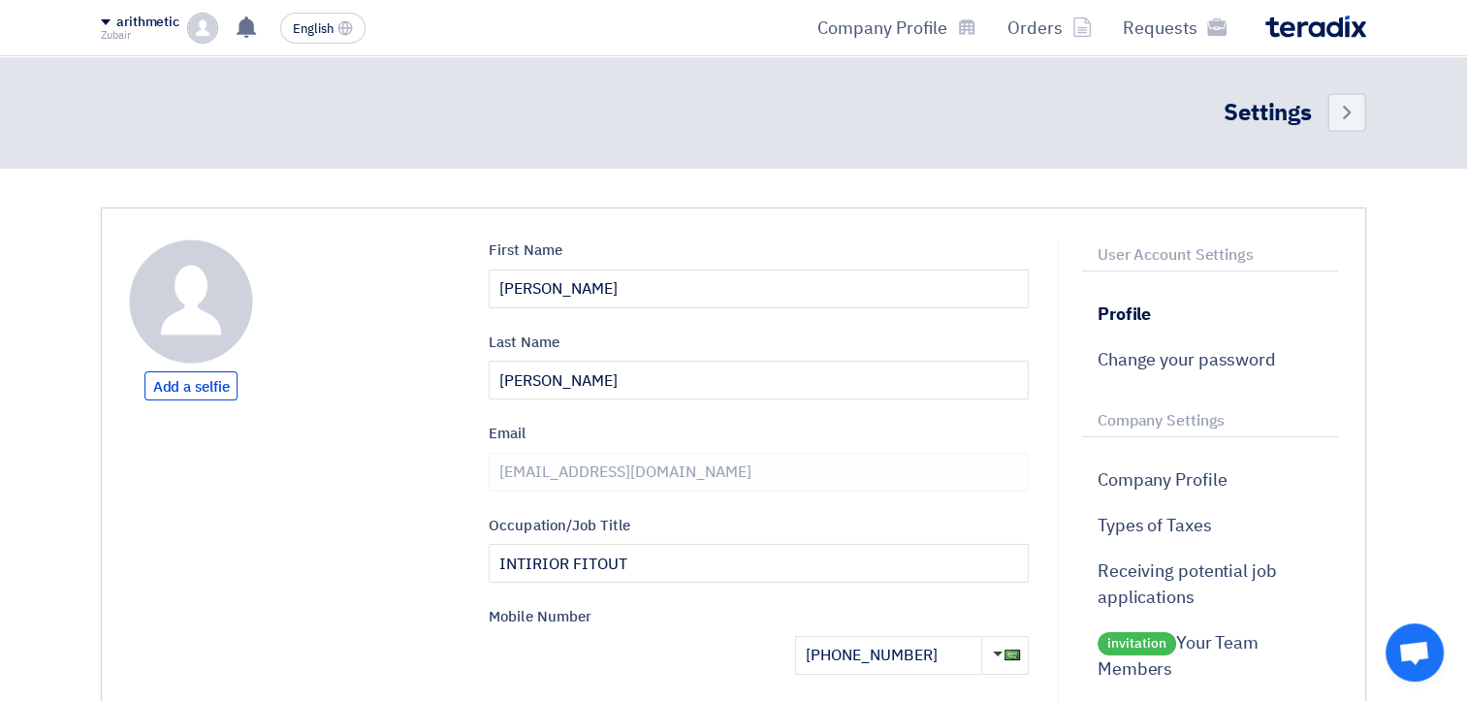
click at [194, 289] on img at bounding box center [191, 301] width 124 height 124
click at [183, 381] on span "Add a selfie" at bounding box center [191, 385] width 94 height 29
type input "C:\fakepath\LOGO_page-0001.jpg"
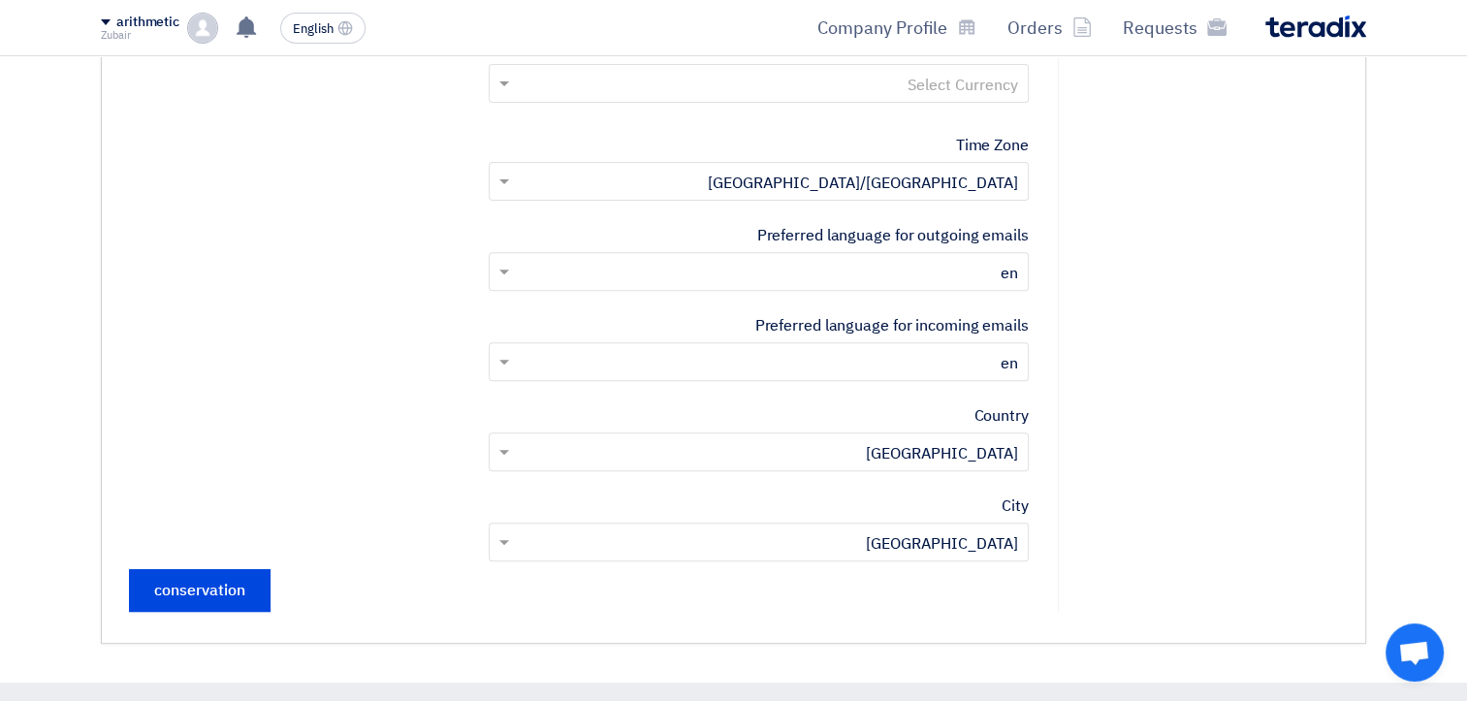
scroll to position [679, 0]
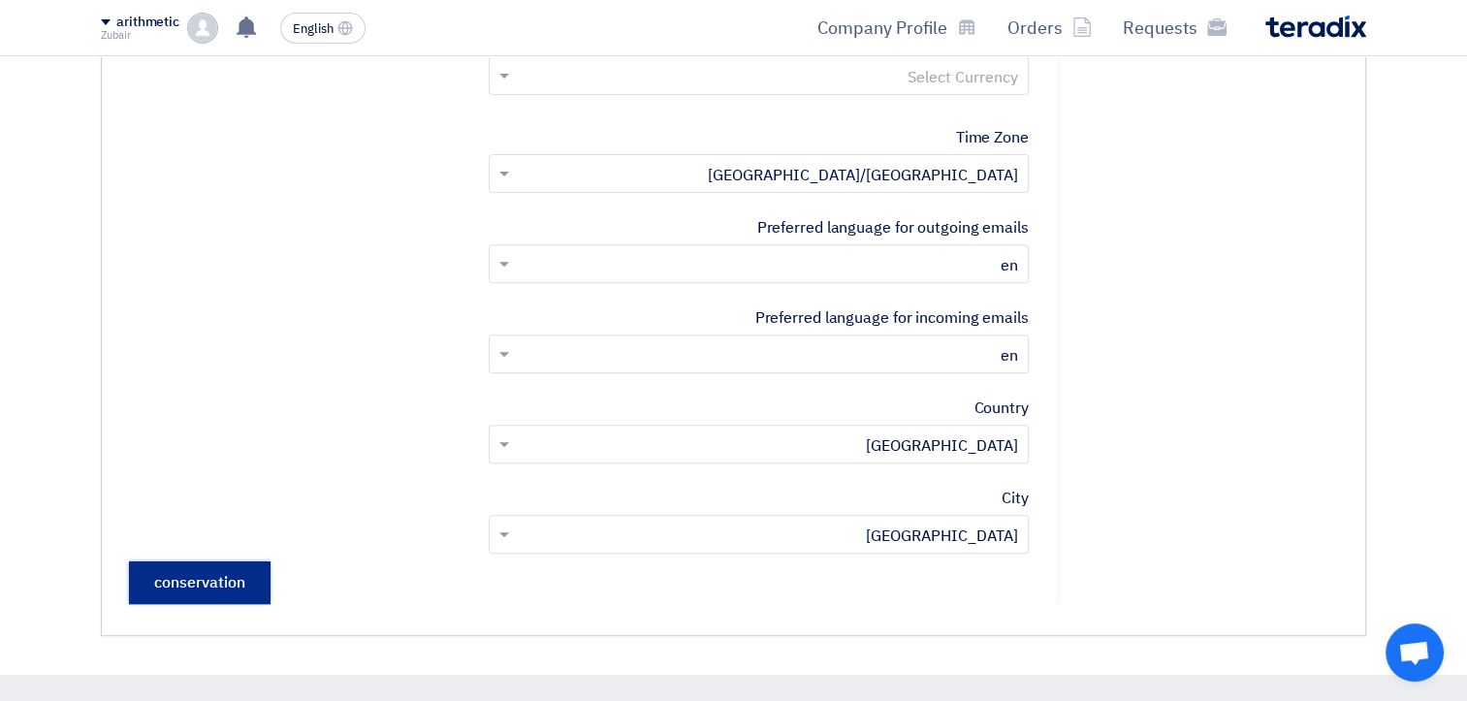
click at [224, 595] on input "حفظ" at bounding box center [200, 582] width 142 height 43
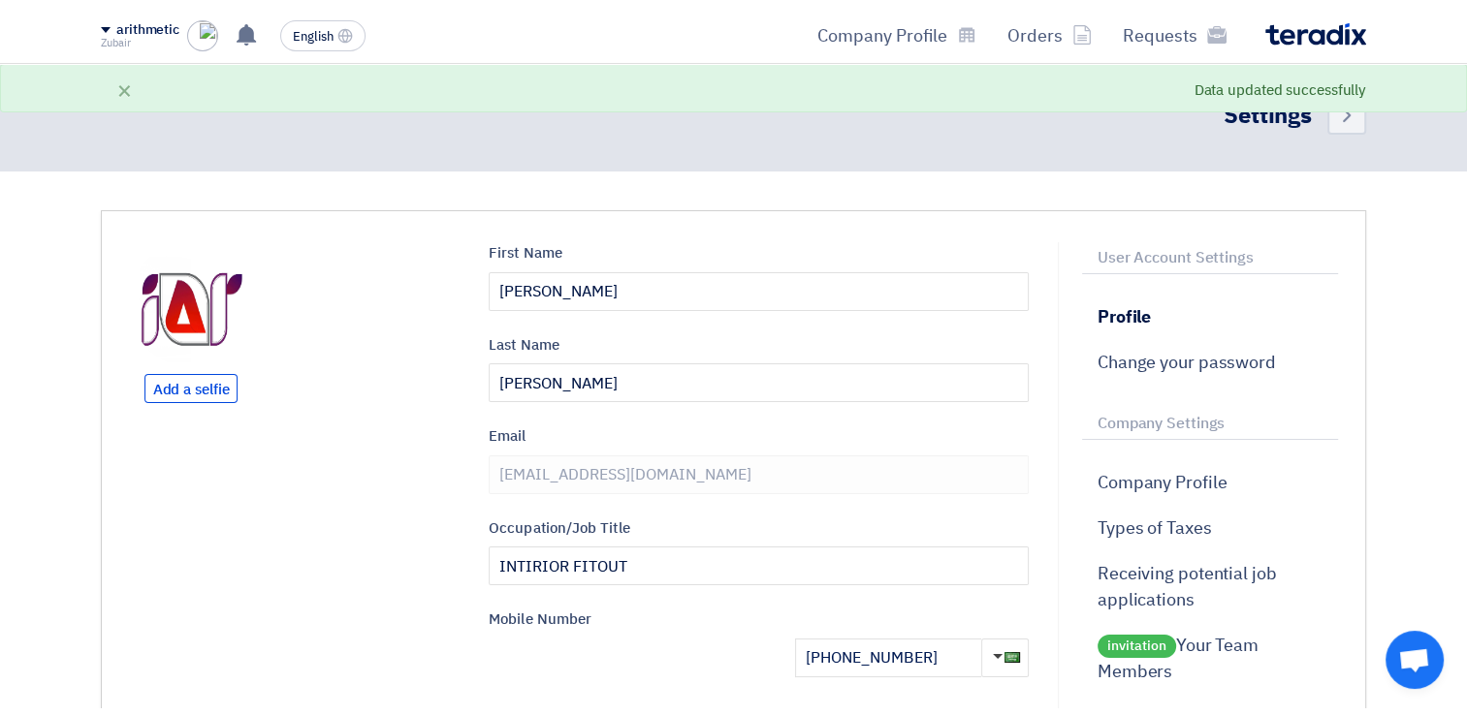
scroll to position [0, 0]
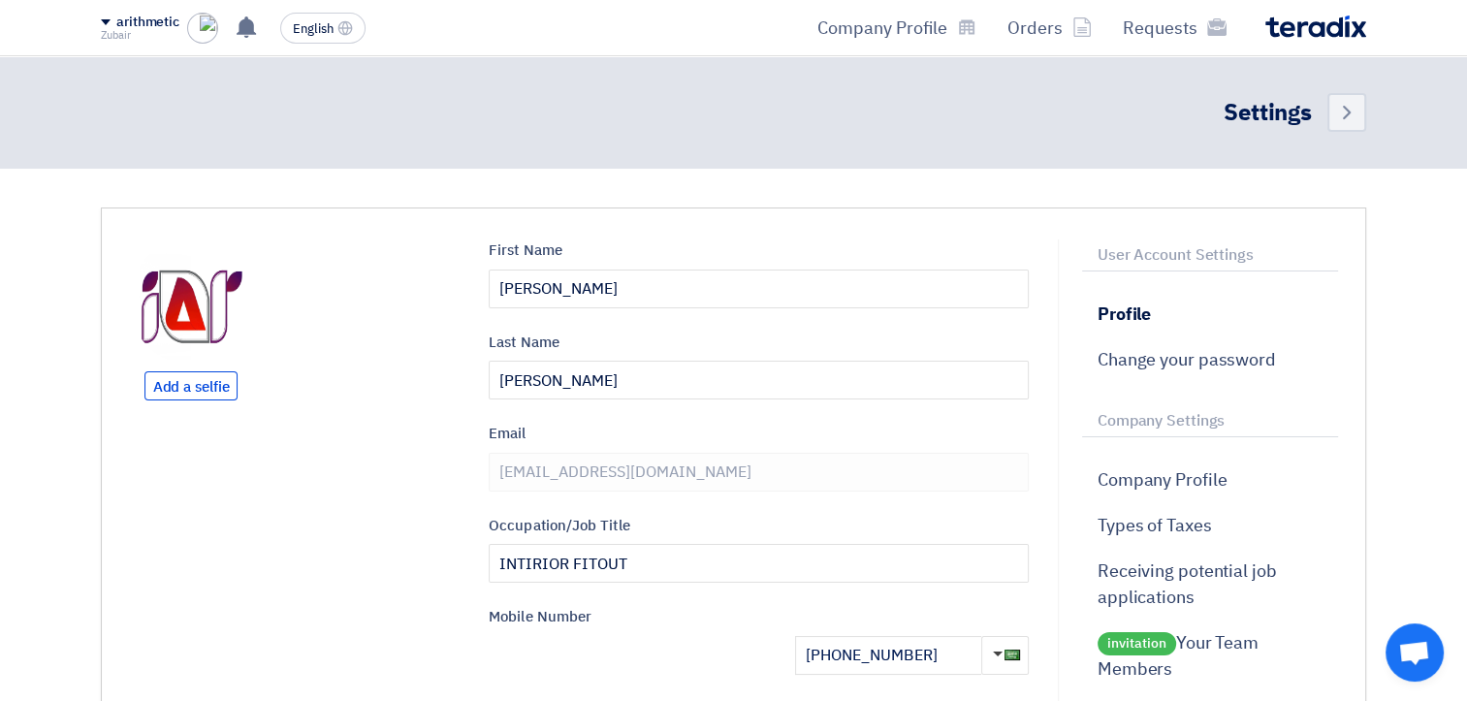
click at [153, 26] on div "arithmetic" at bounding box center [147, 23] width 63 height 16
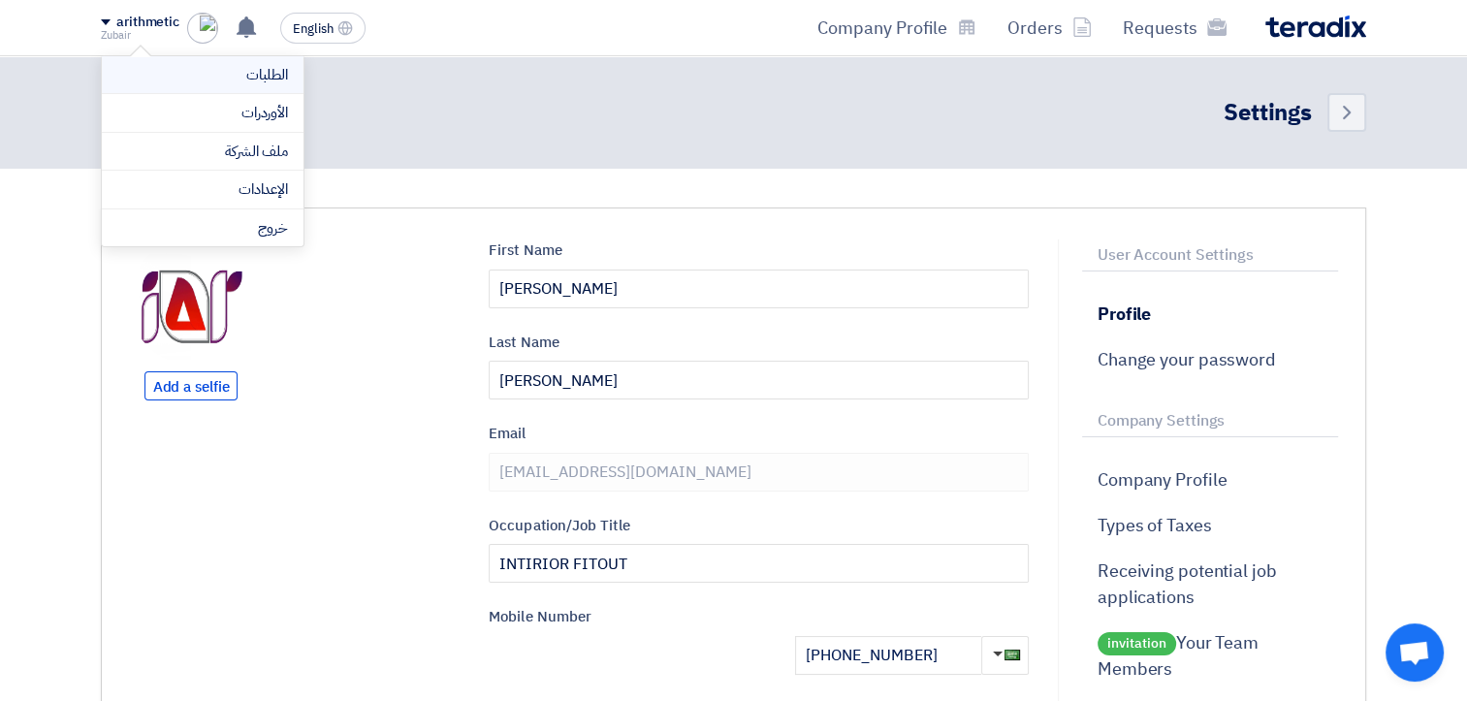
click at [229, 74] on link "الطلبات" at bounding box center [202, 75] width 171 height 22
